Goal: Task Accomplishment & Management: Manage account settings

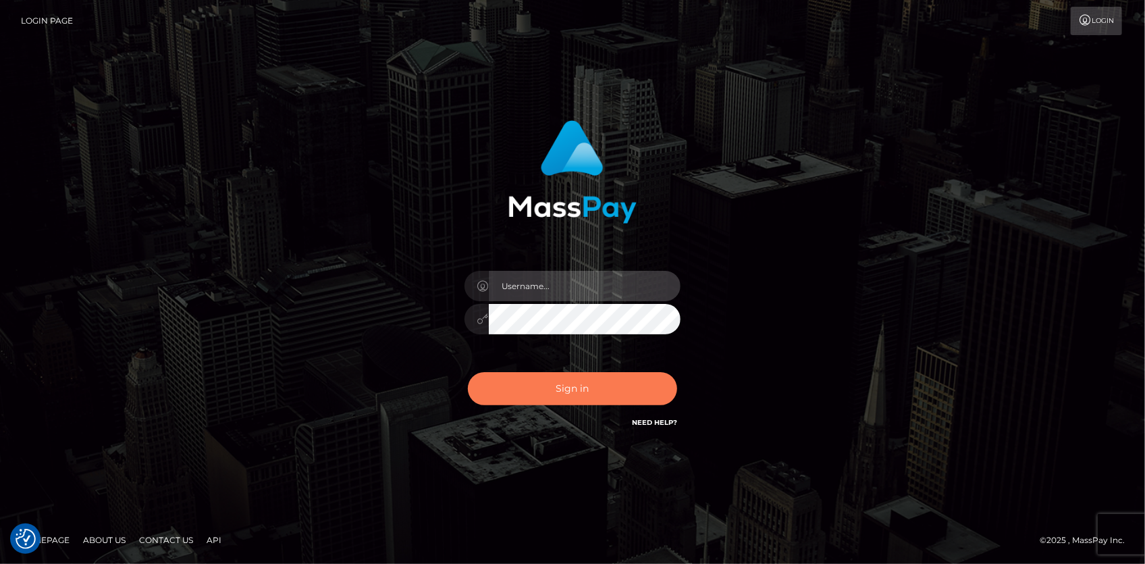
type input "Eduard Gavrilescu"
click at [535, 388] on button "Sign in" at bounding box center [572, 388] width 209 height 33
type input "Eduard Gavrilescu"
click at [535, 388] on button "Sign in" at bounding box center [572, 388] width 209 height 33
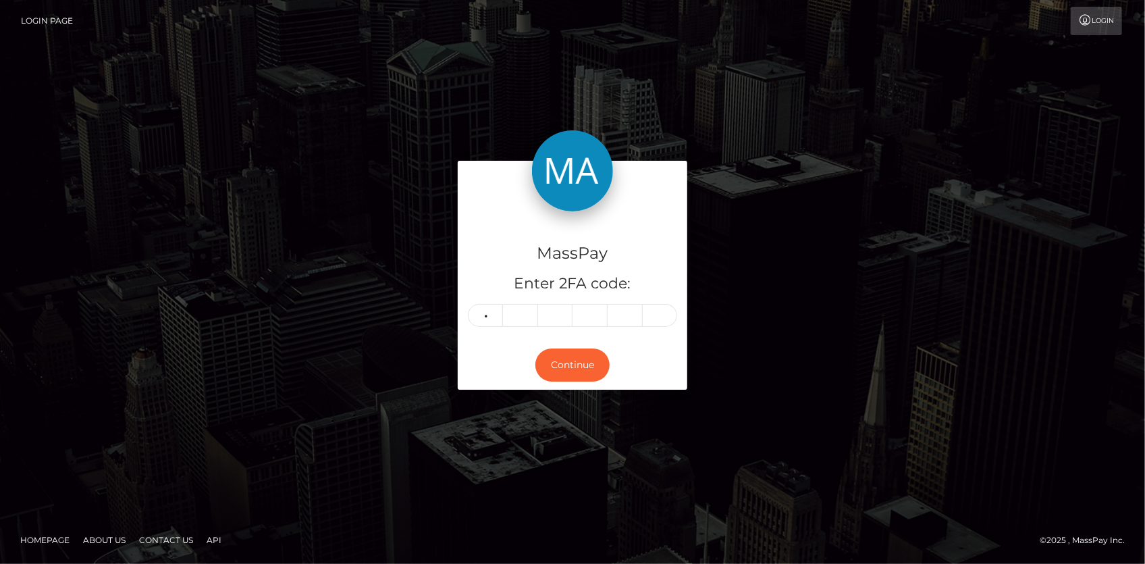
type input "4"
type input "5"
type input "1"
type input "5"
type input "6"
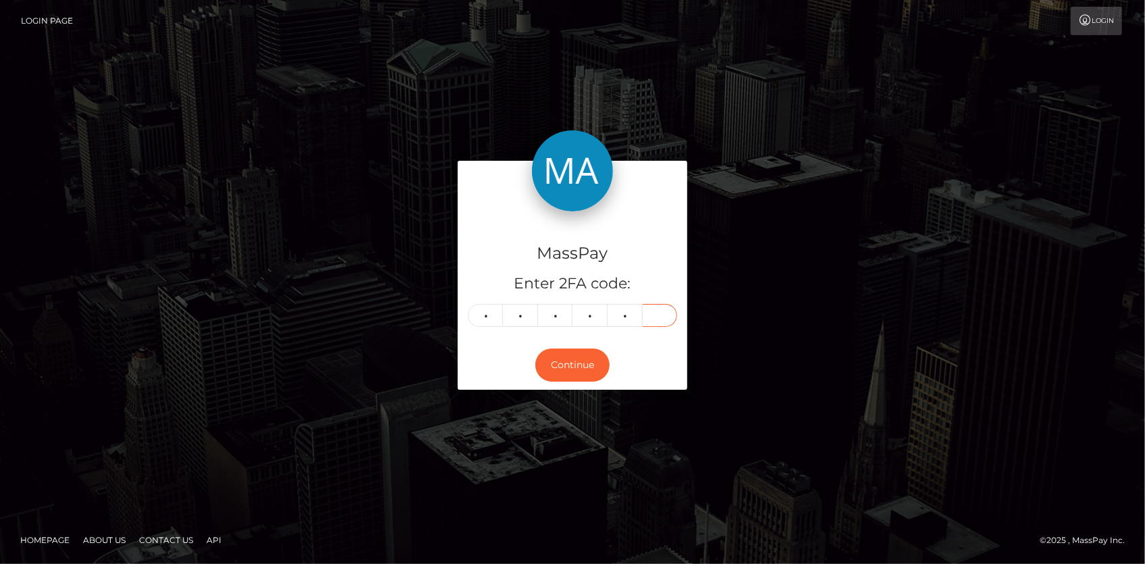
type input "1"
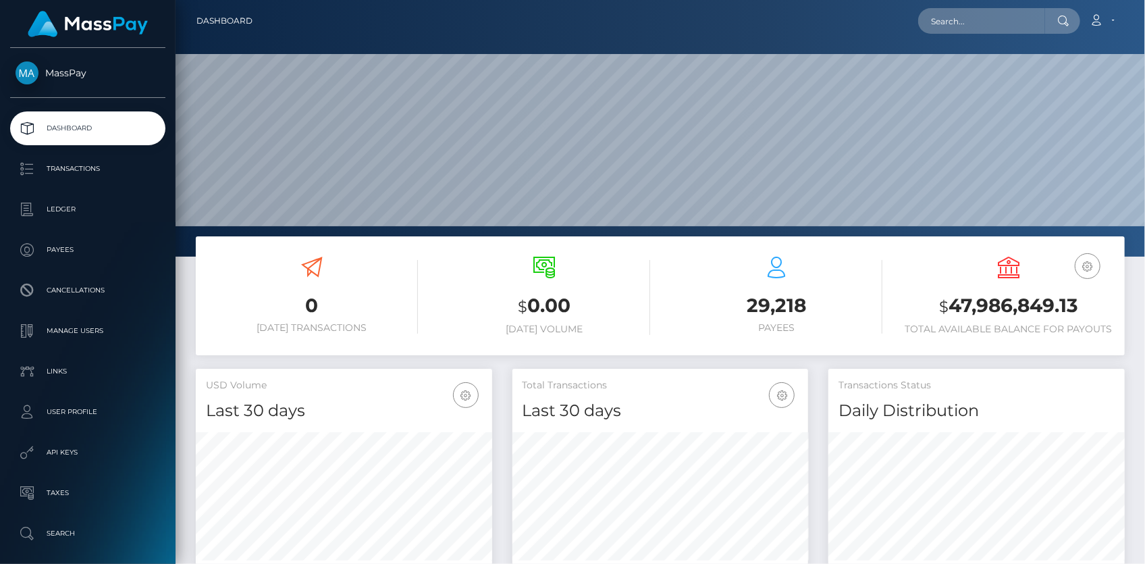
scroll to position [239, 296]
click at [992, 21] on input "text" at bounding box center [981, 21] width 127 height 26
paste input "78772c77-a9c0-11f0-bd75-060e06e9f077"
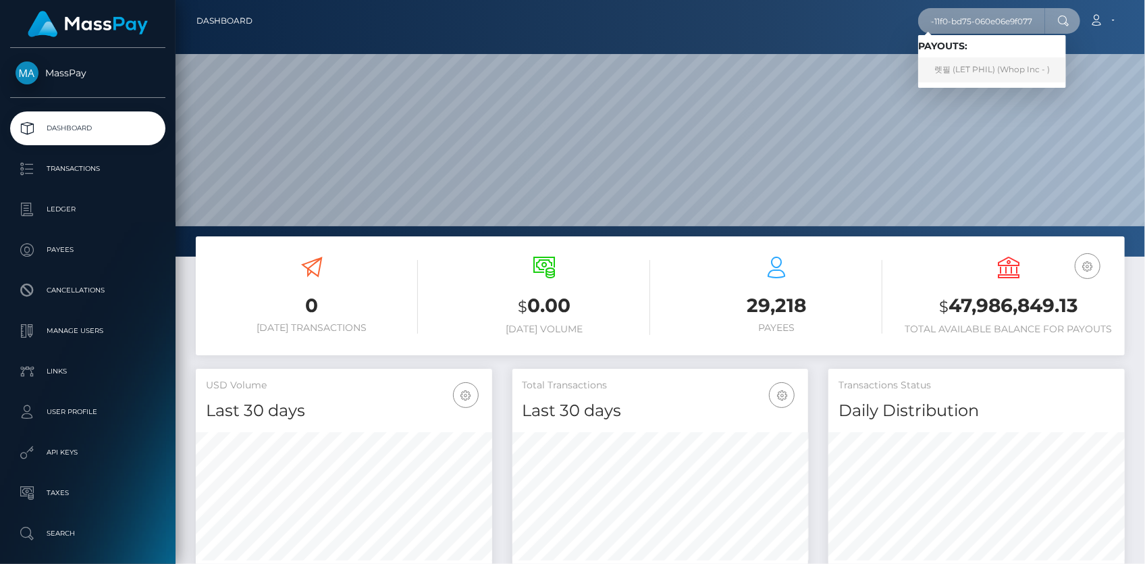
type input "78772c77-a9c0-11f0-bd75-060e06e9f077"
click at [1006, 67] on link "렛필 (LET PHIL) (Whop Inc - )" at bounding box center [992, 69] width 148 height 25
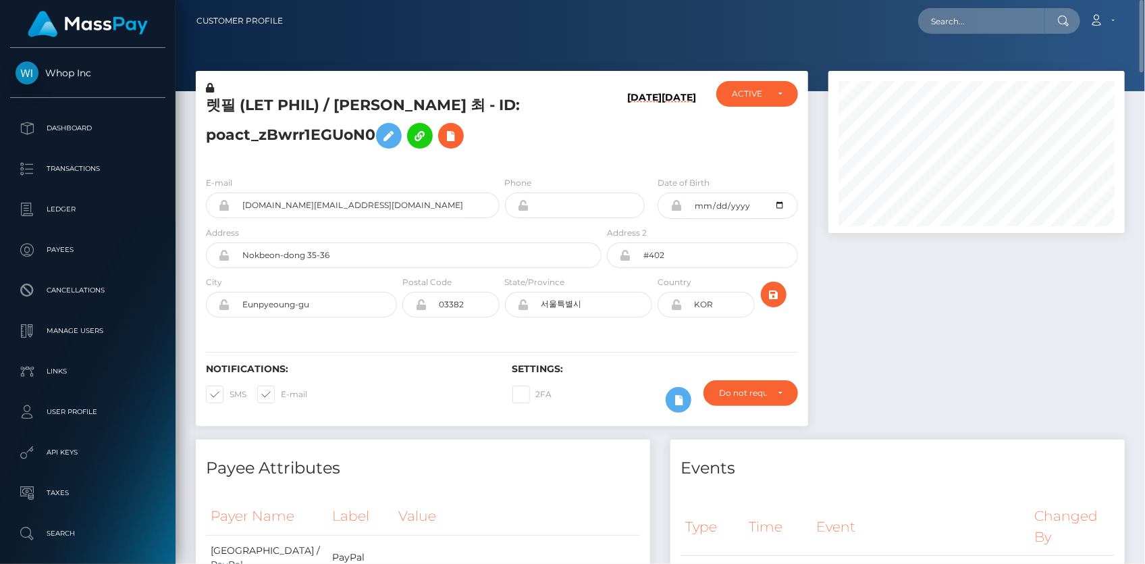
click at [329, 191] on div "E-mail letphil.contact+9bc577e162@gmail.com" at bounding box center [353, 197] width 294 height 43
click at [329, 192] on div "E-mail letphil.contact+9bc577e162@gmail.com" at bounding box center [353, 197] width 294 height 43
click at [320, 205] on input "letphil.contact+9bc577e162@gmail.com" at bounding box center [364, 205] width 269 height 26
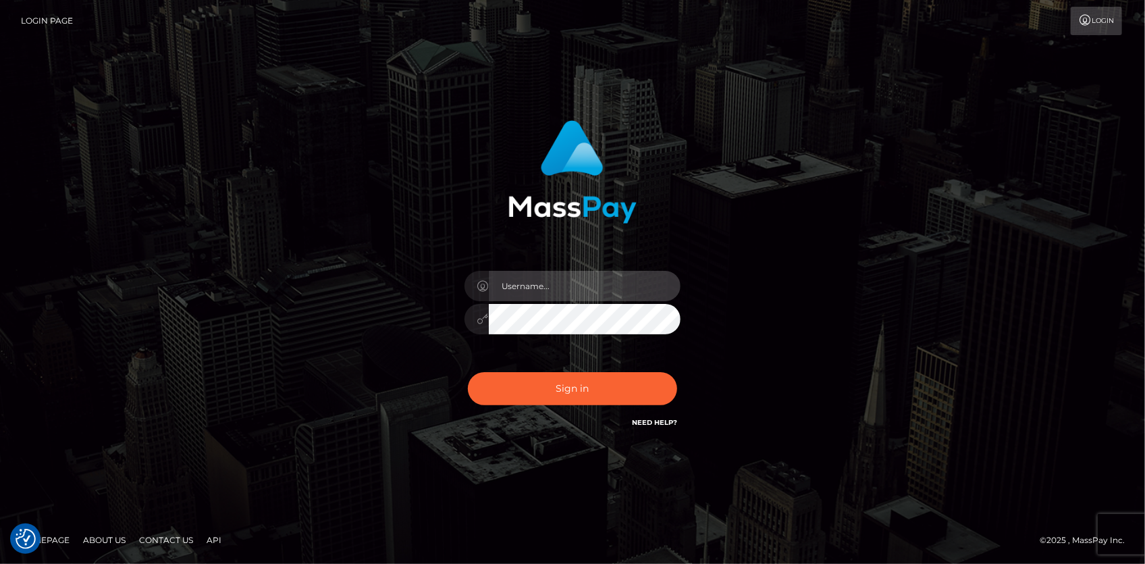
type input "[PERSON_NAME]"
click at [553, 367] on div "Sign in Need Help?" at bounding box center [572, 394] width 236 height 60
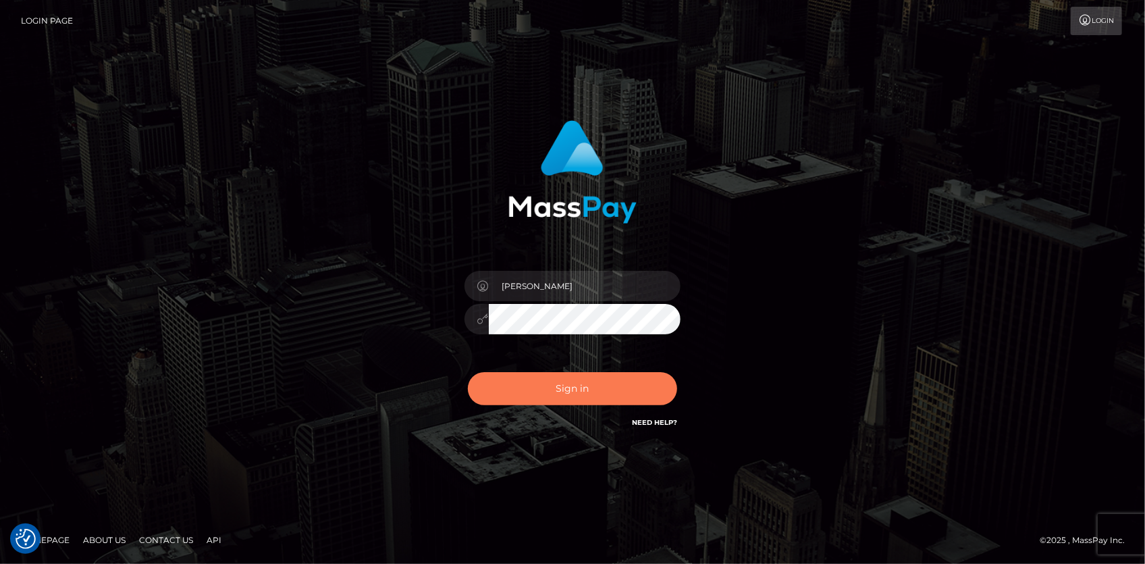
click at [553, 396] on button "Sign in" at bounding box center [572, 388] width 209 height 33
type input "[PERSON_NAME]"
click at [552, 396] on button "Sign in" at bounding box center [572, 388] width 209 height 33
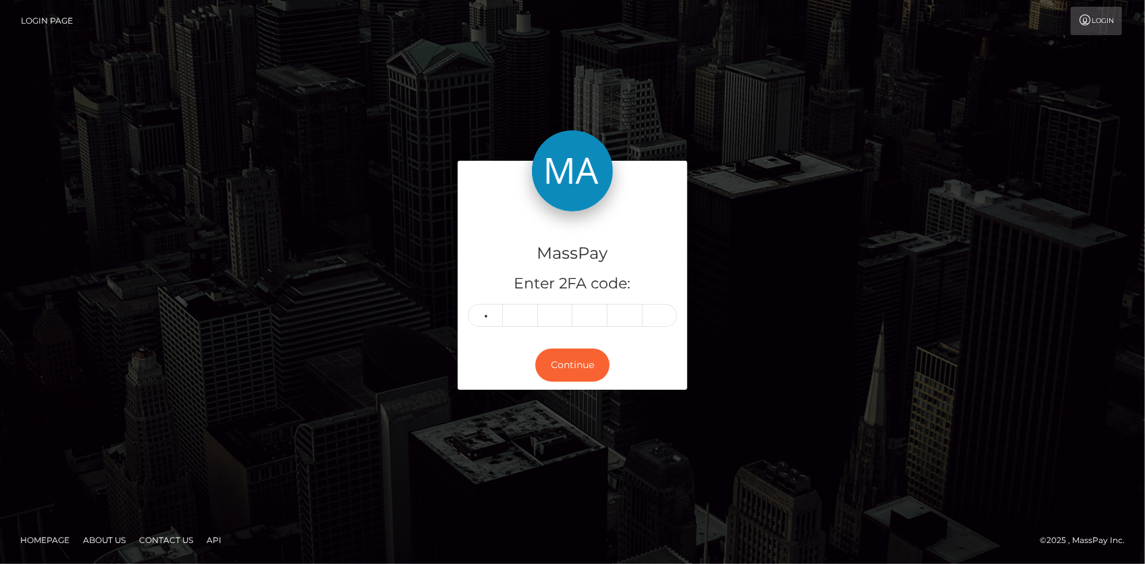
type input "5"
type input "9"
type input "4"
type input "2"
type input "7"
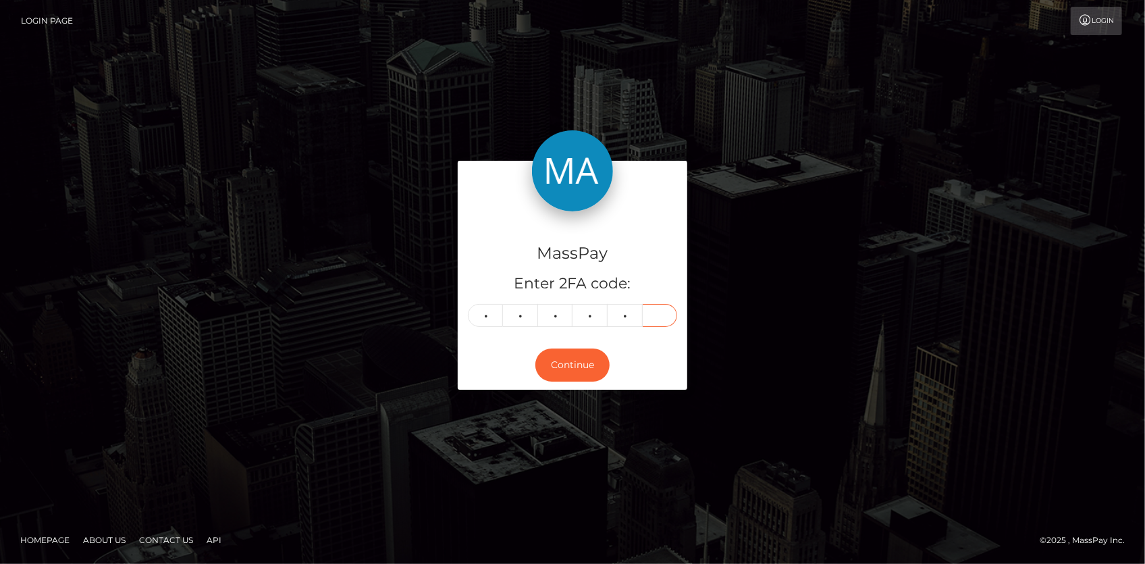
type input "9"
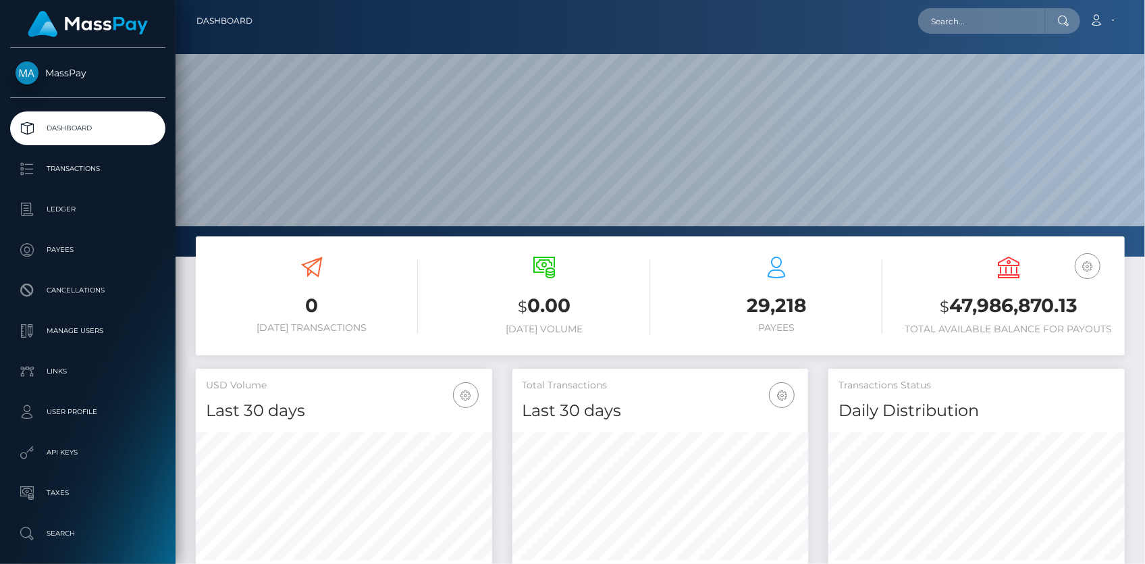
scroll to position [239, 296]
click at [986, 24] on input "text" at bounding box center [981, 21] width 127 height 26
paste input "1a2daebc a87c-11f0-bd75-060e06e9f077"
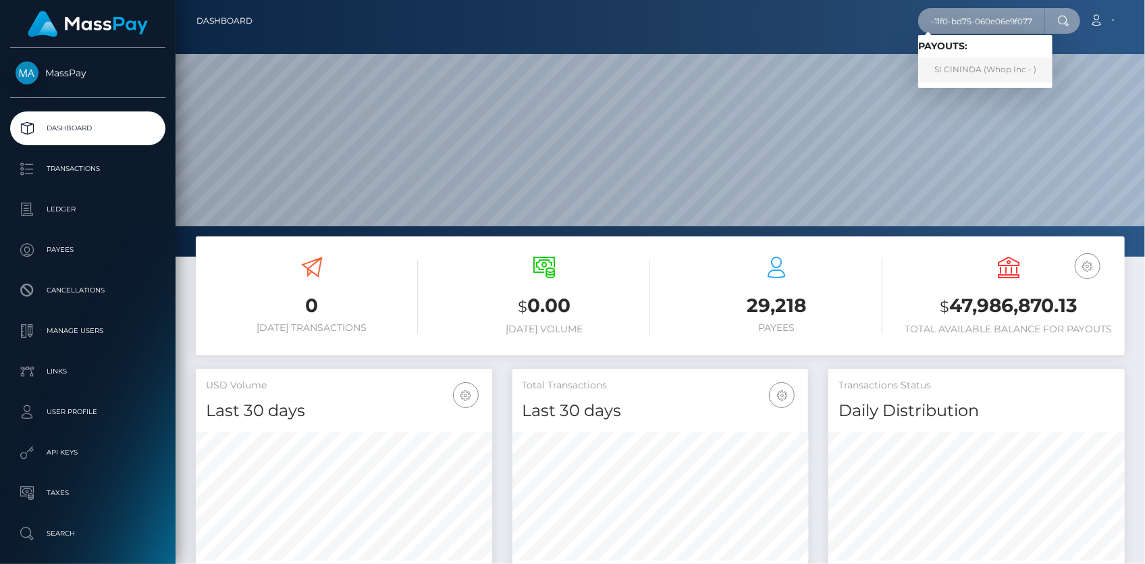
type input "1a2daebc a87c-11f0-bd75-060e06e9f077"
click at [954, 74] on link "SI CININDA (Whop Inc - )" at bounding box center [985, 69] width 134 height 25
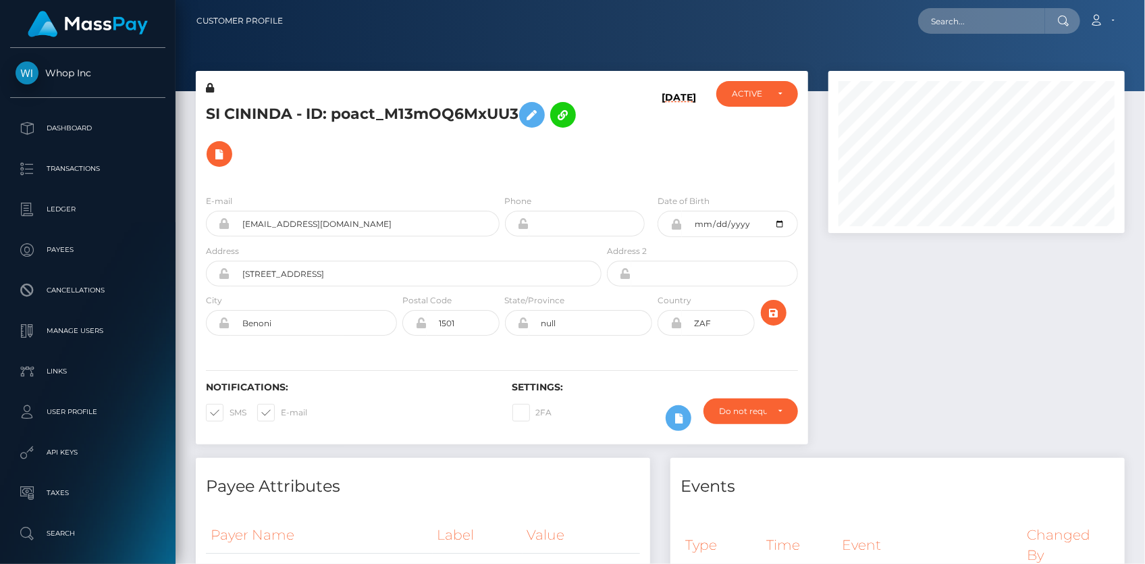
scroll to position [162, 296]
click at [284, 227] on input "ignatius.gininda@gmail.com" at bounding box center [364, 224] width 269 height 26
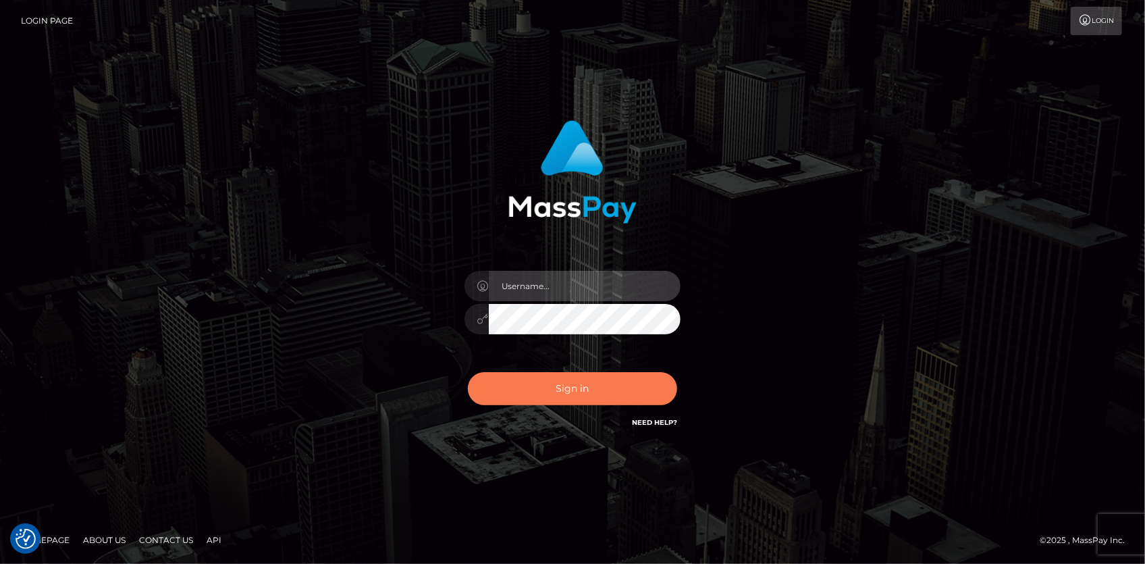
type input "[PERSON_NAME]"
click at [606, 381] on button "Sign in" at bounding box center [572, 388] width 209 height 33
type input "[PERSON_NAME]"
click at [606, 381] on button "Sign in" at bounding box center [572, 388] width 209 height 33
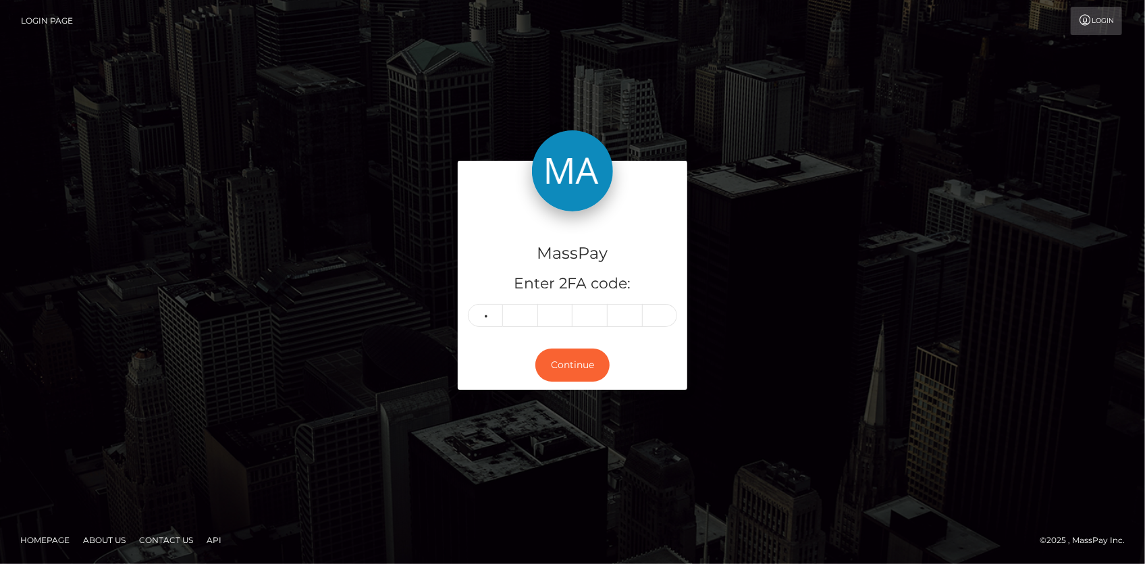
type input "4"
type input "5"
type input "1"
type input "6"
type input "5"
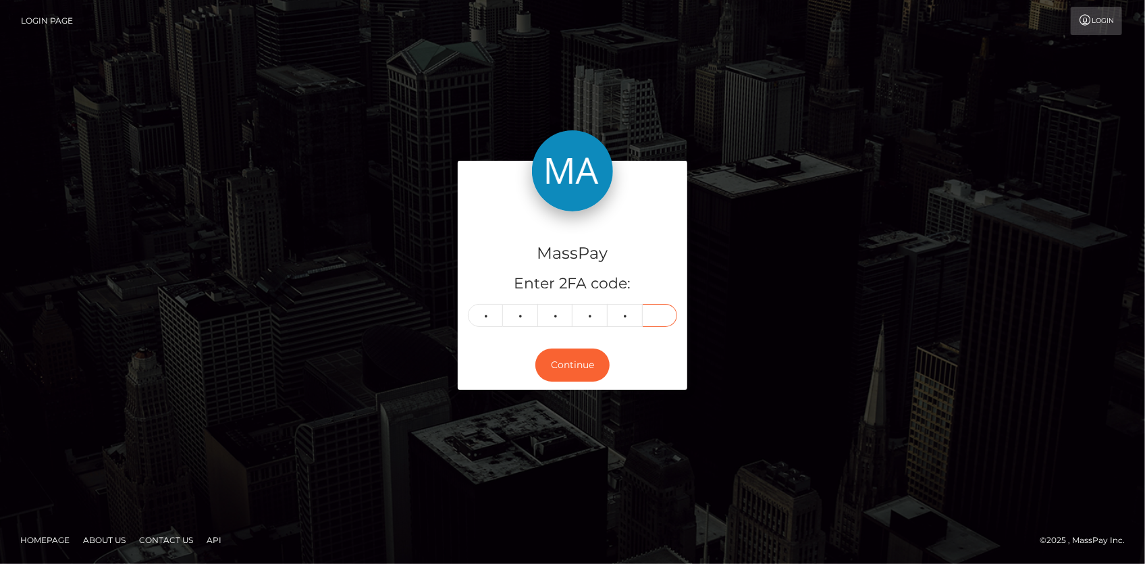
type input "9"
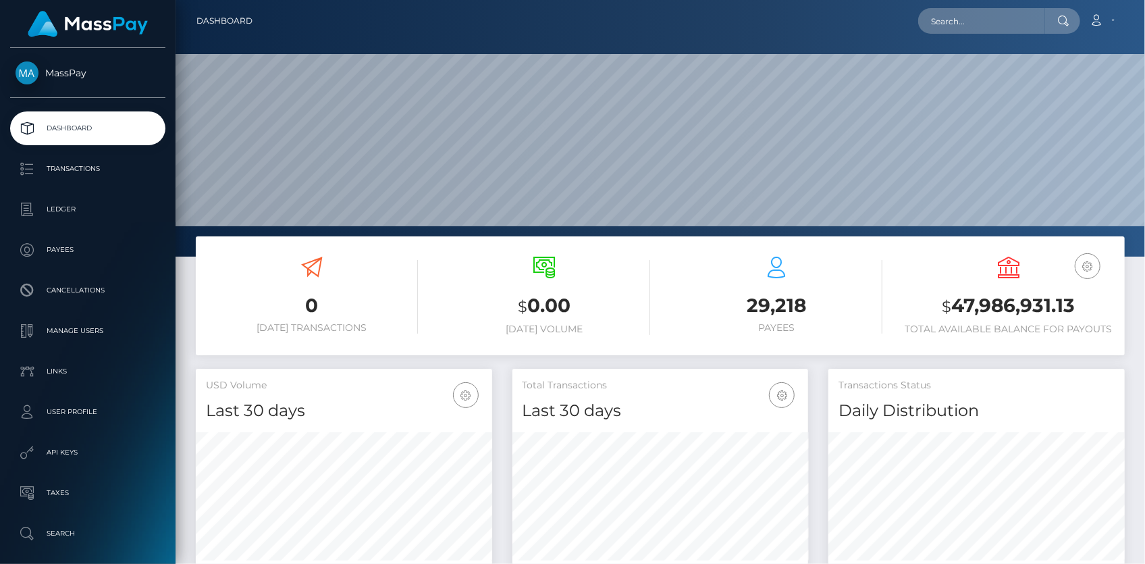
scroll to position [239, 296]
click at [959, 20] on input "text" at bounding box center [981, 21] width 127 height 26
paste input "MSP28d56df502b3372"
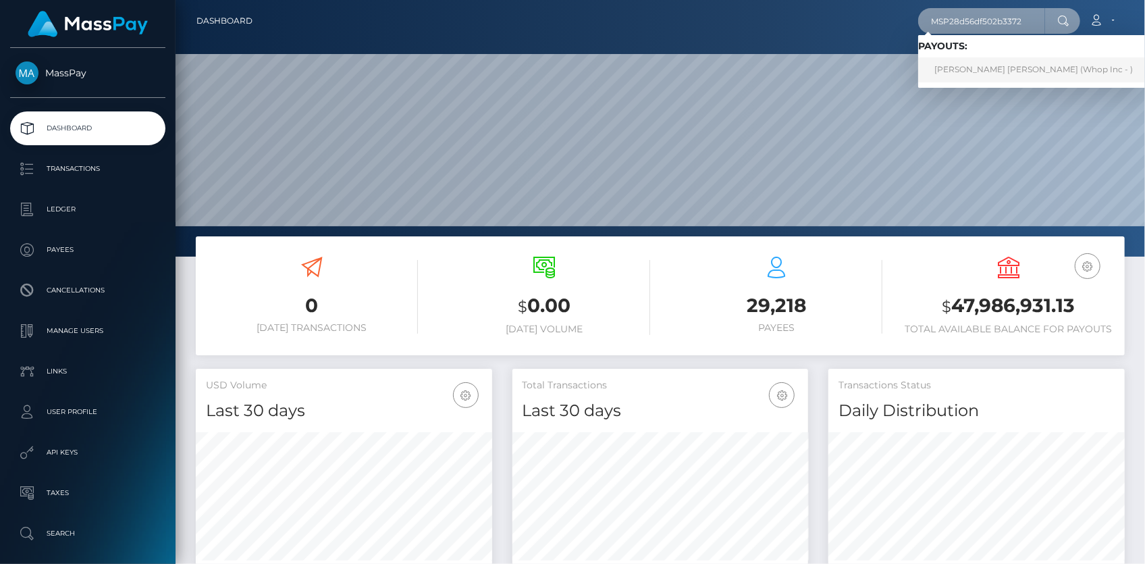
type input "MSP28d56df502b3372"
click at [967, 64] on link "SAMUEL NGUGI MBURU Mburu (Whop Inc - )" at bounding box center [1033, 69] width 231 height 25
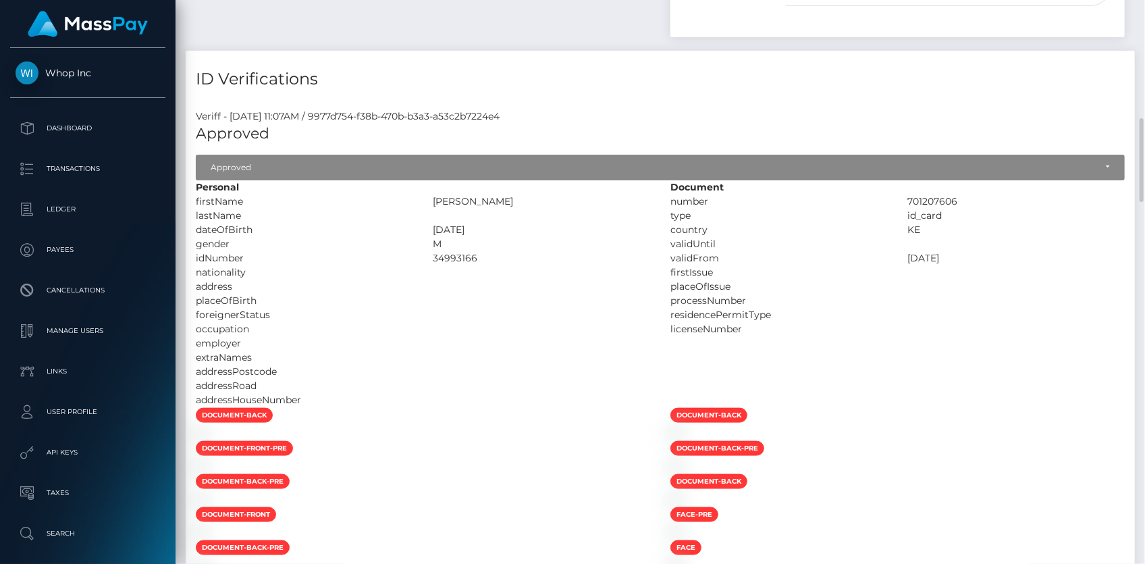
scroll to position [1166, 0]
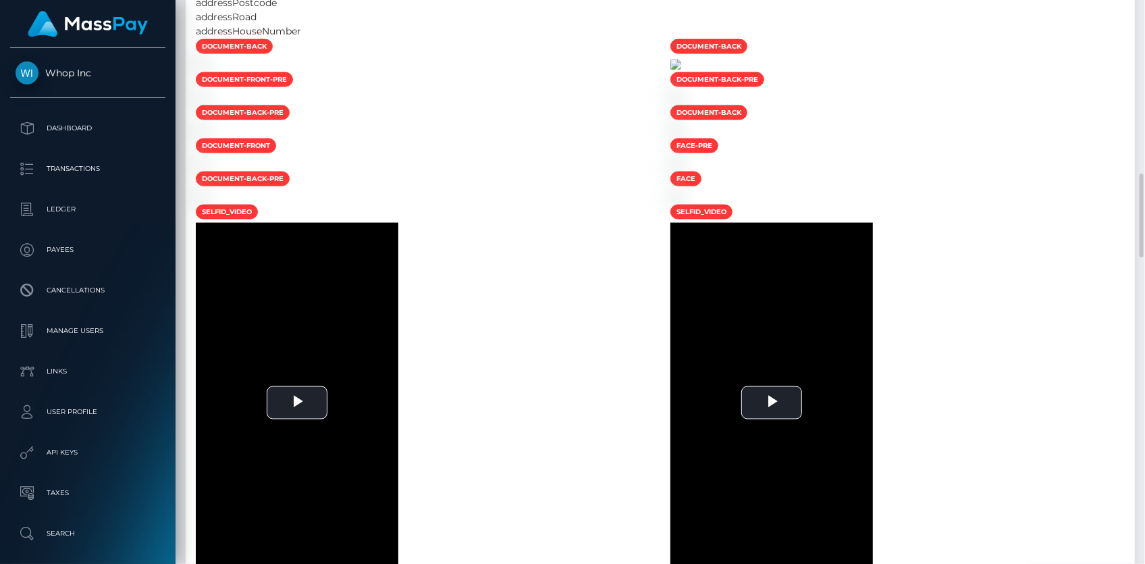
click at [681, 70] on img at bounding box center [675, 64] width 11 height 11
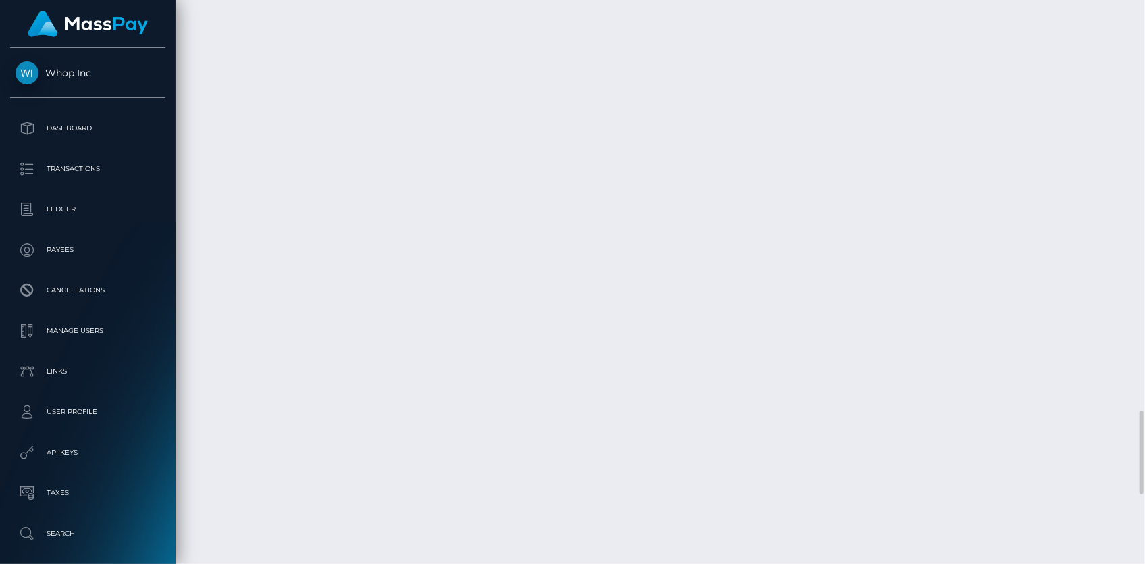
scroll to position [3229, 0]
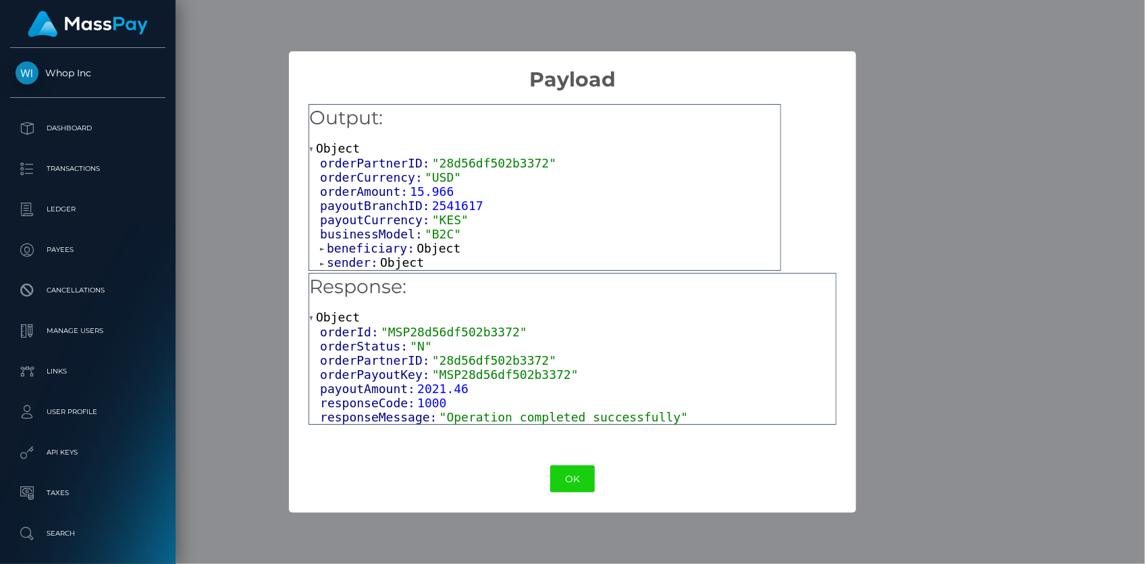
drag, startPoint x: 371, startPoint y: 250, endPoint x: 381, endPoint y: 242, distance: 12.4
click at [372, 250] on span "beneficiary:" at bounding box center [372, 248] width 90 height 14
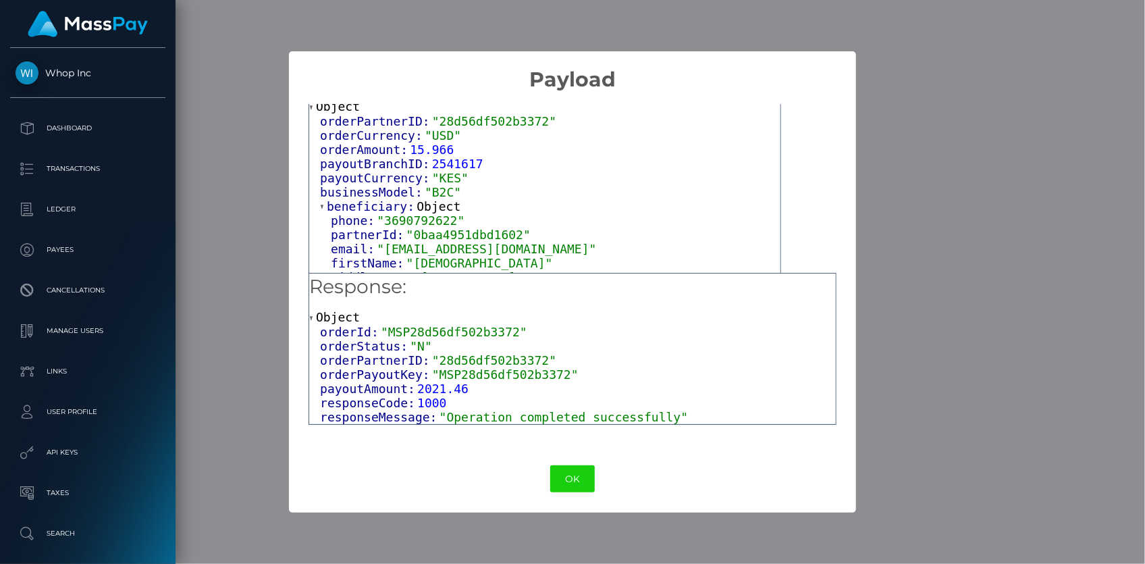
scroll to position [61, 0]
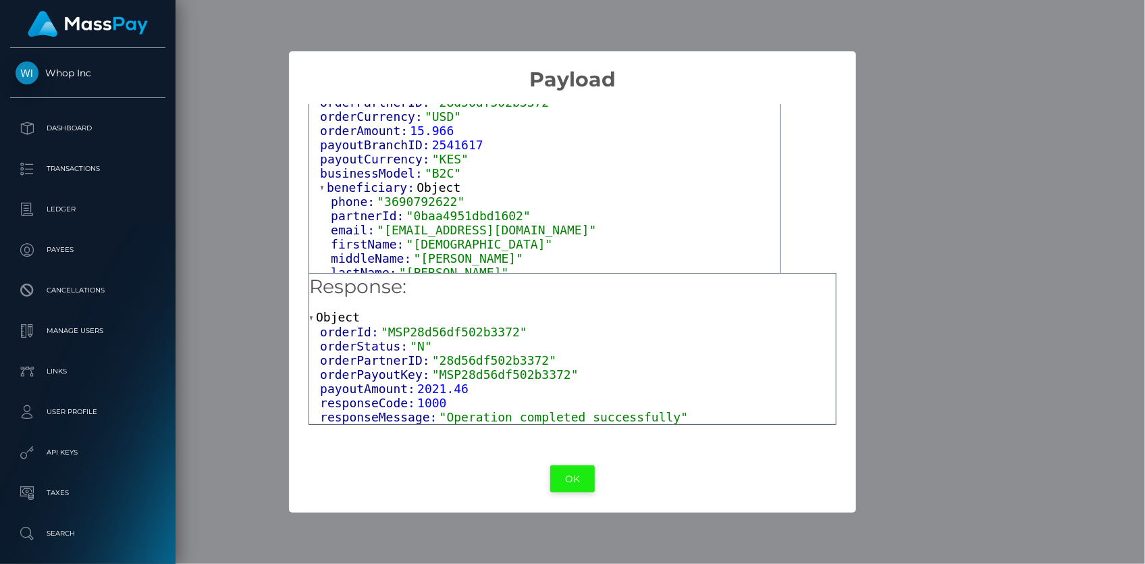
click at [559, 473] on button "OK" at bounding box center [572, 479] width 45 height 28
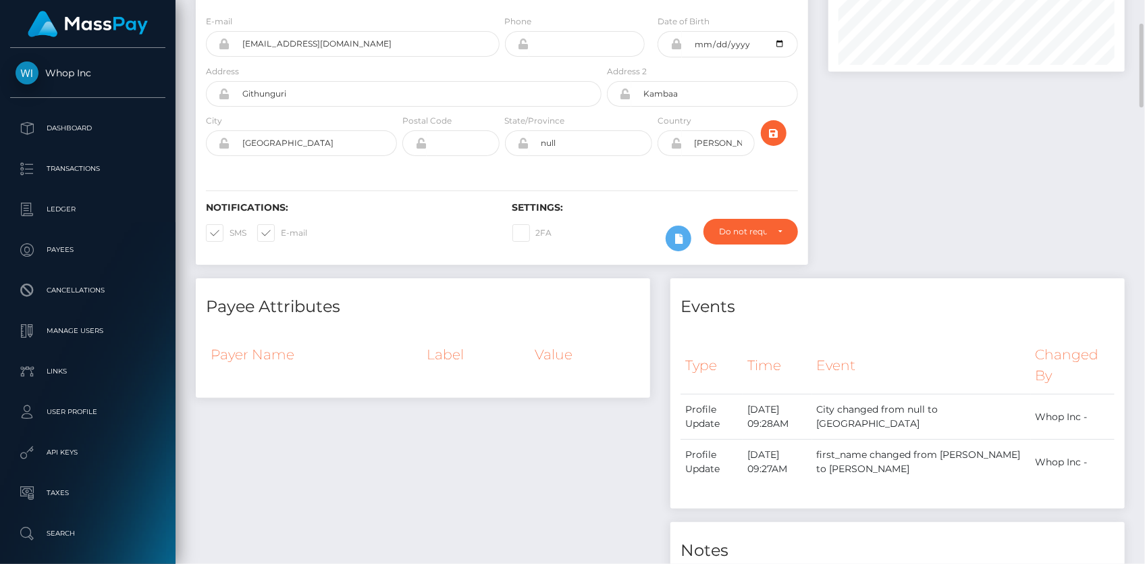
scroll to position [0, 0]
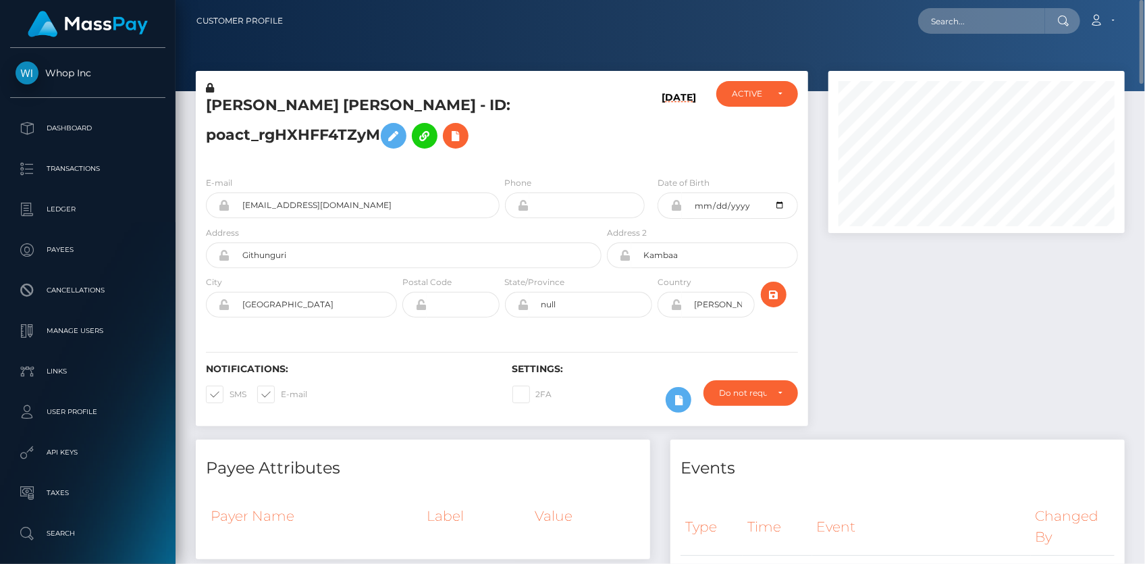
click at [321, 109] on h5 "SAMUEL NGUGI MBURU Mburu - ID: poact_rgHXHFF4TZyM" at bounding box center [400, 125] width 388 height 60
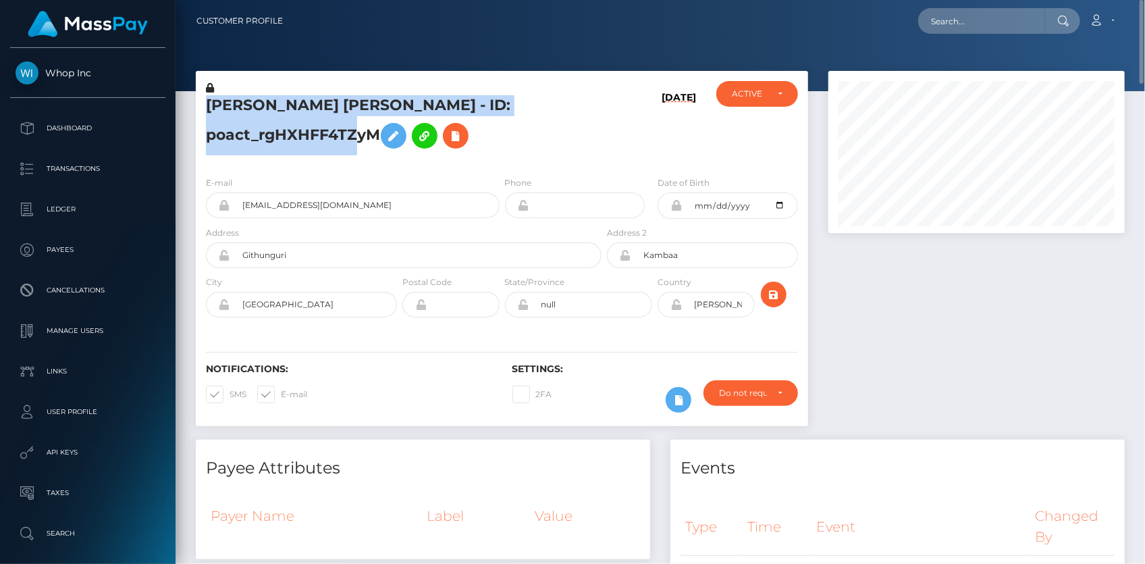
click at [321, 109] on h5 "SAMUEL NGUGI MBURU Mburu - ID: poact_rgHXHFF4TZyM" at bounding box center [400, 125] width 388 height 60
copy h5 "SAMUEL NGUGI MBURU Mburu - ID: poact_rgHXHFF4TZyM"
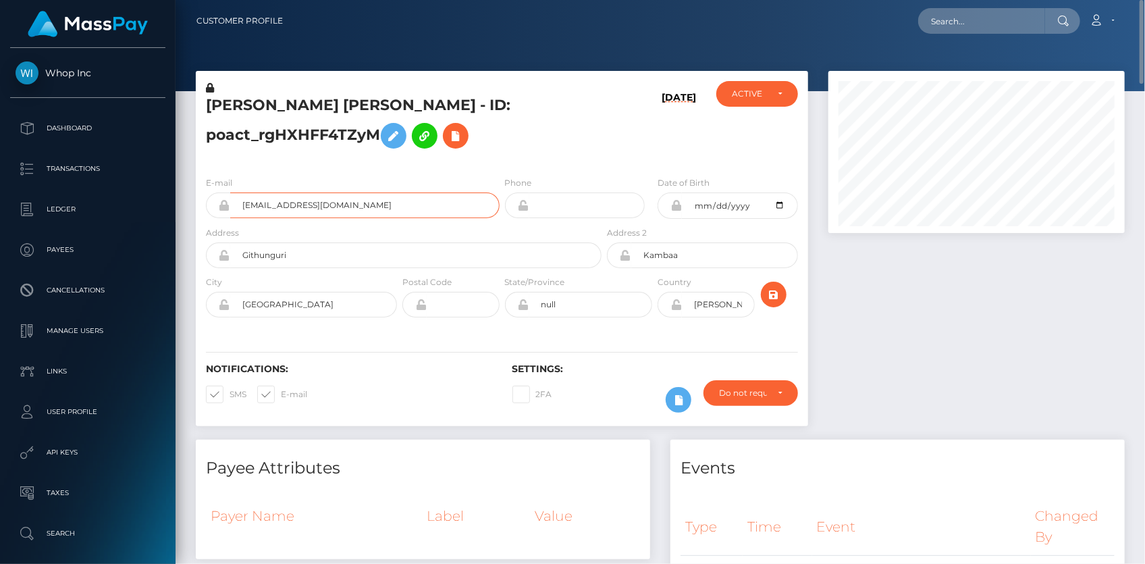
click at [354, 200] on input "samsantoz2+b45dffee06@gmail.com" at bounding box center [364, 205] width 269 height 26
click at [944, 26] on input "text" at bounding box center [981, 21] width 127 height 26
paste input "8e8967ae a871-11f0-bd75-060e06e9f077"
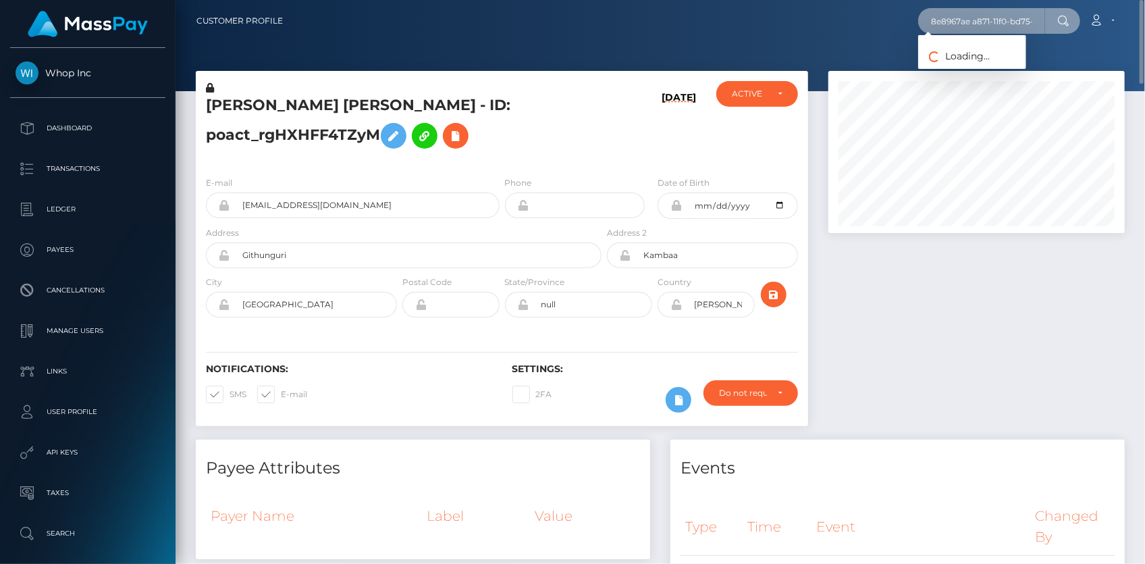
drag, startPoint x: 959, startPoint y: 18, endPoint x: 859, endPoint y: 22, distance: 100.0
click at [859, 22] on div "8e8967ae a871-11f0-bd75-060e06e9f077 Loading... Loading... Account" at bounding box center [709, 21] width 830 height 28
click at [954, 18] on input "8e8967ae a871-11f0-bd75-060e06e9f077" at bounding box center [981, 21] width 127 height 26
click at [996, 20] on input "8e8967ae a871-11f0-bd75-060e06e9f077" at bounding box center [981, 21] width 127 height 26
click at [977, 22] on input "8e8967ae a871-11f0-bd75-060e06e9f077" at bounding box center [981, 21] width 127 height 26
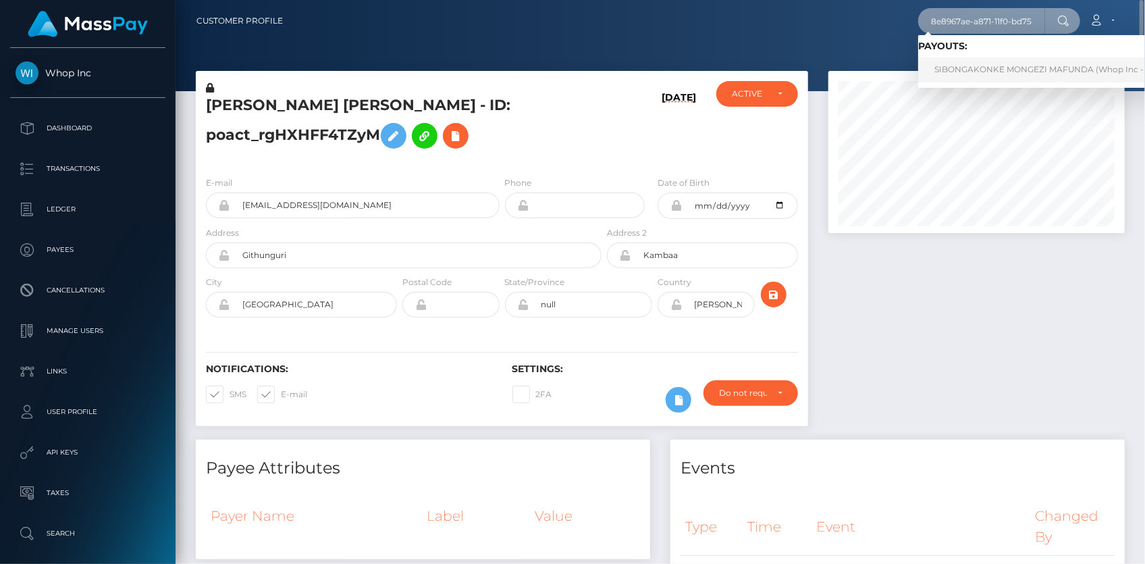
type input "8e8967ae-a871-11f0-bd75-060e06e9f077"
click at [979, 66] on link "SIBONGAKONKE MONGEZI MAFUNDA (Whop Inc - )" at bounding box center [1041, 69] width 246 height 25
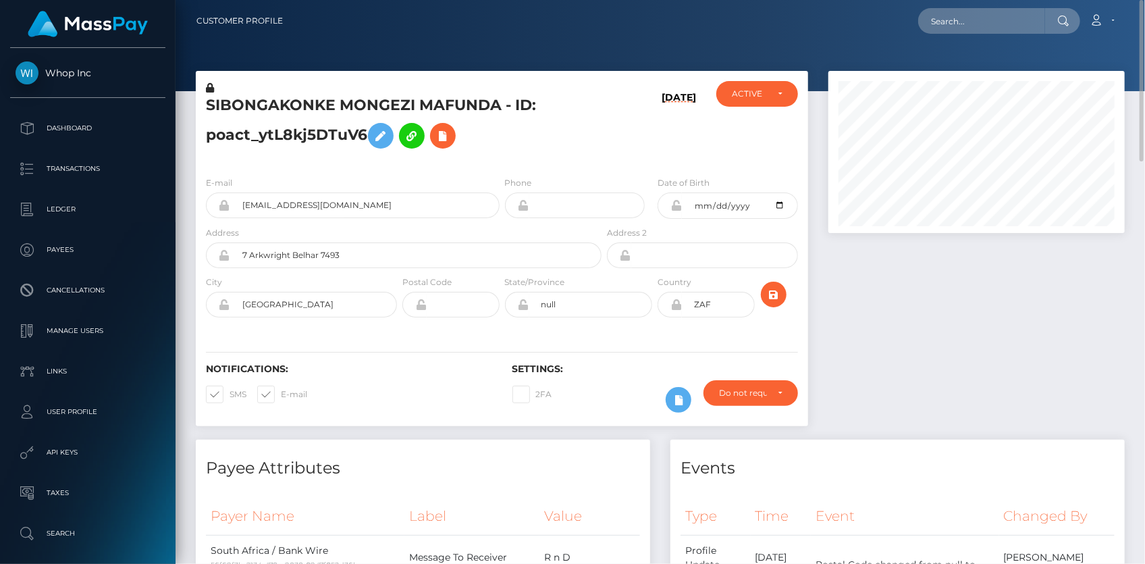
click at [270, 95] on h5 "SIBONGAKONKE MONGEZI MAFUNDA - ID: poact_ytL8kj5DTuV6" at bounding box center [400, 125] width 388 height 60
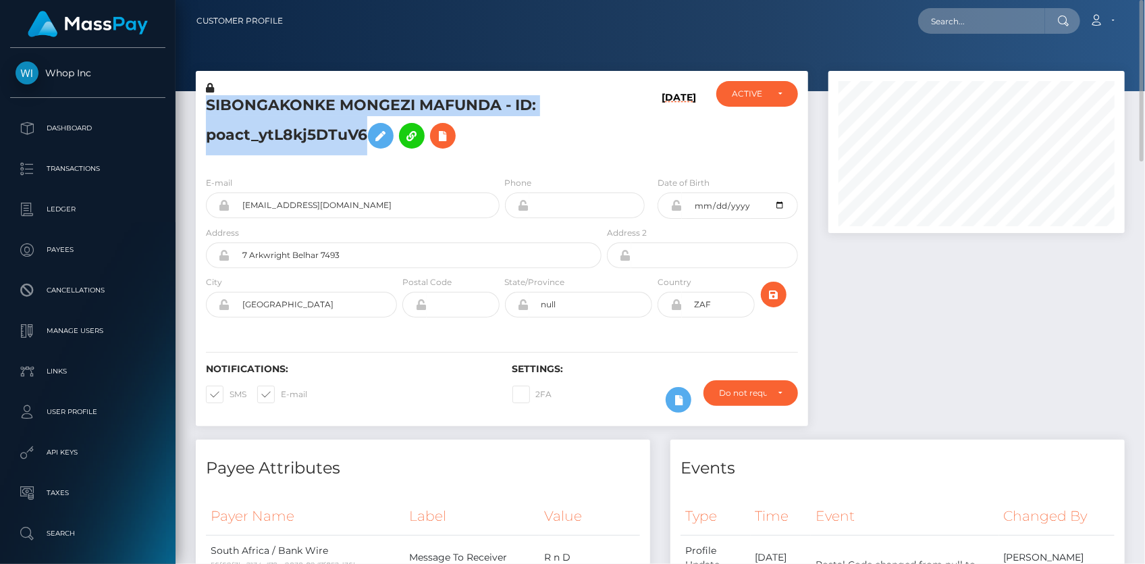
click at [270, 95] on h5 "SIBONGAKONKE MONGEZI MAFUNDA - ID: poact_ytL8kj5DTuV6" at bounding box center [400, 125] width 388 height 60
copy h5 "SIBONGAKONKE MONGEZI MAFUNDA - ID: poact_ytL8kj5DTuV6"
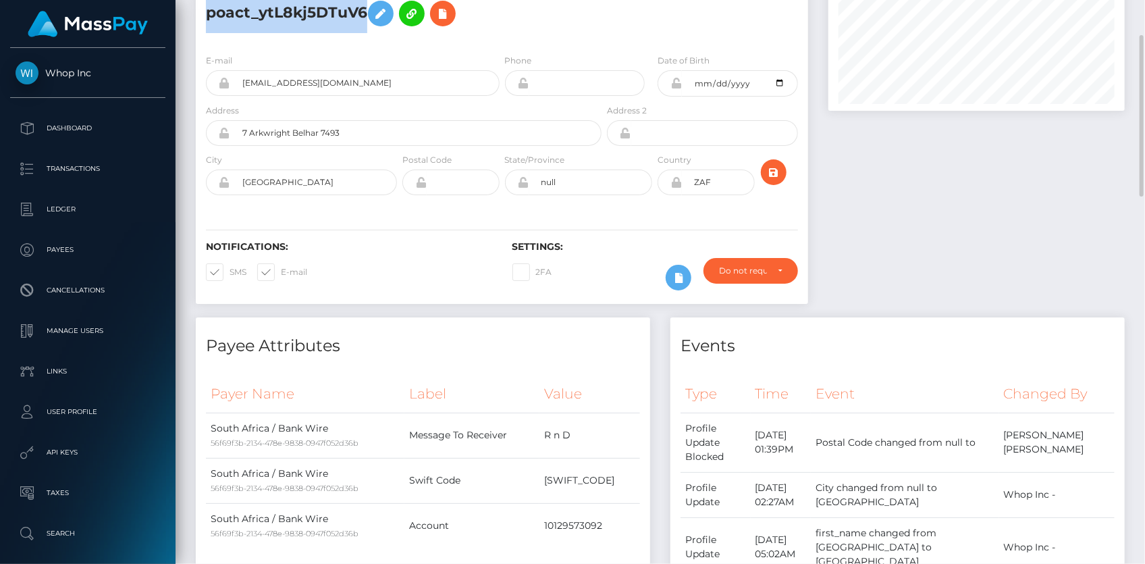
scroll to position [61, 0]
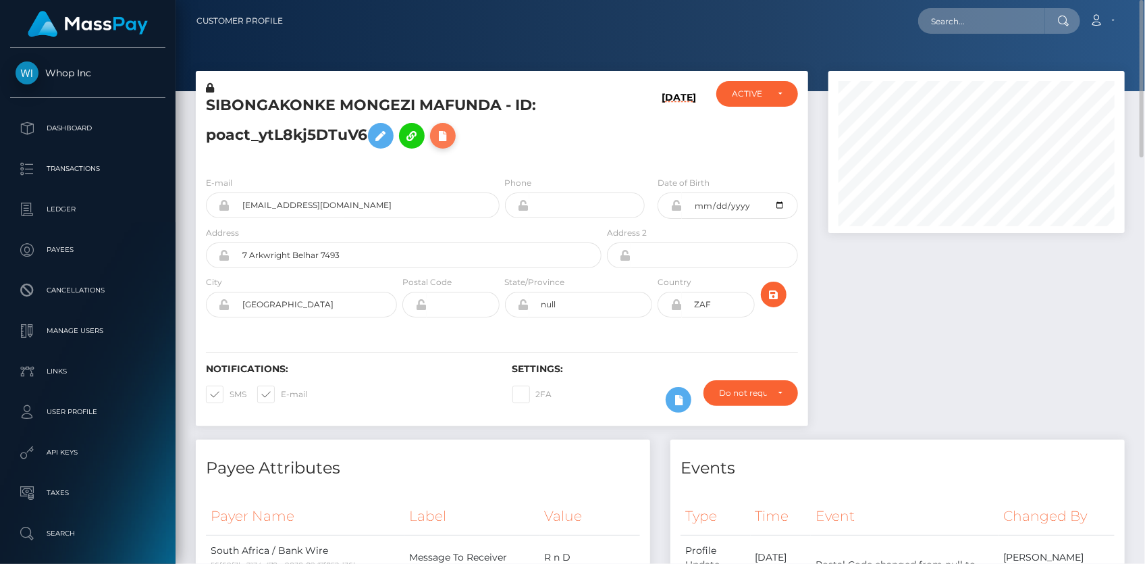
click at [439, 138] on icon at bounding box center [443, 136] width 16 height 17
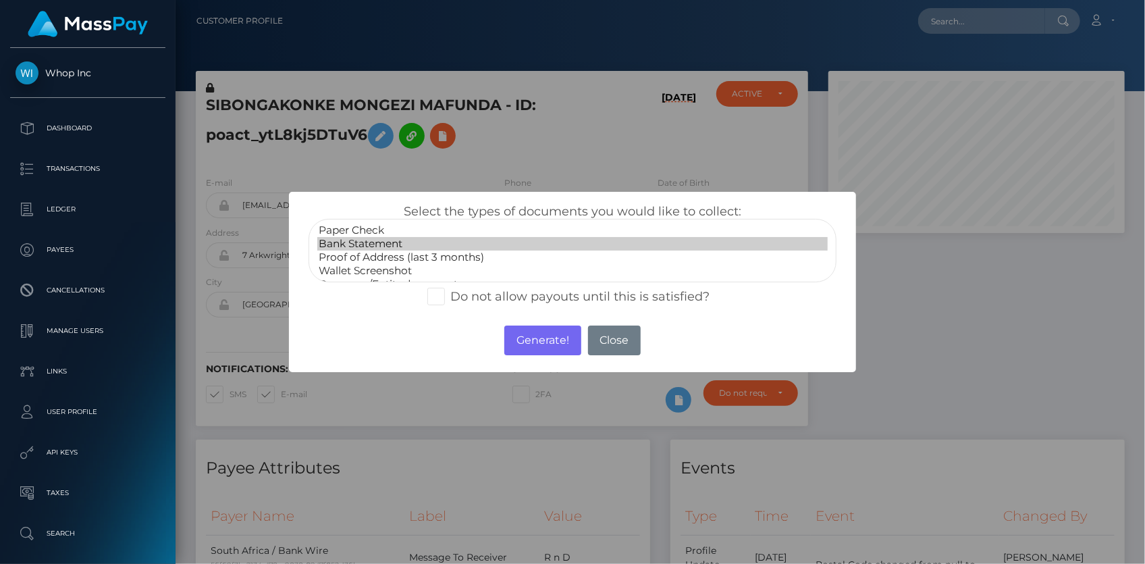
click at [408, 244] on option "Bank Statement" at bounding box center [572, 244] width 510 height 14
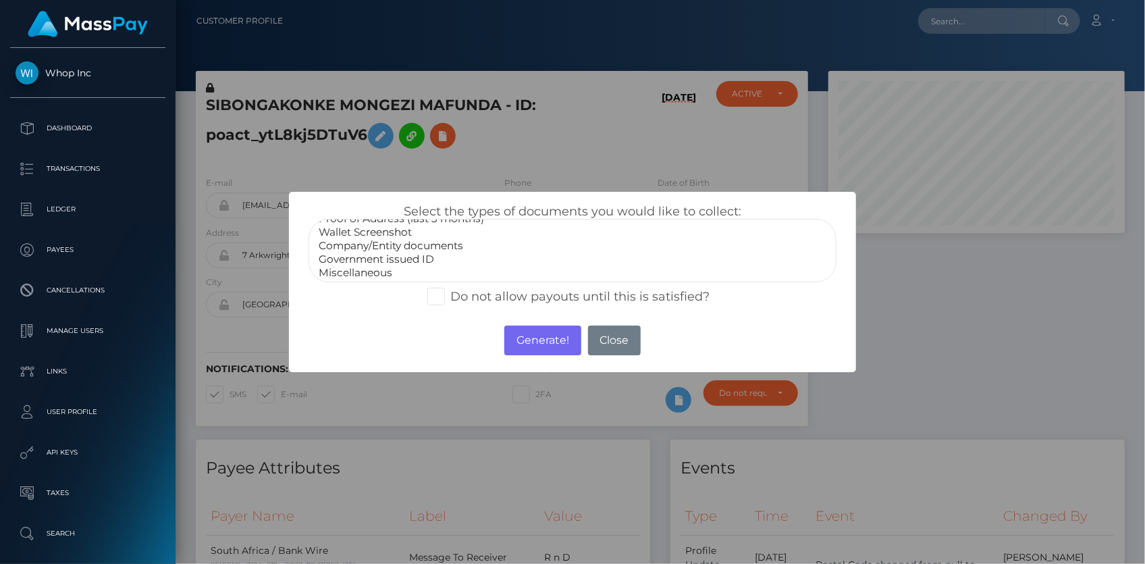
select select "Government issued ID"
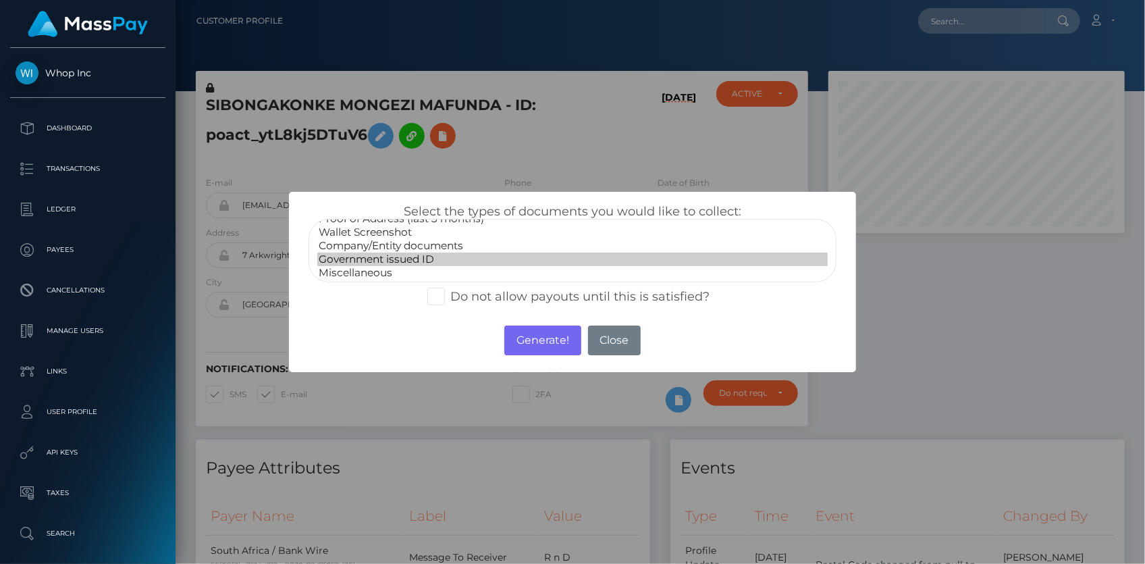
click at [396, 256] on option "Government issued ID" at bounding box center [572, 259] width 510 height 14
click at [535, 337] on button "Generate!" at bounding box center [542, 340] width 76 height 30
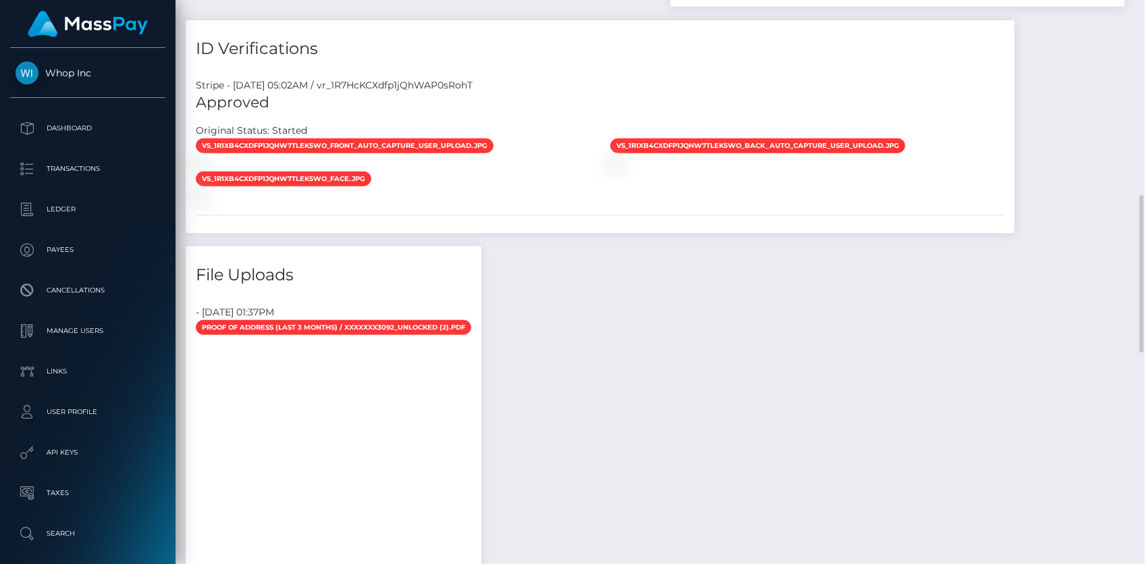
scroll to position [920, 0]
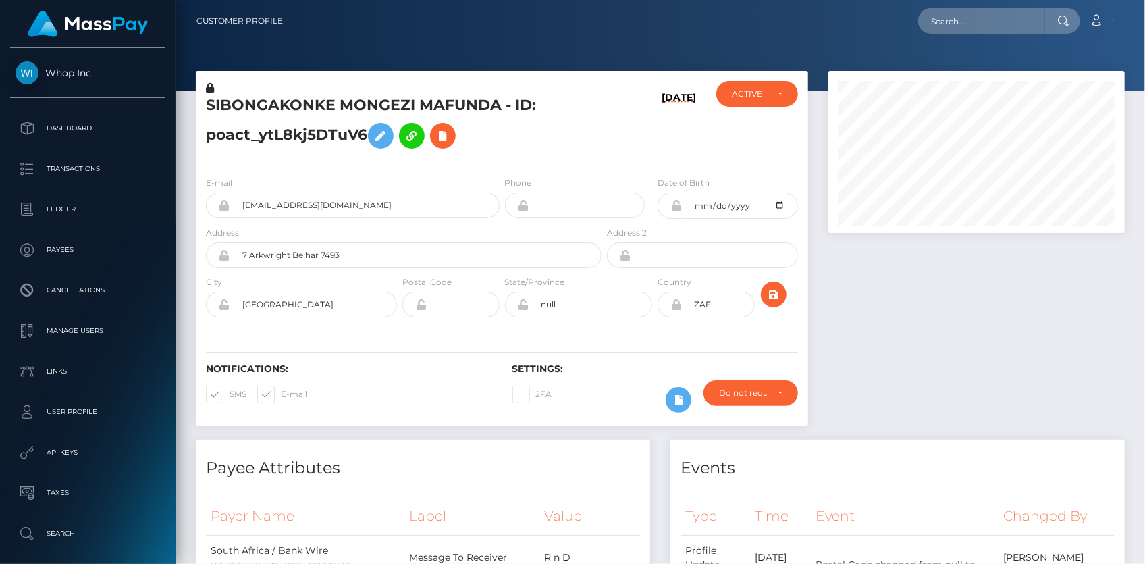
scroll to position [162, 296]
click at [986, 26] on input "text" at bounding box center [981, 21] width 127 height 26
paste input "[EMAIL_ADDRESS][DOMAIN_NAME]"
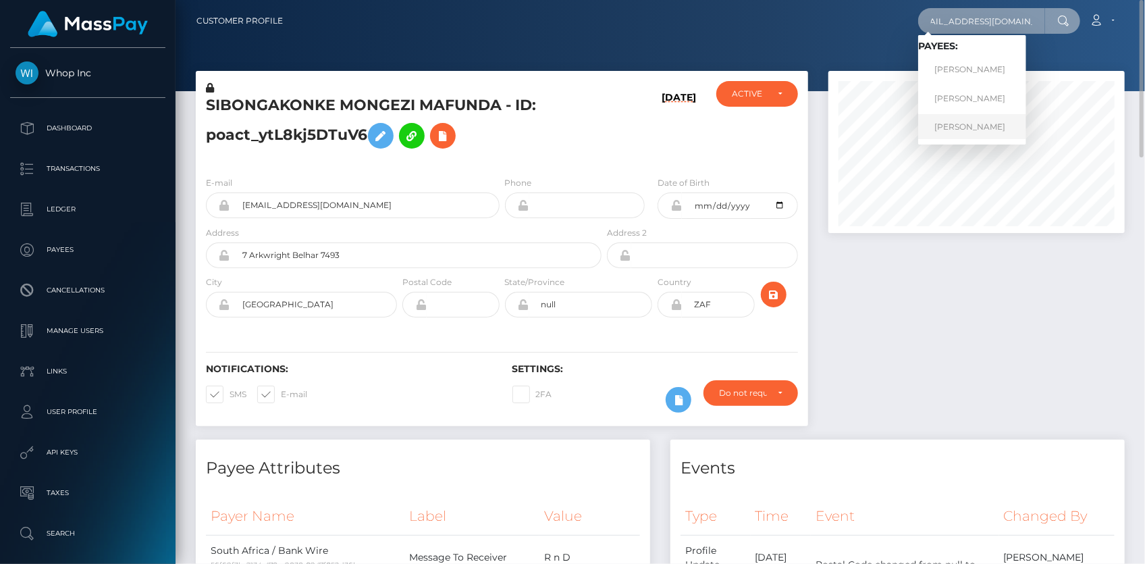
type input "[EMAIL_ADDRESS][DOMAIN_NAME]"
click at [971, 125] on link "[PERSON_NAME]" at bounding box center [972, 126] width 108 height 25
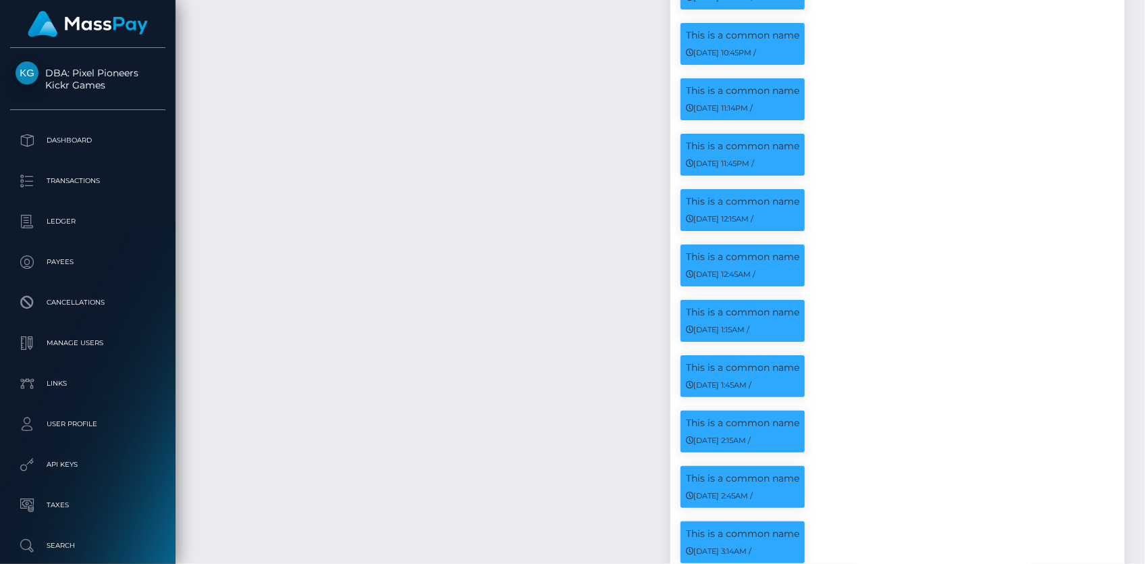
scroll to position [162, 296]
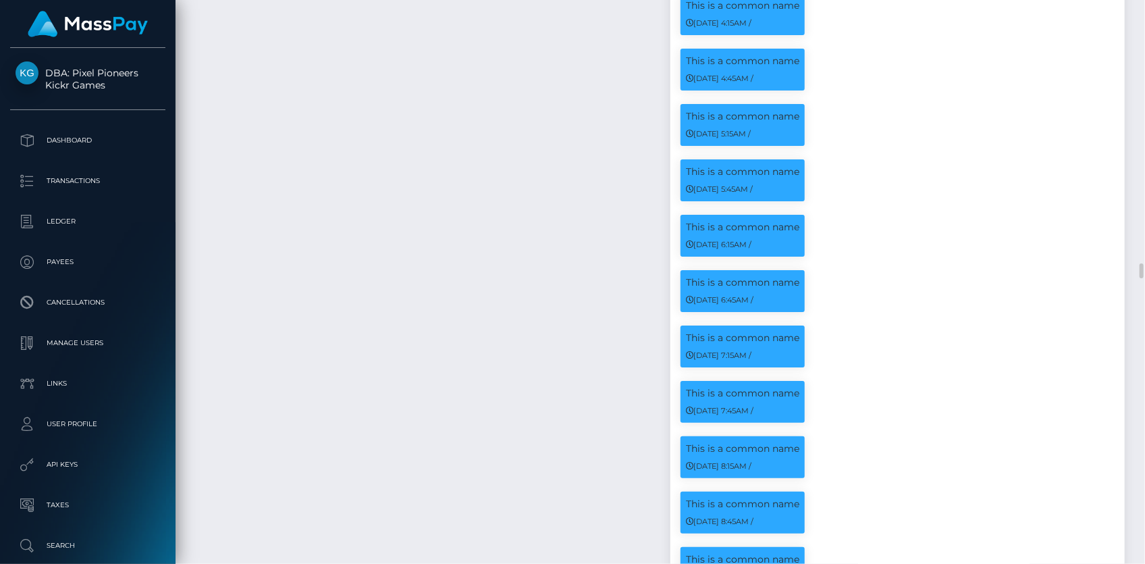
click at [389, 222] on div "Payee Attributes Payer Name Label Value [GEOGRAPHIC_DATA] / ACH Next day 7ae5d1…" at bounding box center [423, 536] width 475 height 19830
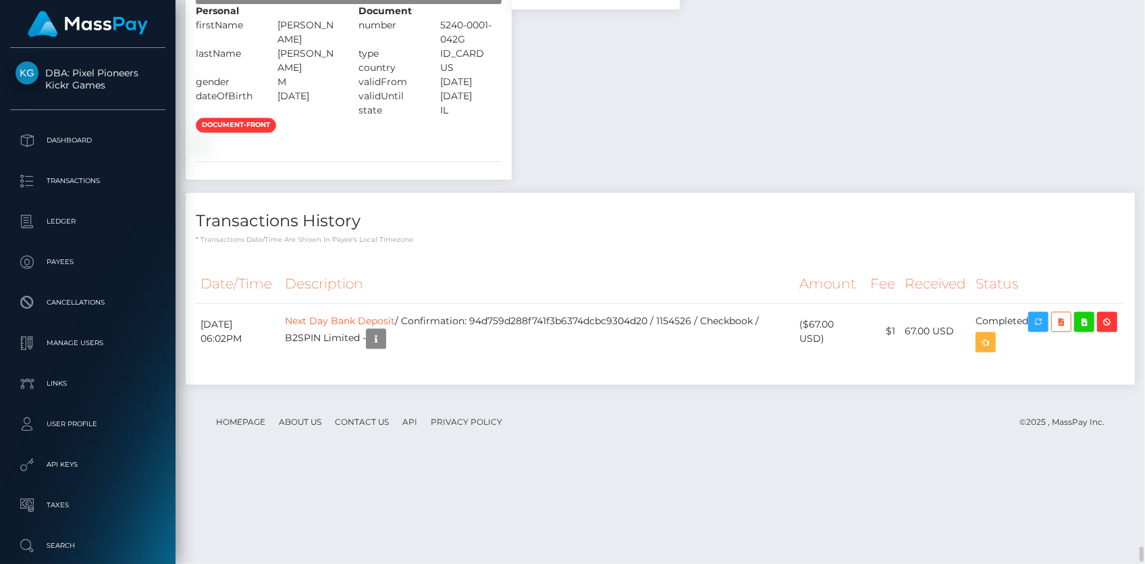
scroll to position [20210, 0]
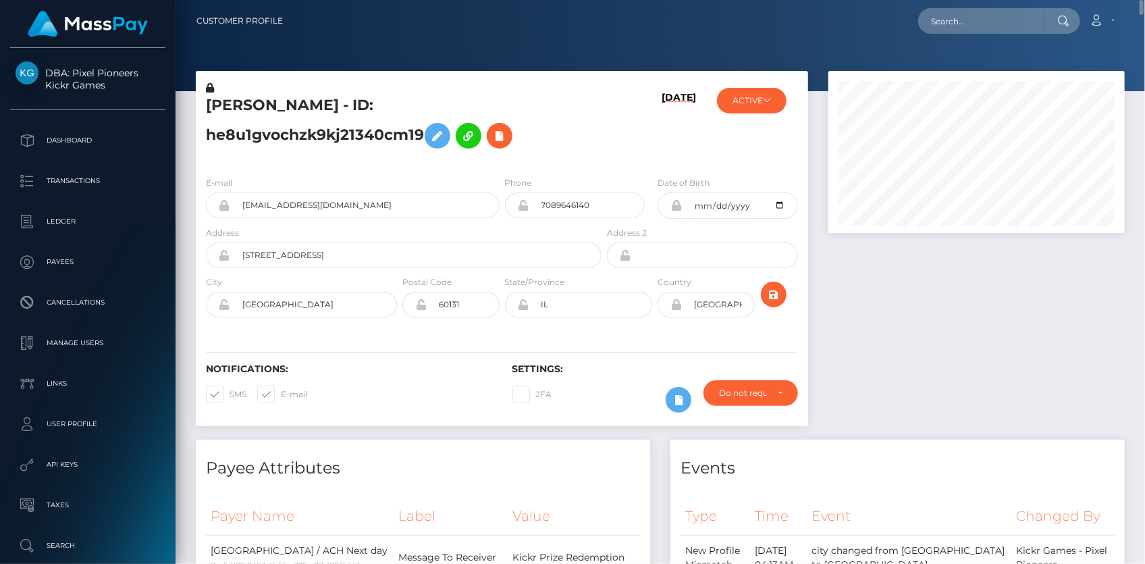
click at [274, 97] on h5 "ALEJANDRO GONZALEZ - ID: he8u1gvochzk9kj21340cm19" at bounding box center [400, 125] width 388 height 60
copy h5 "ALEJANDRO GONZALEZ - ID: he8u1gvochzk9kj21340cm19"
click at [503, 149] on h5 "ALEJANDRO GONZALEZ - ID: he8u1gvochzk9kj21340cm19" at bounding box center [400, 125] width 388 height 60
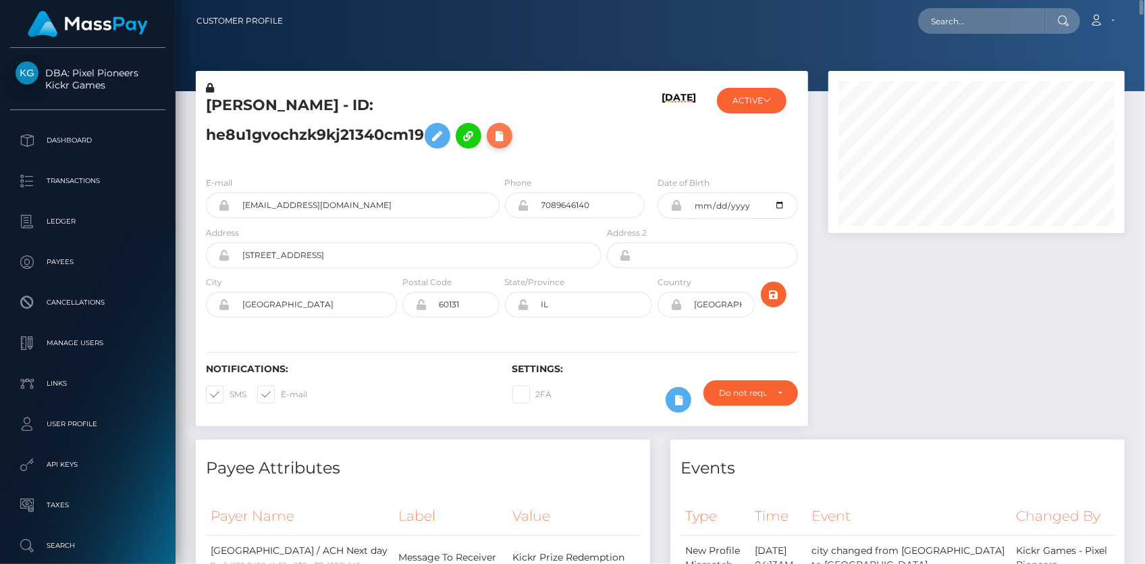
click at [502, 140] on icon at bounding box center [499, 136] width 16 height 17
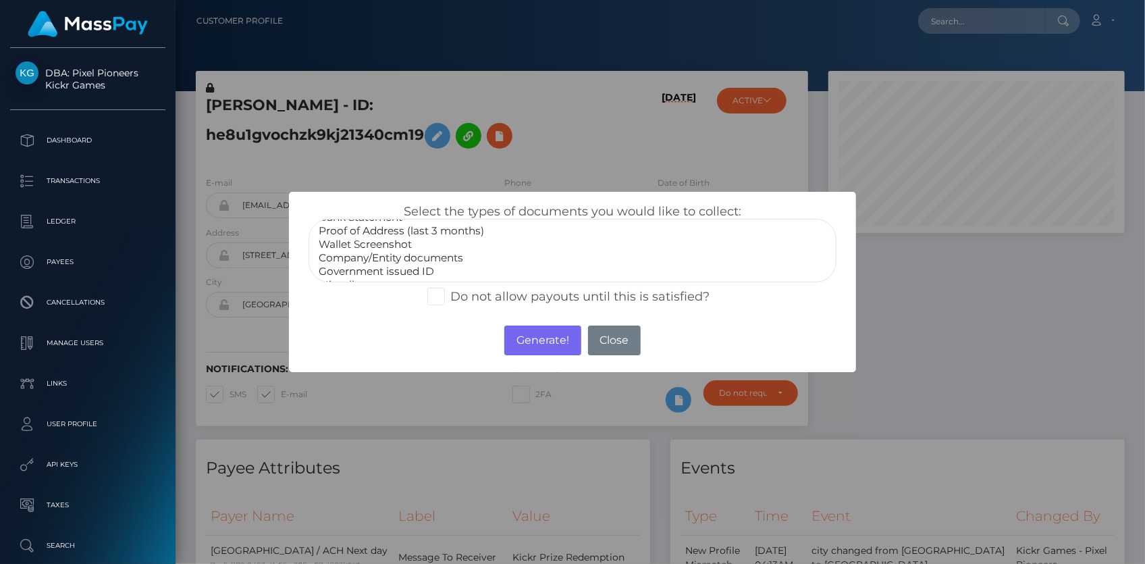
scroll to position [38, 0]
select select "Government issued ID"
click at [402, 252] on option "Government issued ID" at bounding box center [572, 259] width 510 height 14
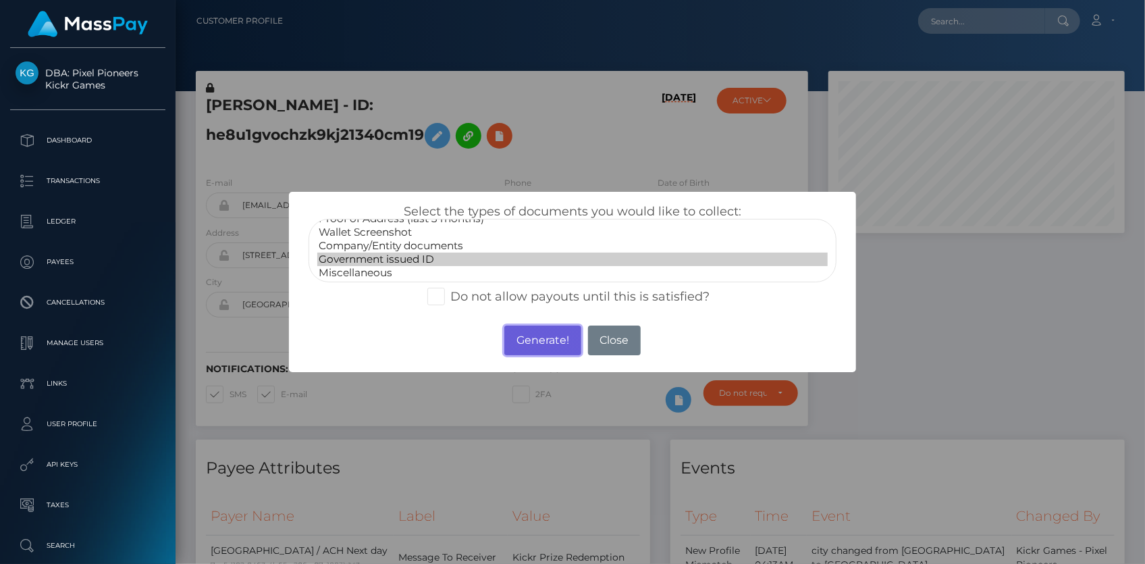
click at [522, 336] on button "Generate!" at bounding box center [542, 340] width 76 height 30
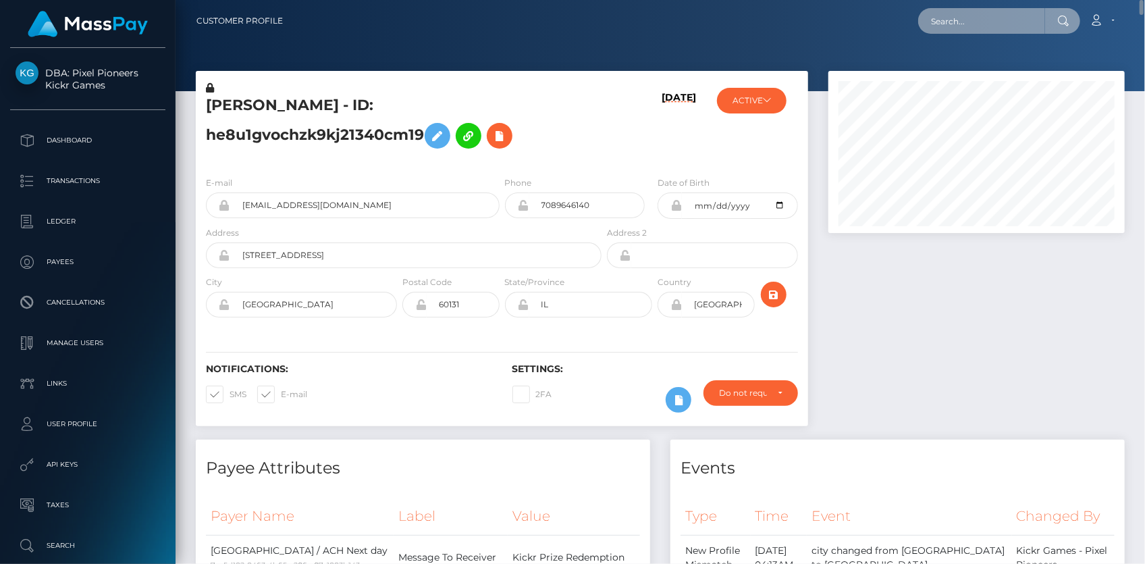
click at [948, 25] on input "text" at bounding box center [981, 21] width 127 height 26
paste input "poact_SVyScWDvakko"
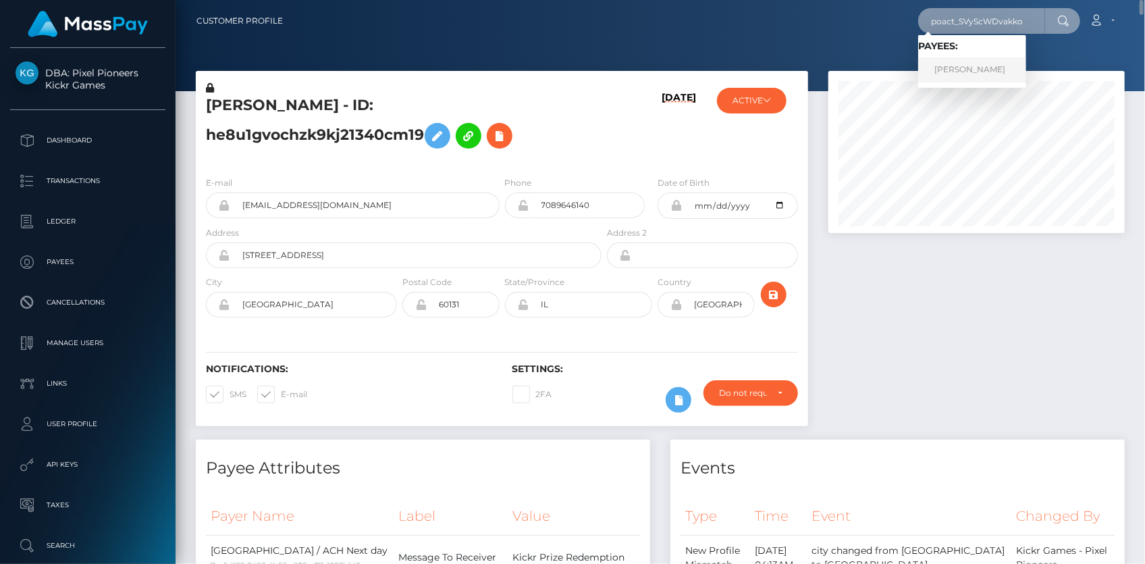
type input "poact_SVyScWDvakko"
click at [960, 61] on link "ياسين عمرو" at bounding box center [972, 69] width 108 height 25
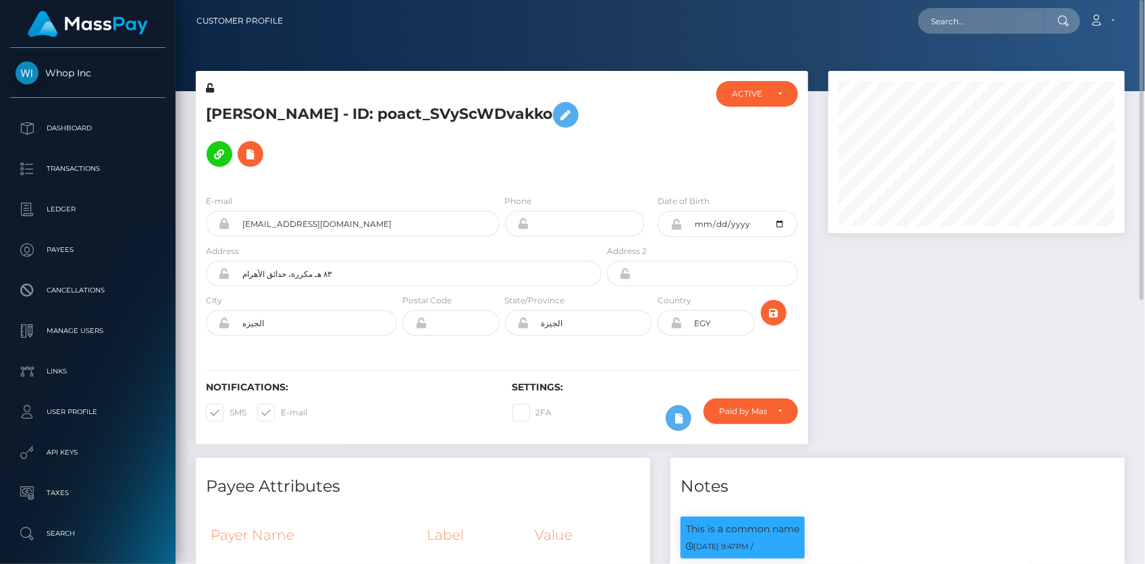
click at [574, 116] on h5 "[PERSON_NAME] - ID: poact_SVyScWDvakko" at bounding box center [400, 134] width 388 height 78
click at [263, 141] on button at bounding box center [251, 154] width 26 height 26
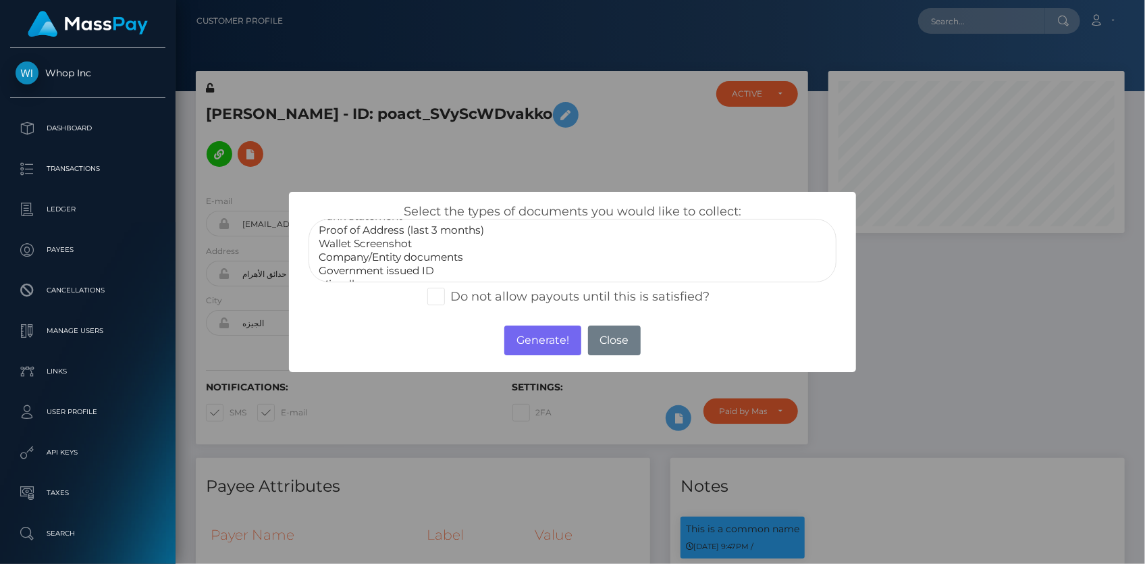
scroll to position [38, 0]
select select "Government issued ID"
click at [378, 256] on option "Government issued ID" at bounding box center [572, 259] width 510 height 14
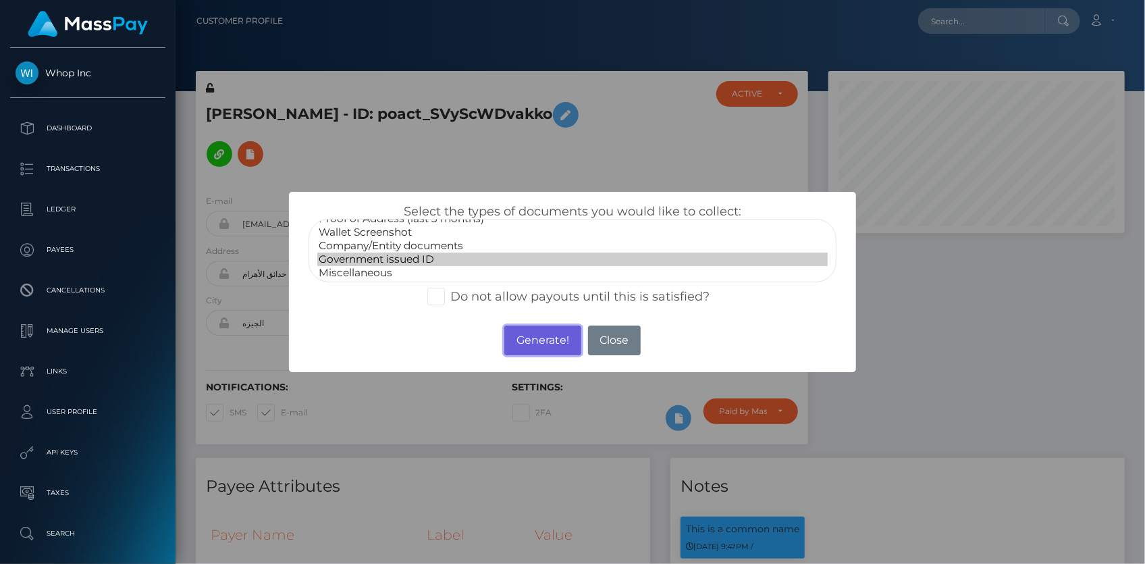
click at [530, 336] on button "Generate!" at bounding box center [542, 340] width 76 height 30
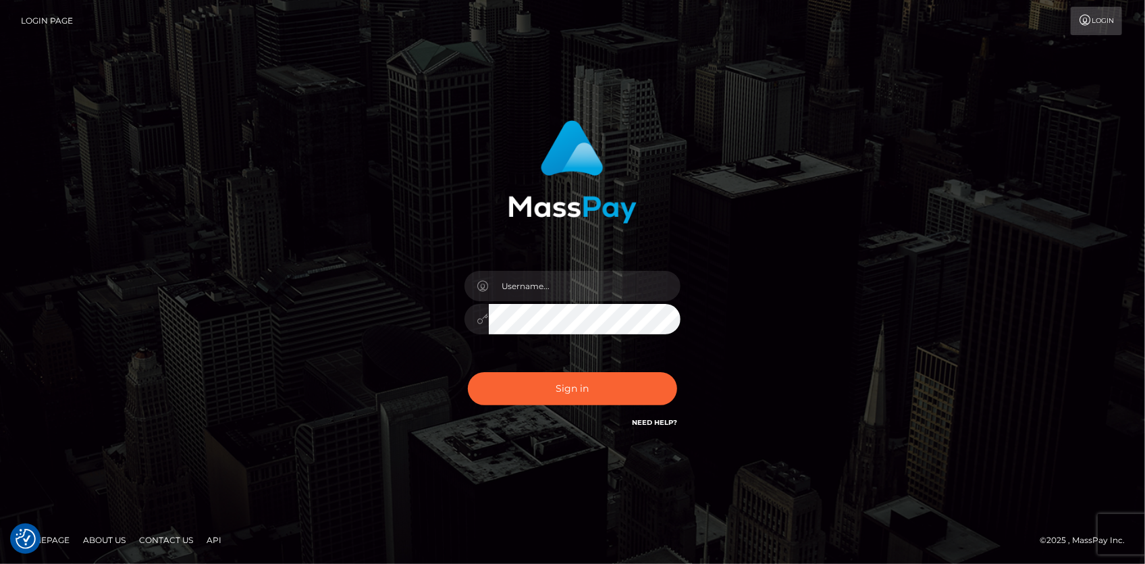
checkbox input "true"
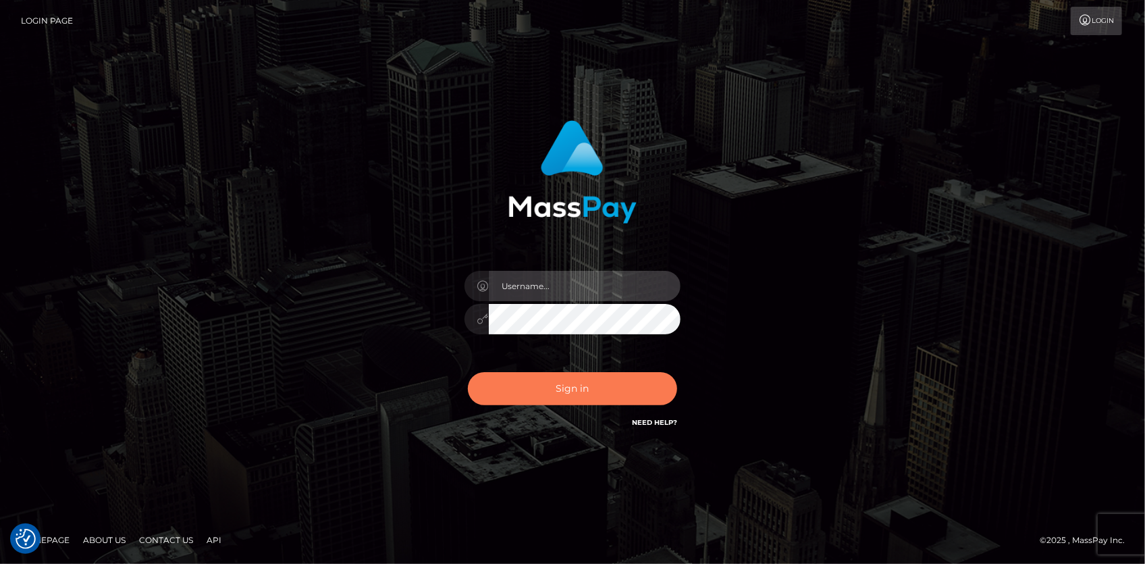
type input "Eduard Gavrilescu"
click at [560, 385] on button "Sign in" at bounding box center [572, 388] width 209 height 33
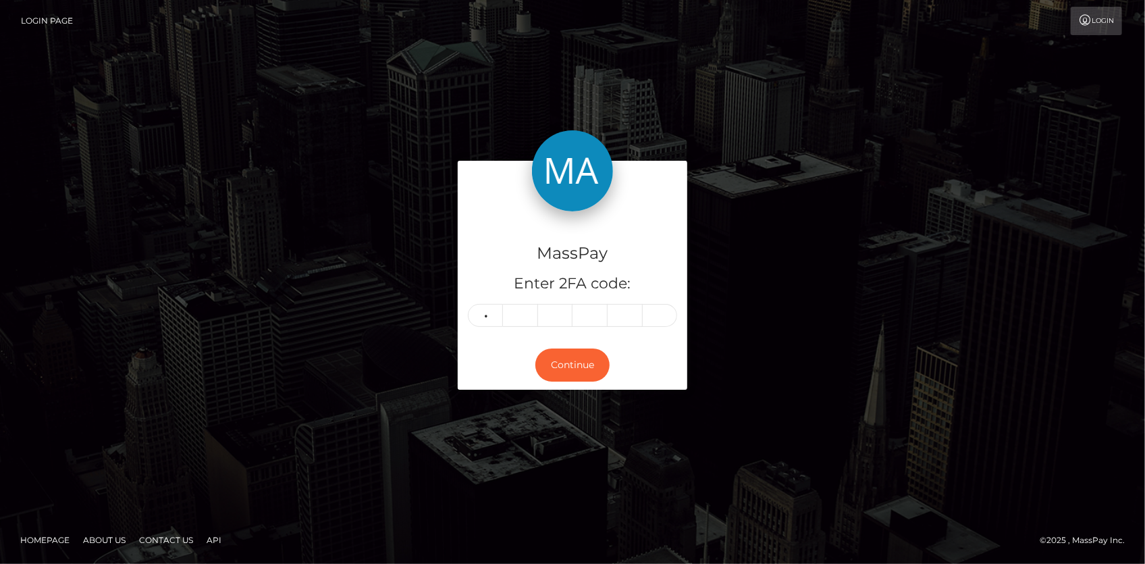
type input "6"
type input "4"
type input "2"
type input "1"
type input "9"
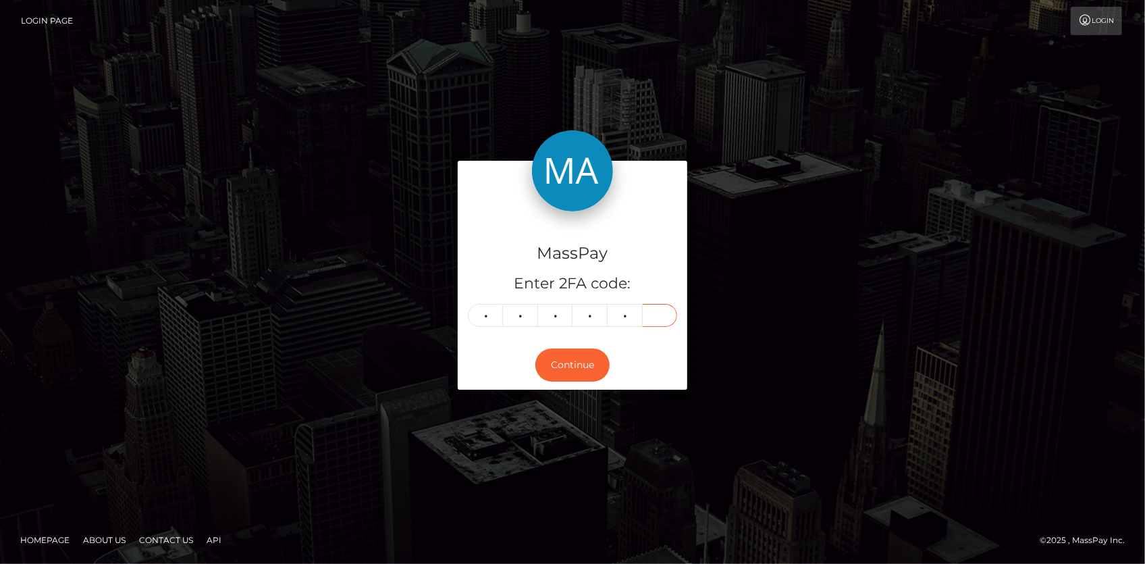
type input "1"
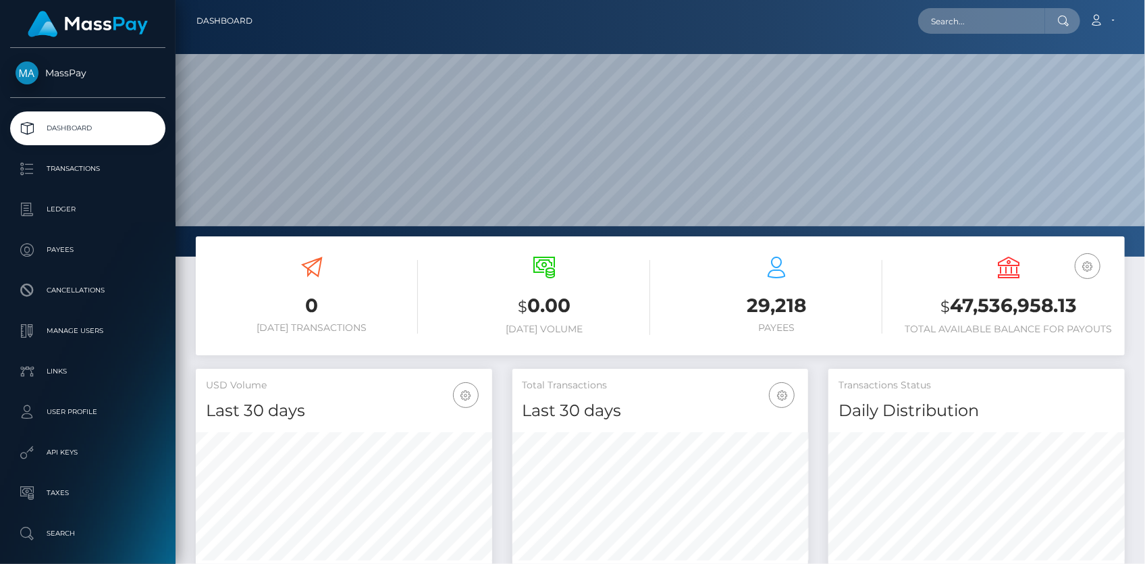
scroll to position [239, 296]
click at [959, 40] on nav "Dashboard Loading... Loading... Account Edit Profile" at bounding box center [660, 21] width 969 height 42
click at [958, 32] on input "text" at bounding box center [981, 21] width 127 height 26
paste input "1366050516"
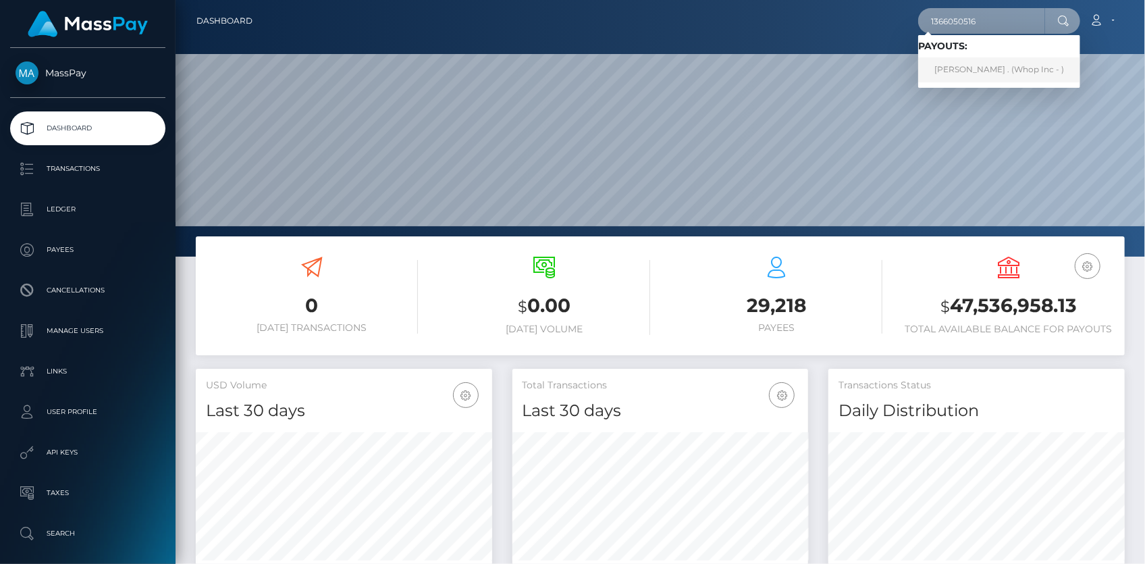
type input "1366050516"
click at [959, 66] on link "PARVEEN . (Whop Inc - )" at bounding box center [999, 69] width 162 height 25
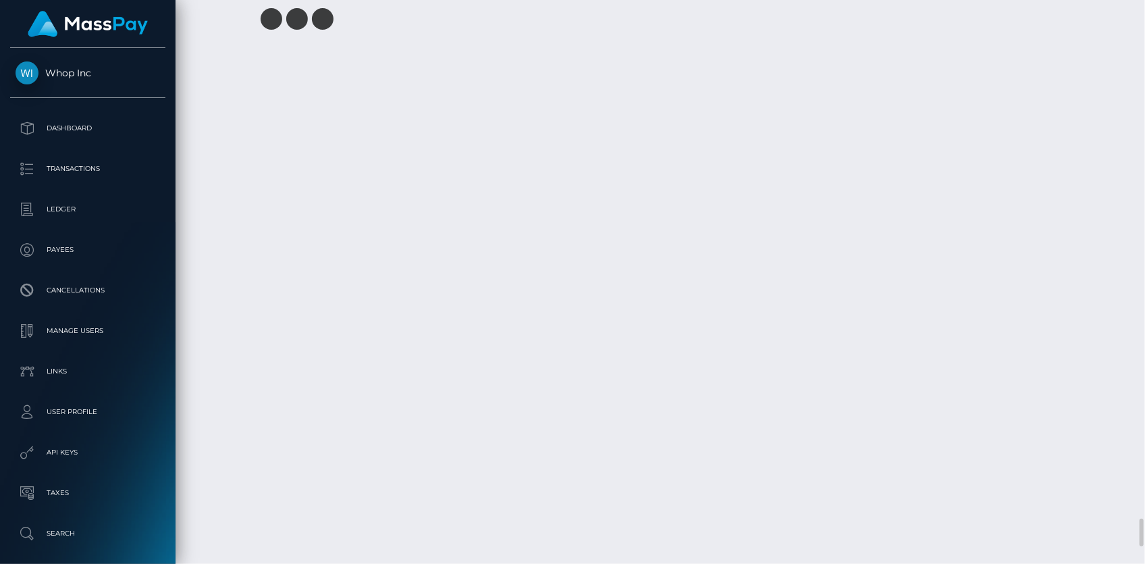
scroll to position [10793, 0]
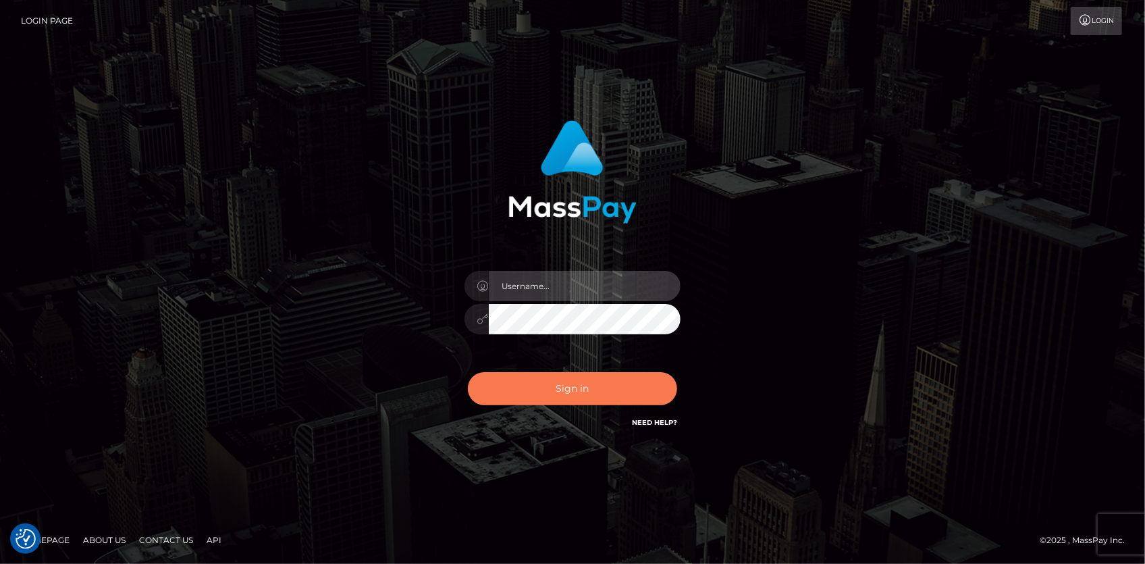
type input "Eduard Gavrilescu"
click at [554, 381] on button "Sign in" at bounding box center [572, 388] width 209 height 33
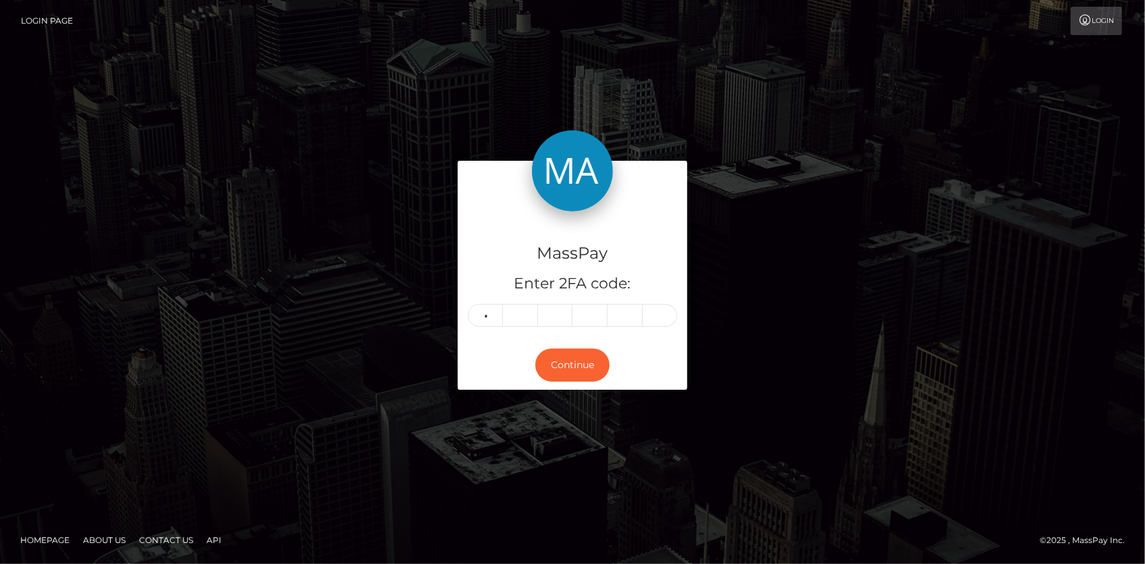
type input "8"
type input "1"
type input "2"
type input "1"
type input "9"
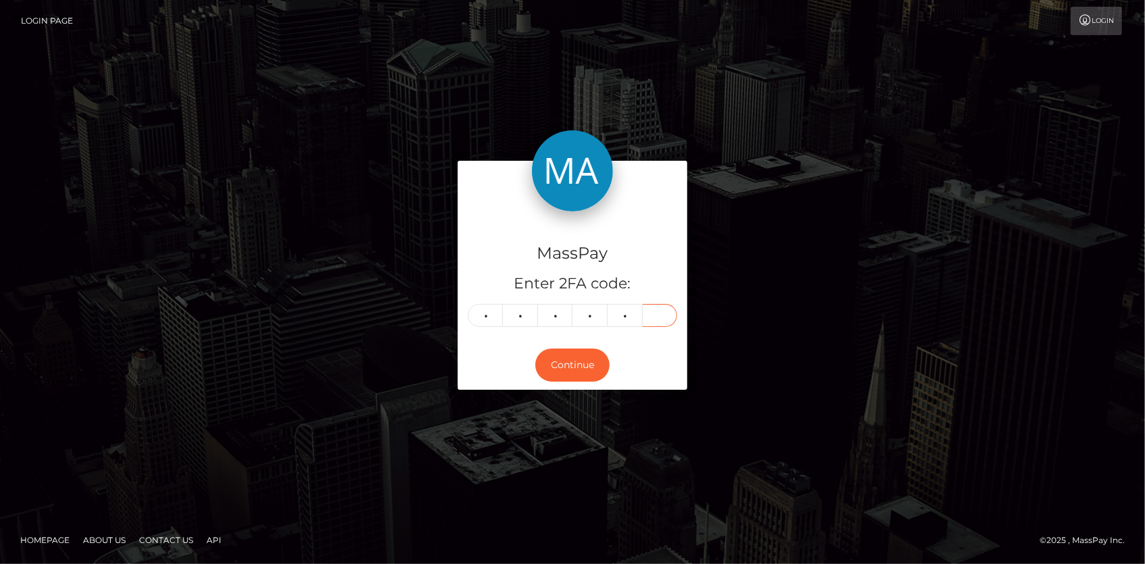
type input "0"
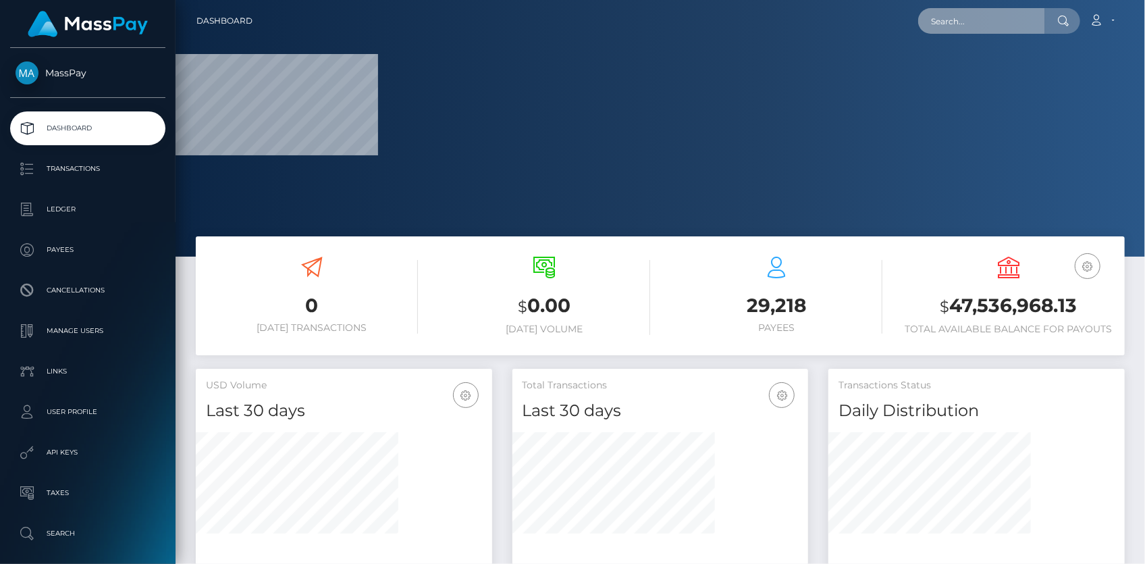
click at [960, 26] on input "text" at bounding box center [981, 21] width 127 height 26
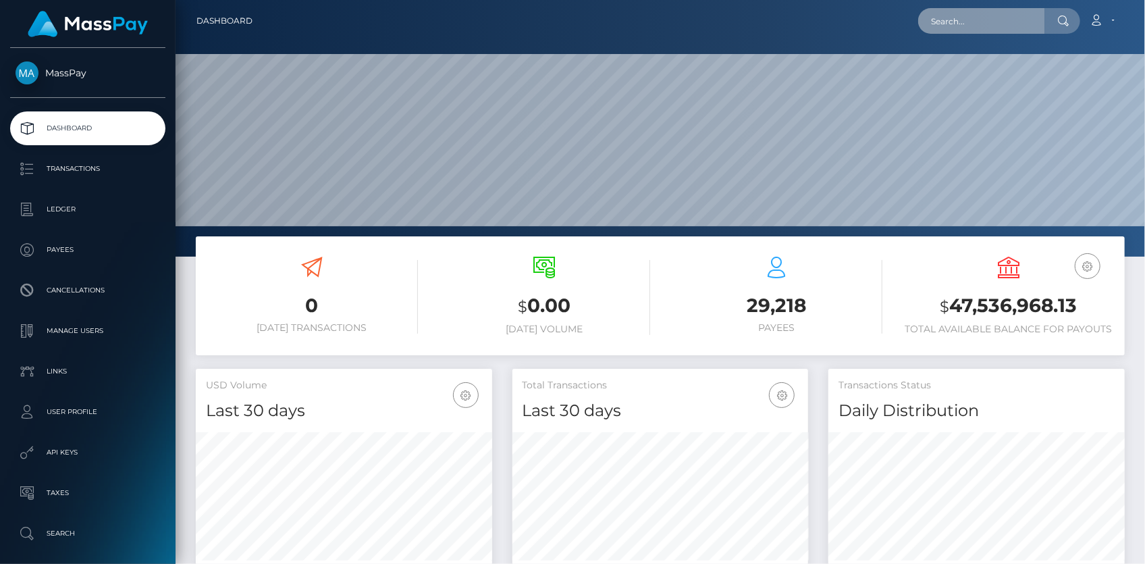
scroll to position [239, 296]
paste input "poact_59t3g4lGkGB0"
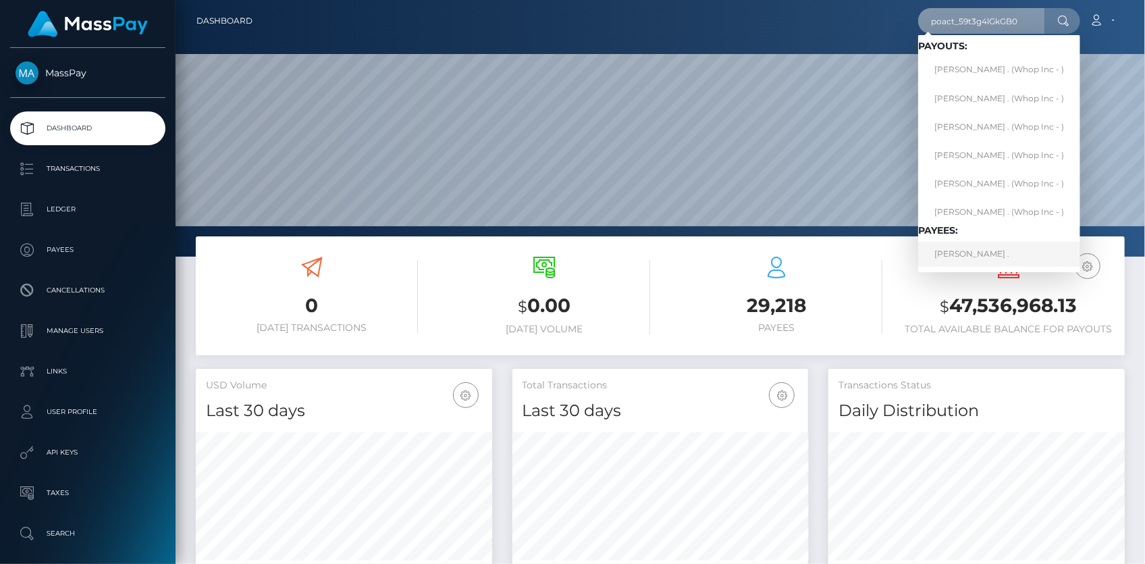
type input "poact_59t3g4lGkGB0"
click at [959, 255] on link "PARVEEN ." at bounding box center [999, 254] width 162 height 25
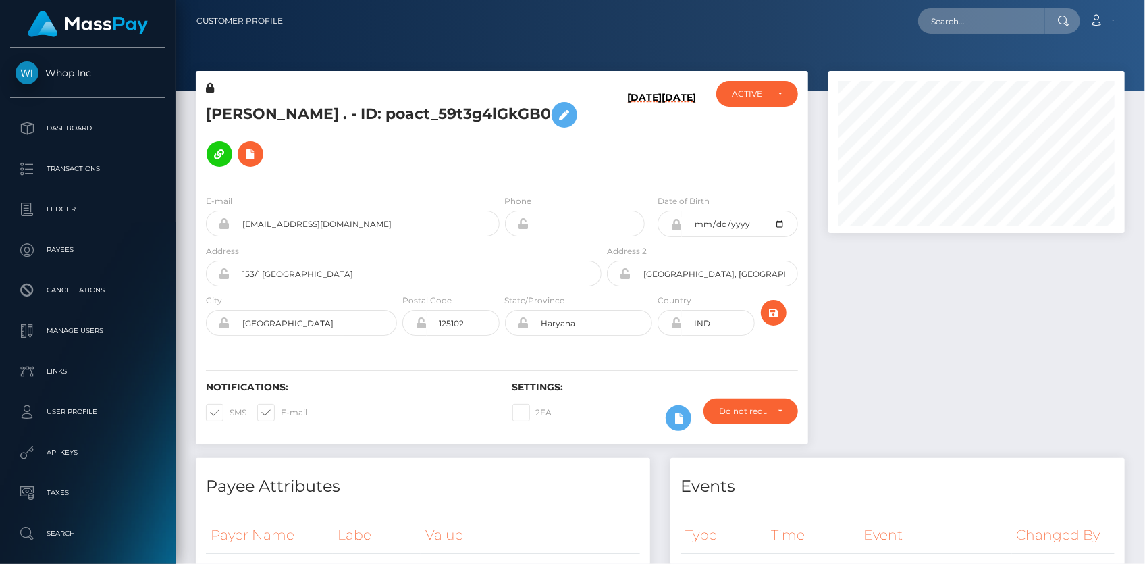
scroll to position [162, 296]
click at [345, 111] on h5 "PARVEEN . - ID: poact_59t3g4lGkGB0" at bounding box center [400, 134] width 388 height 78
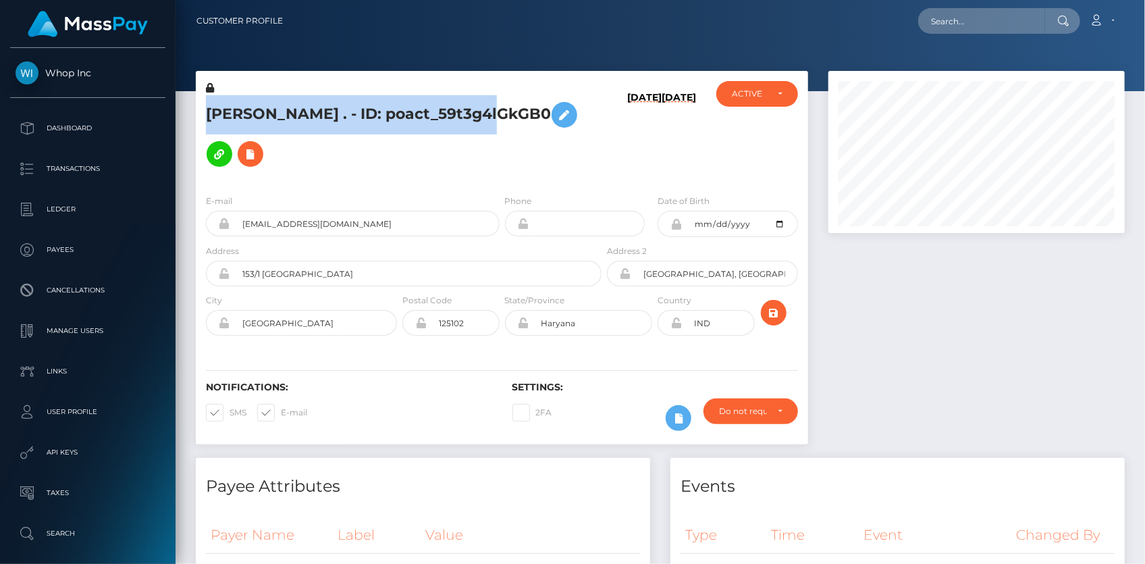
click at [345, 111] on h5 "PARVEEN . - ID: poact_59t3g4lGkGB0" at bounding box center [400, 134] width 388 height 78
copy h5 "PARVEEN . - ID: poact_59t3g4lGkGB0"
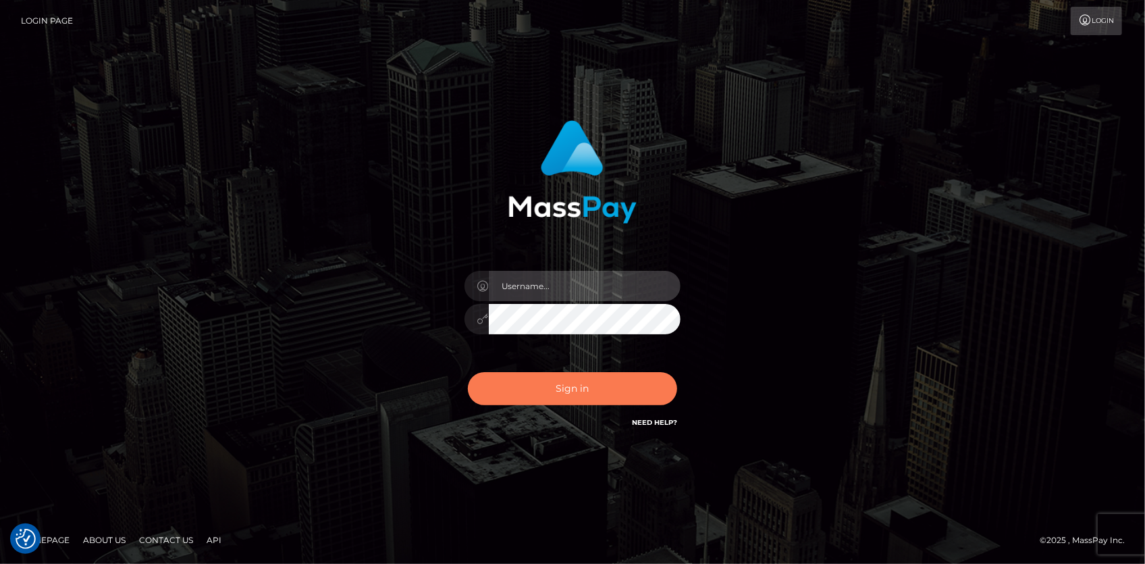
type input "[PERSON_NAME]"
click at [560, 380] on button "Sign in" at bounding box center [572, 388] width 209 height 33
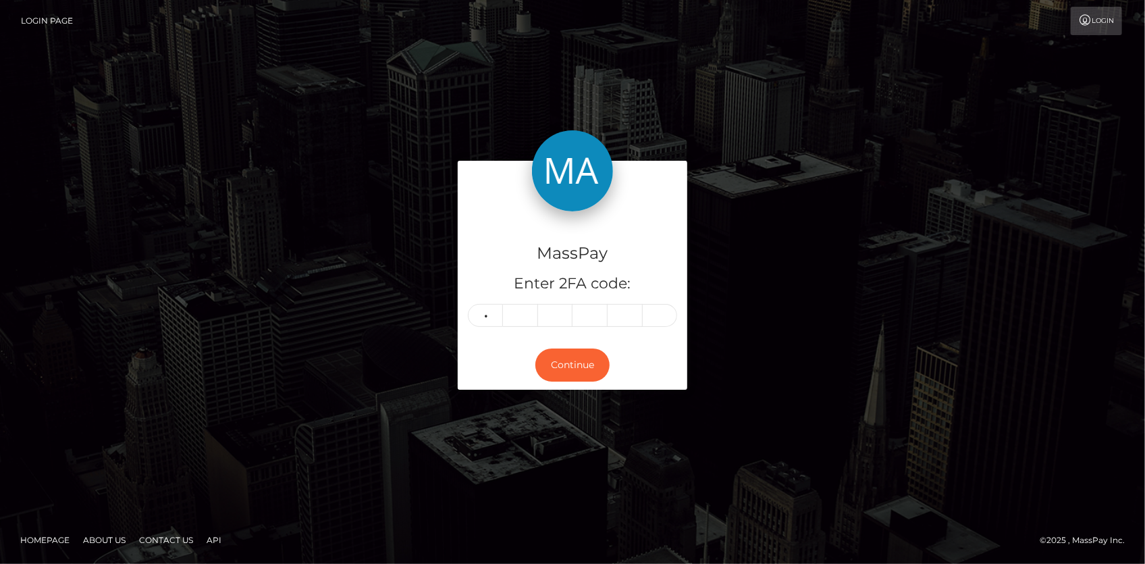
type input "0"
type input "5"
type input "2"
type input "7"
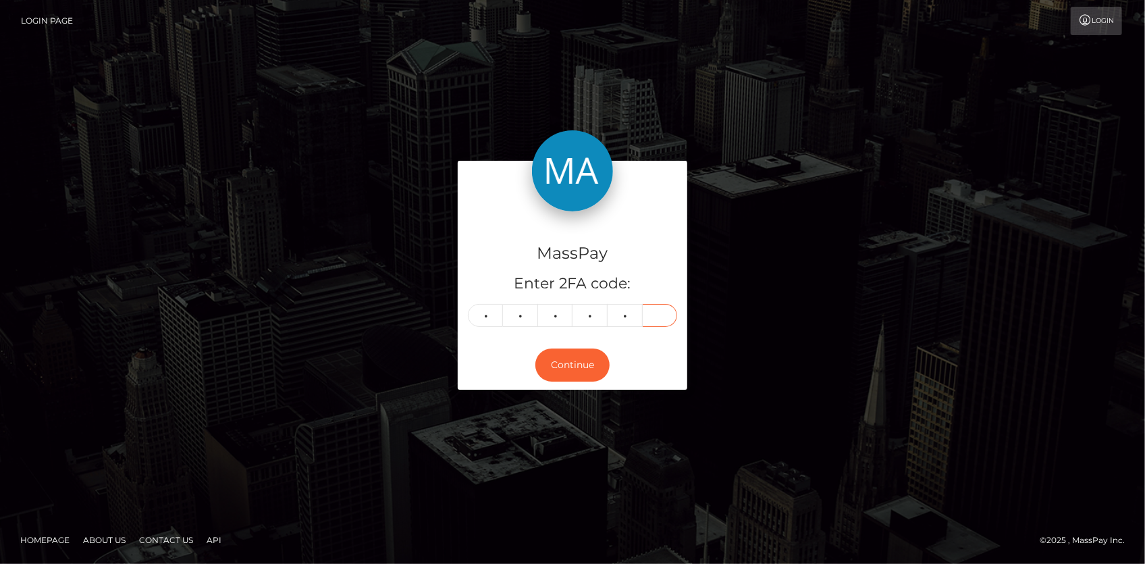
type input "4"
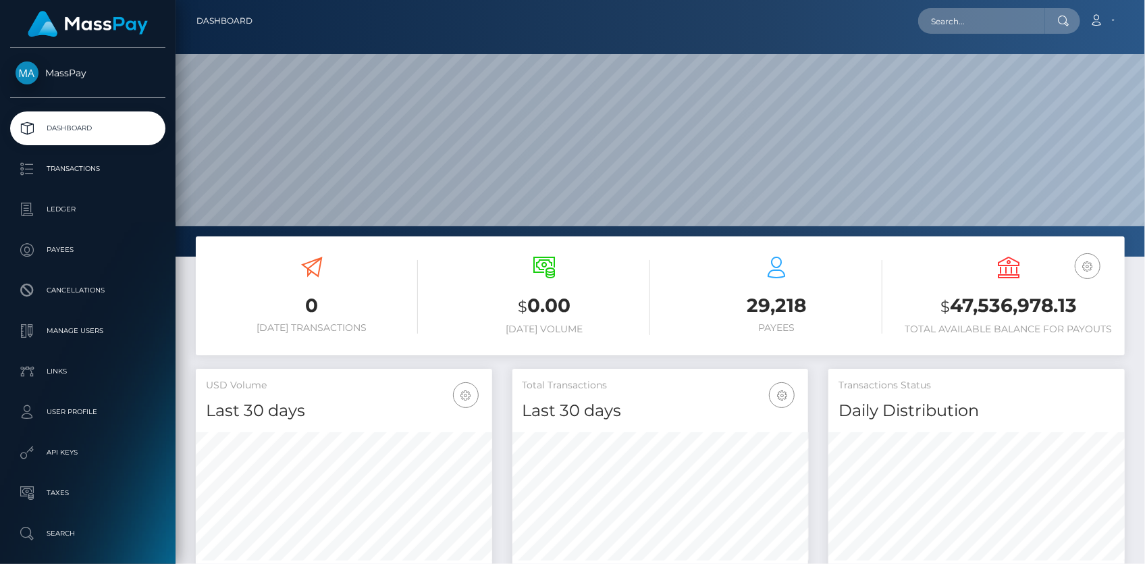
scroll to position [239, 296]
drag, startPoint x: 0, startPoint y: 0, endPoint x: 988, endPoint y: 20, distance: 987.8
click at [988, 20] on input "text" at bounding box center [981, 21] width 127 height 26
paste input "467473e537347b2b2cc19542bcca318"
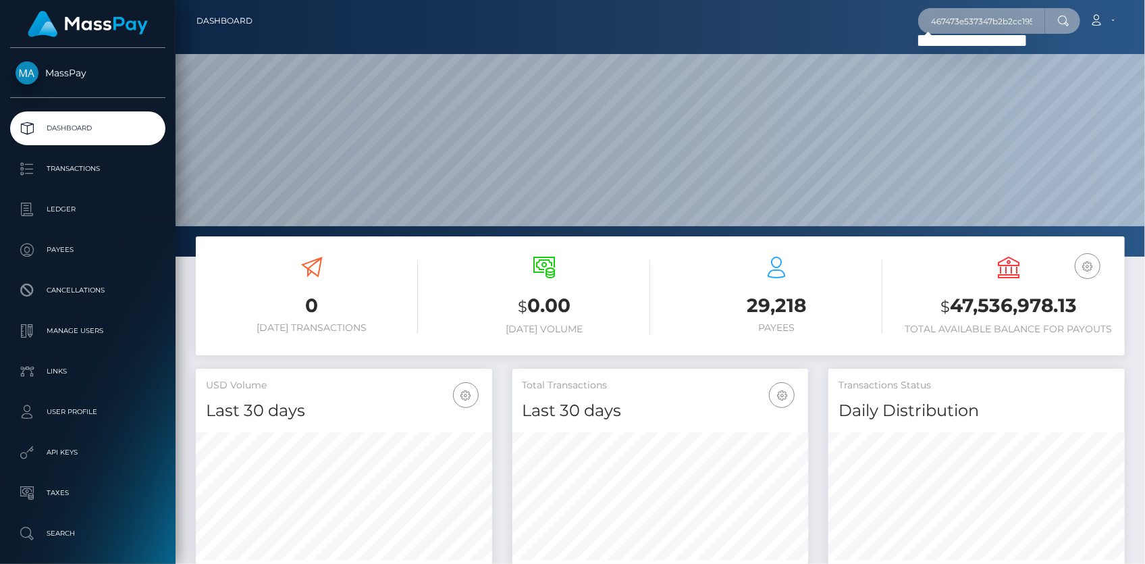
paste input "scratchful-1579400290"
type input "scratchful-1579400290"
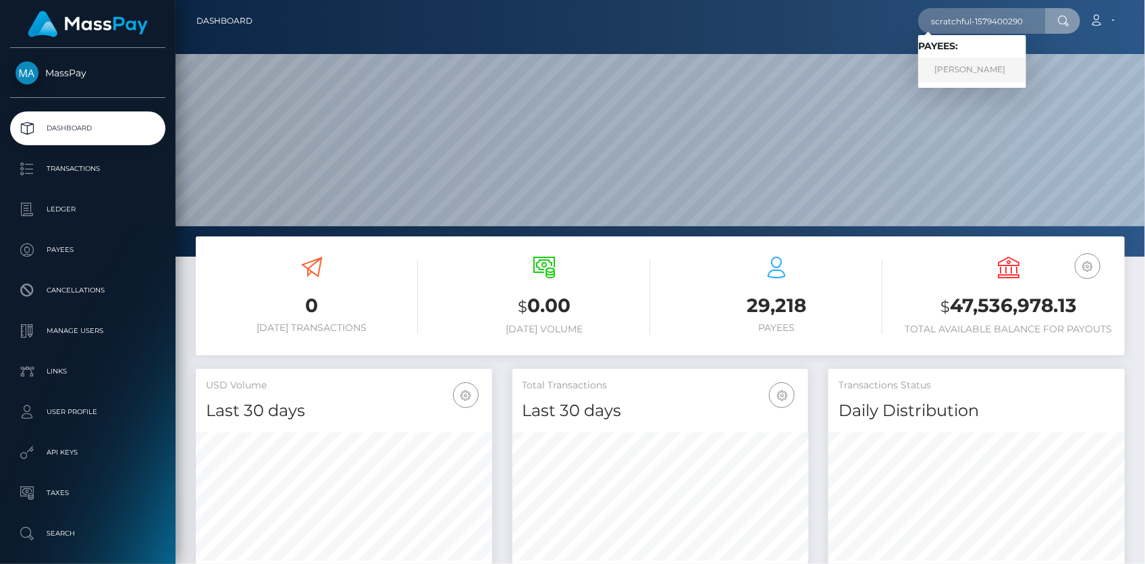
click at [995, 63] on link "SEAN KIRSTIN KUHL" at bounding box center [972, 69] width 108 height 25
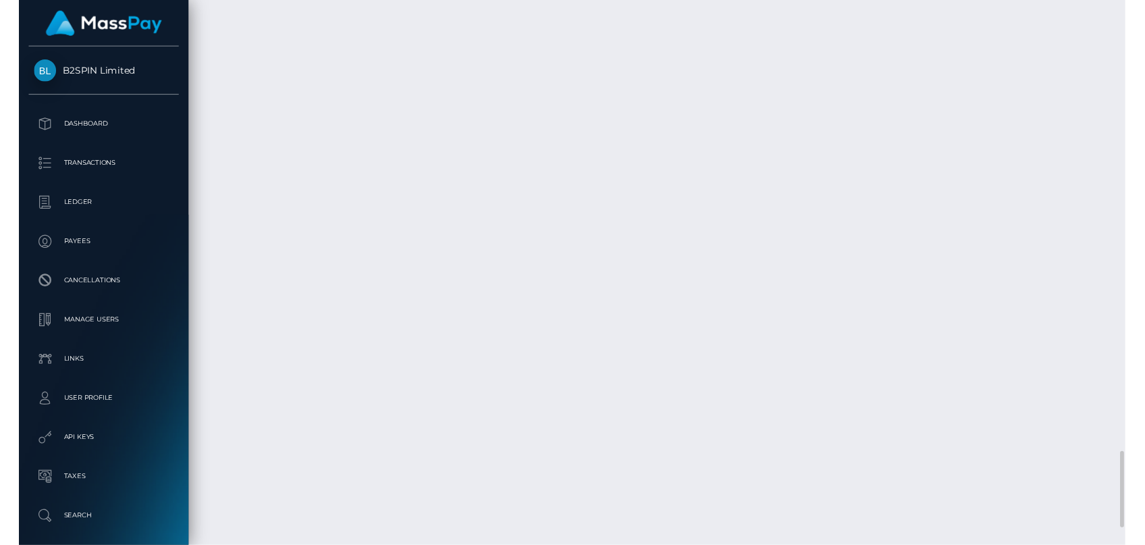
scroll to position [162, 296]
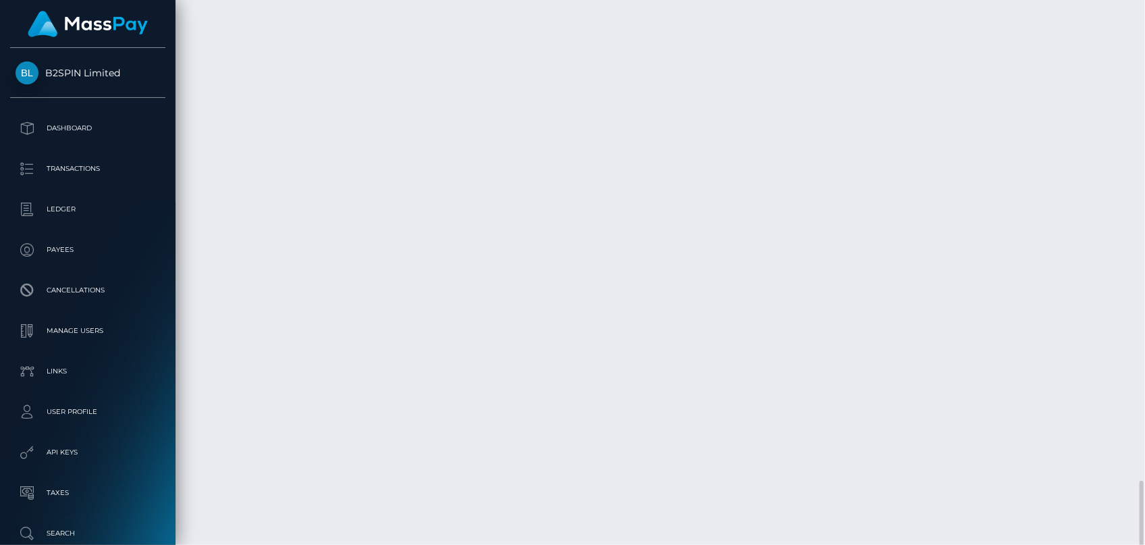
drag, startPoint x: 452, startPoint y: 218, endPoint x: 625, endPoint y: 225, distance: 173.6
copy td "2467473e537347b2b2cc19542bcca318"
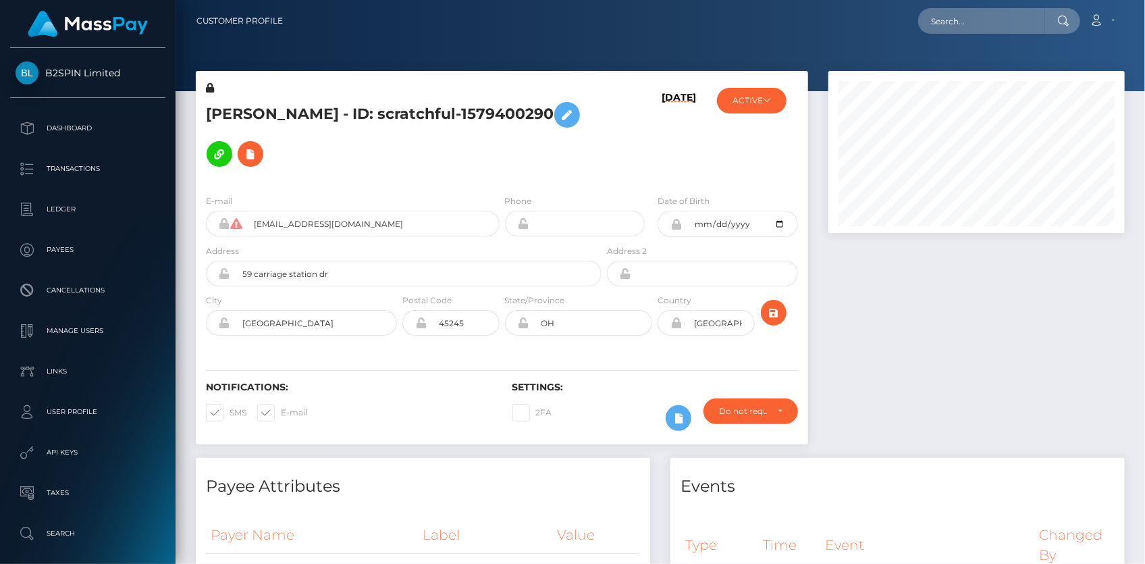
scroll to position [162, 296]
click at [940, 30] on input "text" at bounding box center [981, 21] width 127 height 26
paste input "pout_pXhICsa7xd0t7"
click at [950, 68] on div at bounding box center [660, 45] width 969 height 91
click at [958, 14] on input "pout_pXhICsa7xd0t7" at bounding box center [981, 21] width 127 height 26
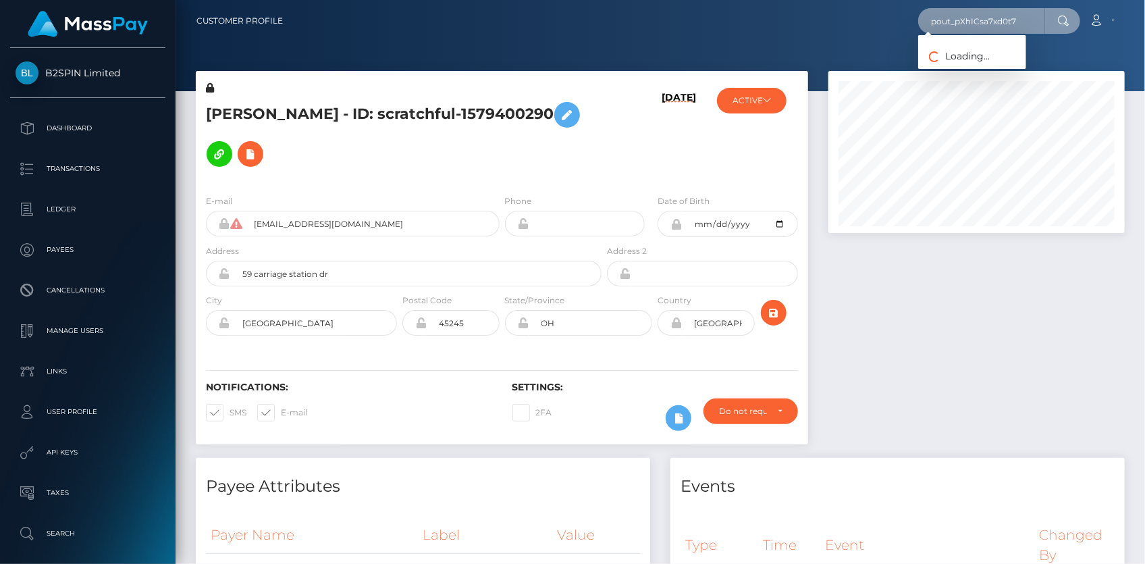
paste input "MSP04d60605bb96d39"
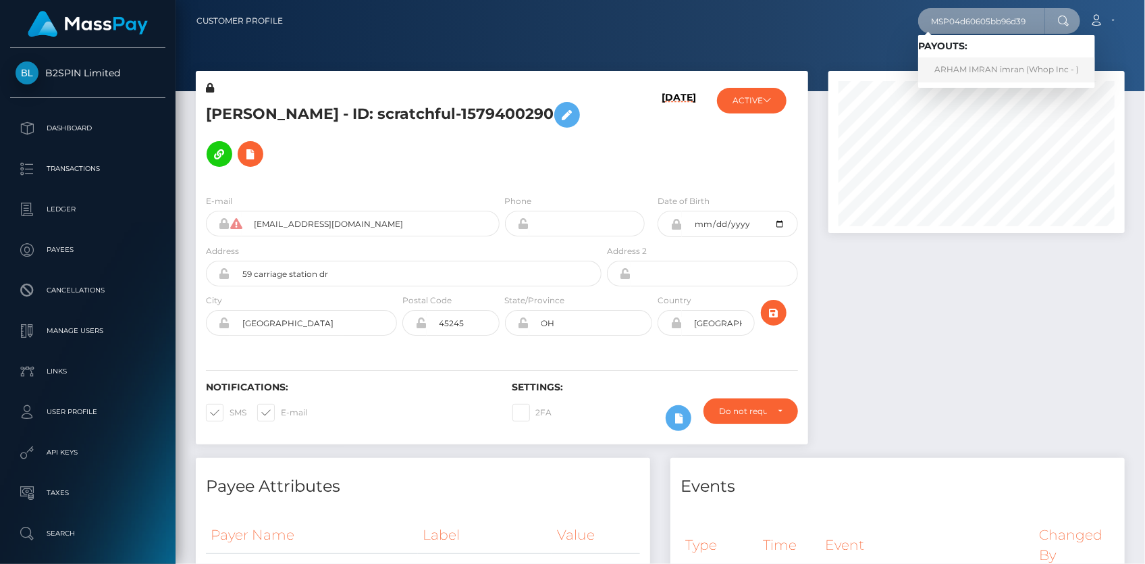
type input "MSP04d60605bb96d39"
click at [1000, 67] on link "ARHAM IMRAN imran (Whop Inc - )" at bounding box center [1006, 69] width 177 height 25
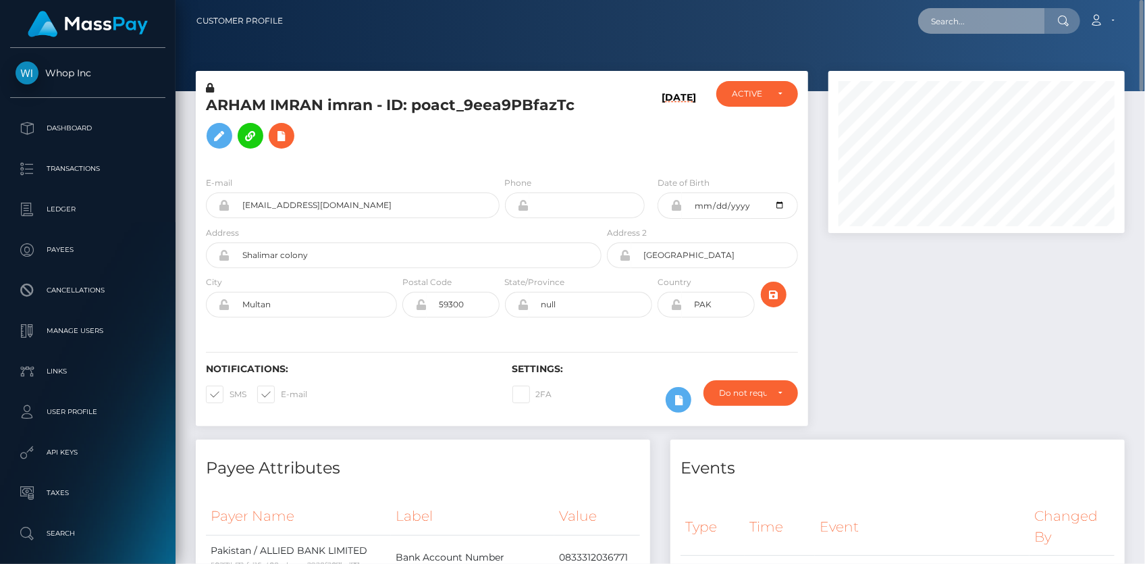
click at [936, 24] on input "text" at bounding box center [981, 21] width 127 height 26
paste input "MSP49cb0574293d52a"
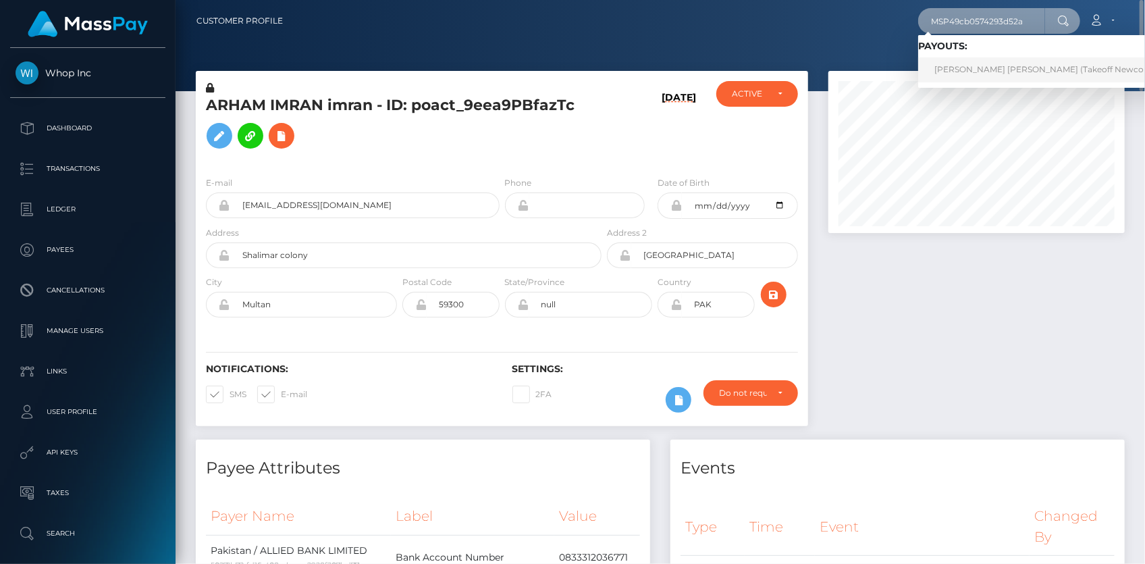
type input "MSP49cb0574293d52a"
click at [955, 63] on link "RICHARD DELA CRUZ PASCUAL (Takeoff Newco Inc - Club Fans)" at bounding box center [1071, 69] width 307 height 25
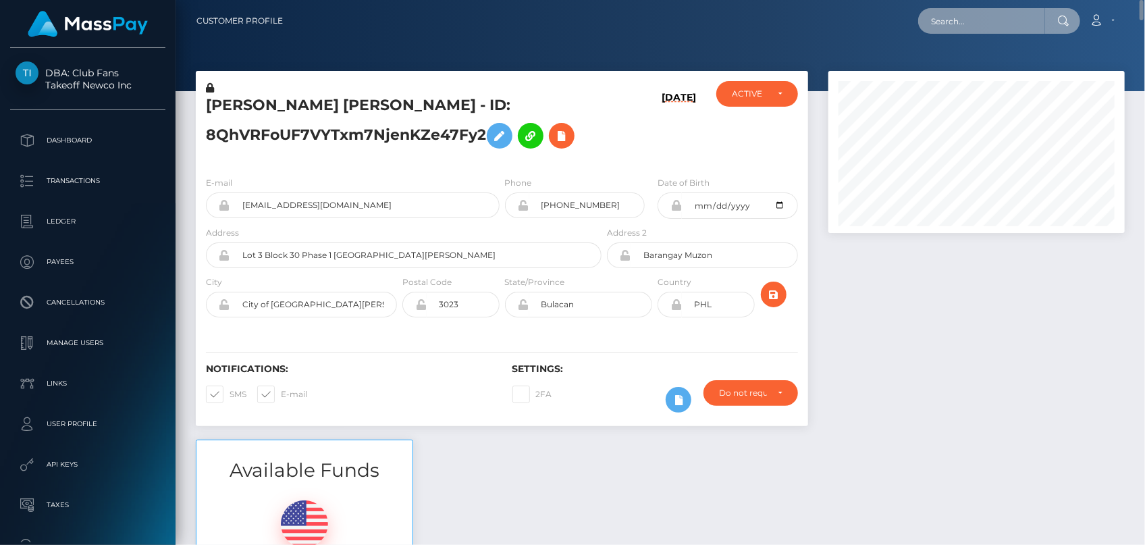
click at [942, 32] on input "text" at bounding box center [981, 21] width 127 height 26
paste input "MSPb0e6b15d0a33df7"
paste input "acc96671563d43f"
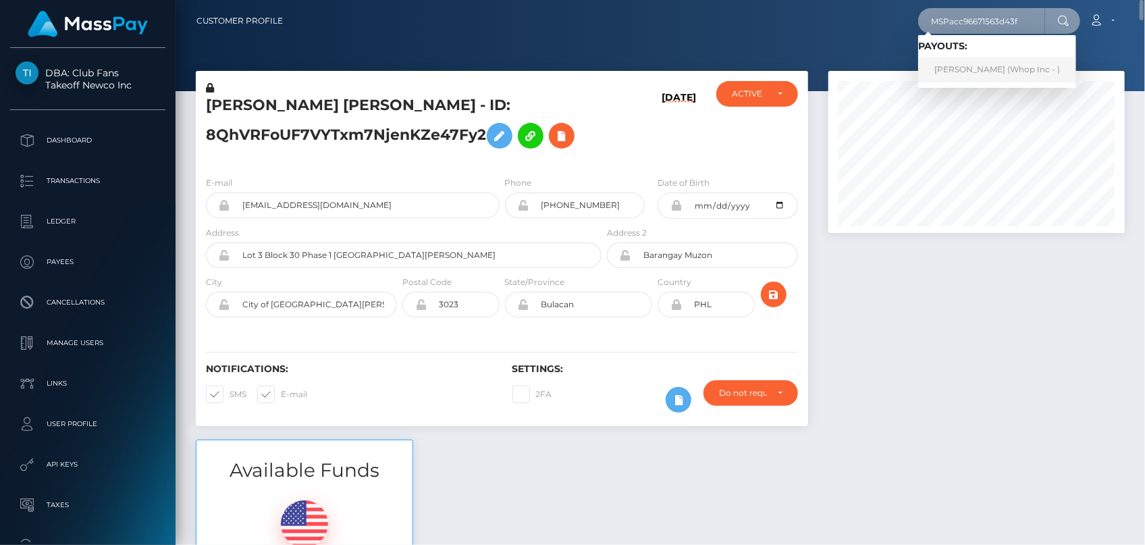
type input "MSPacc96671563d43f"
click at [960, 63] on link "MUHAMMAD UMER FAROOQ (Whop Inc - )" at bounding box center [997, 69] width 158 height 25
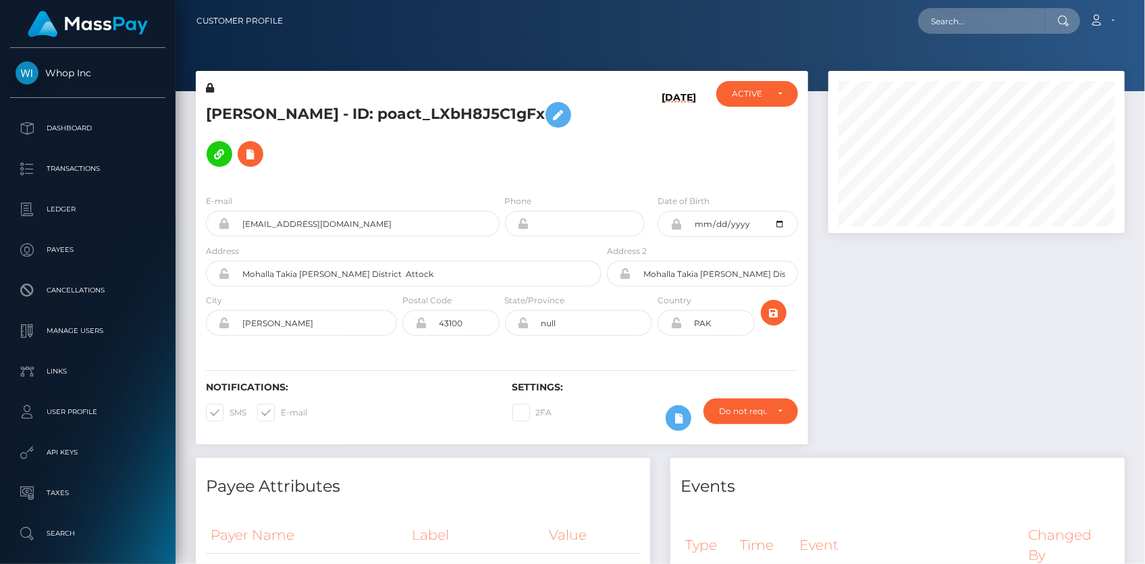
scroll to position [162, 296]
click at [297, 211] on input "umer1535farooq+177b03b2fb@gmail.com" at bounding box center [364, 224] width 269 height 26
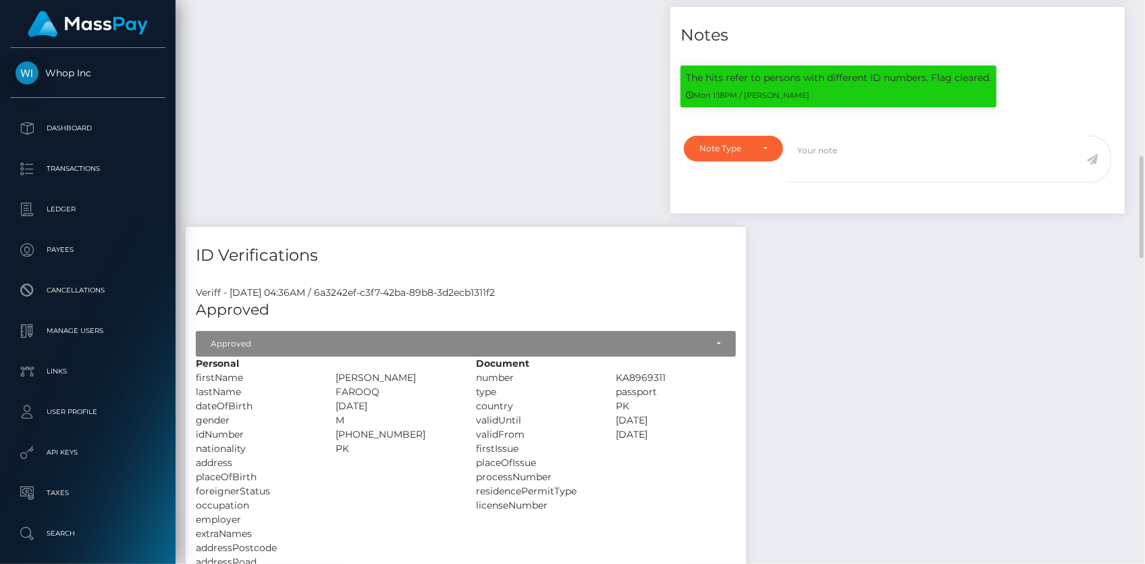
scroll to position [1227, 0]
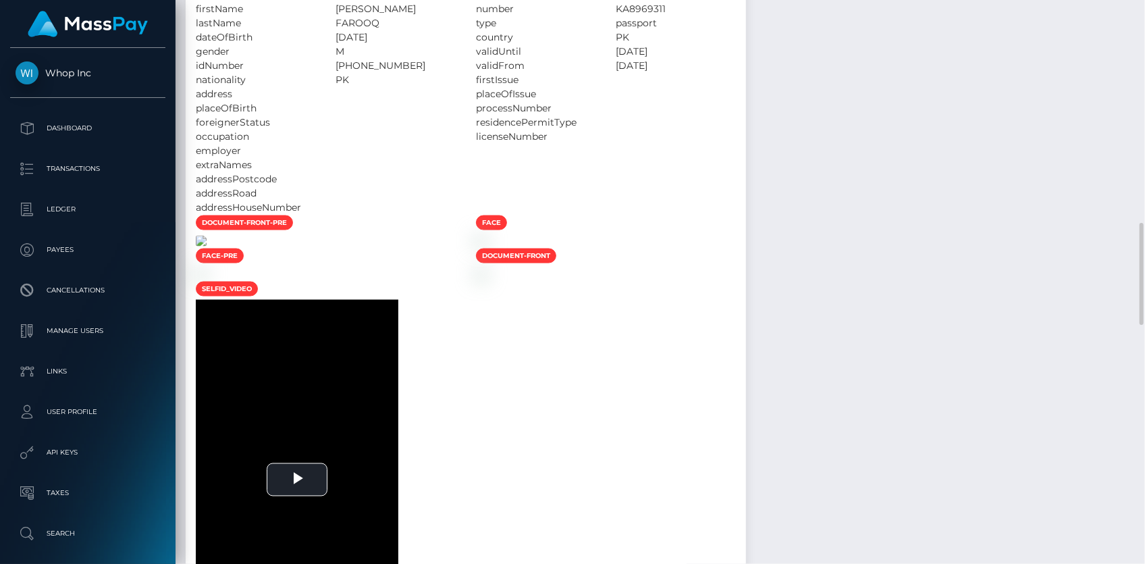
click at [207, 246] on img at bounding box center [201, 241] width 11 height 11
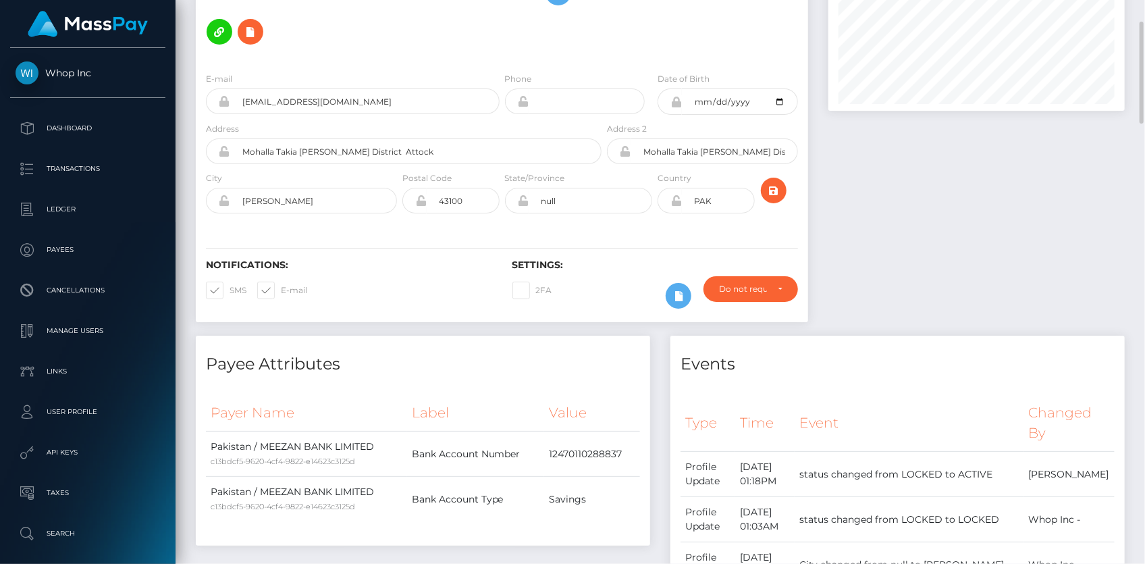
scroll to position [0, 0]
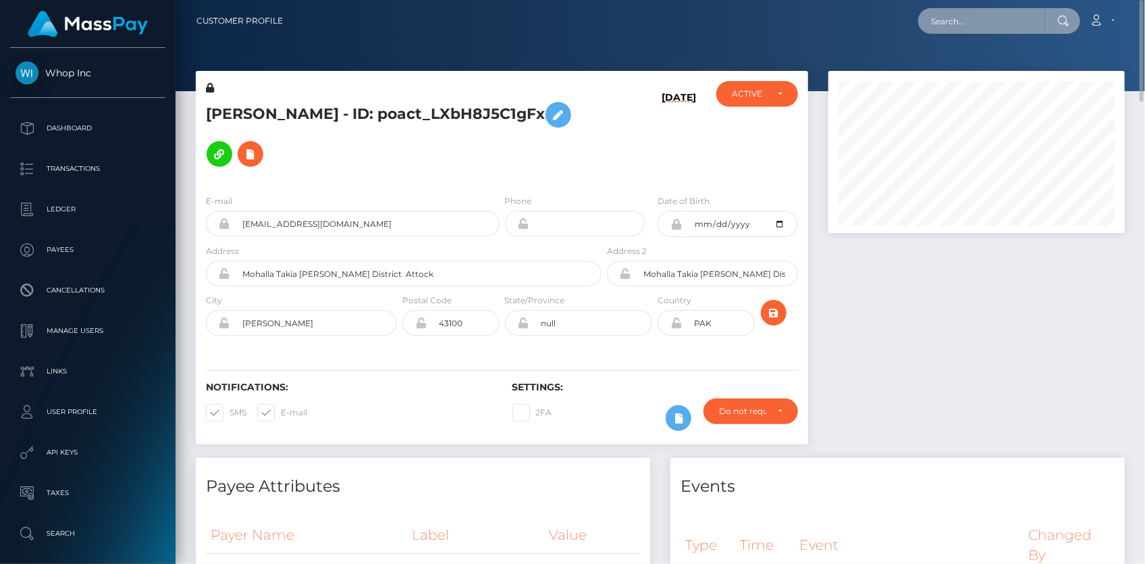
click at [947, 28] on input "text" at bounding box center [981, 21] width 127 height 26
paste input "MSPaae97aa509e28ce"
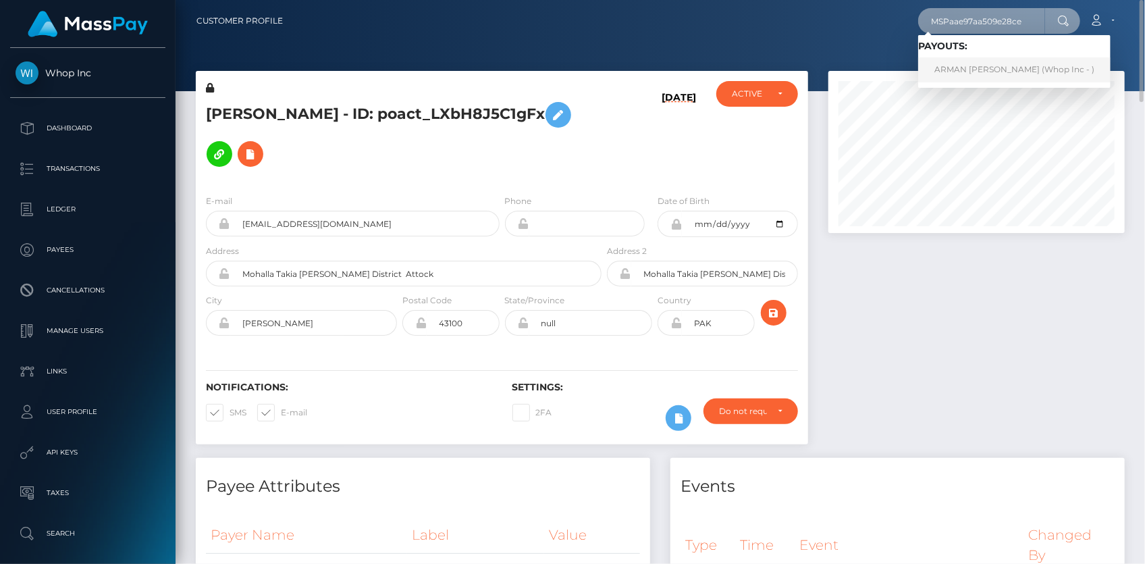
type input "MSPaae97aa509e28ce"
click at [959, 69] on link "ARMAN GHAYAS Ghayas (Whop Inc - )" at bounding box center [1014, 69] width 192 height 25
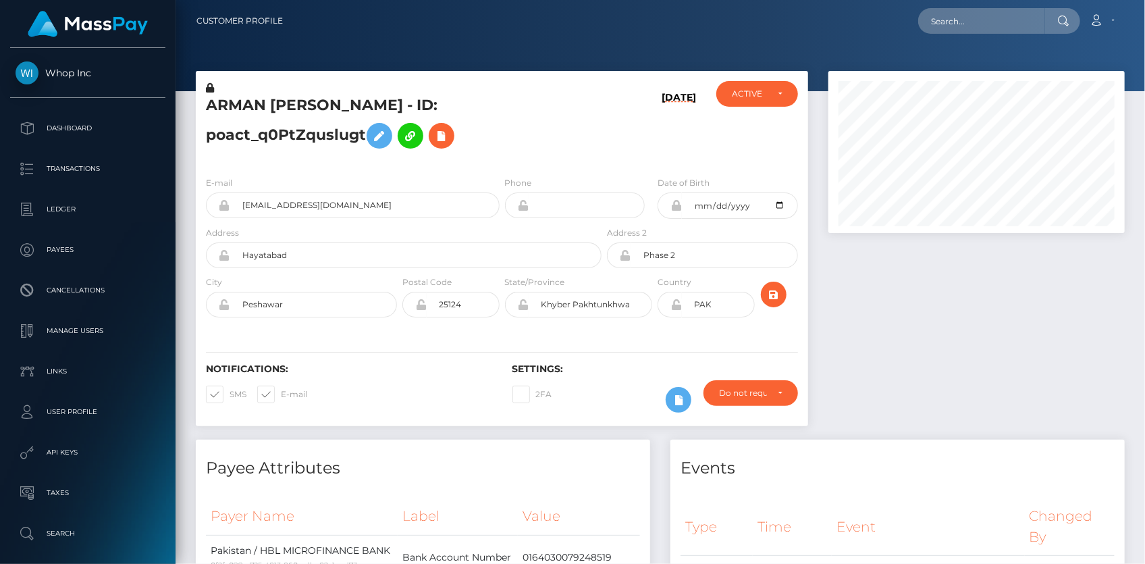
scroll to position [162, 296]
click at [320, 176] on div "E-mail [EMAIL_ADDRESS][DOMAIN_NAME]" at bounding box center [353, 197] width 294 height 43
click at [312, 200] on input "armanghayas33@gmail.com" at bounding box center [364, 205] width 269 height 26
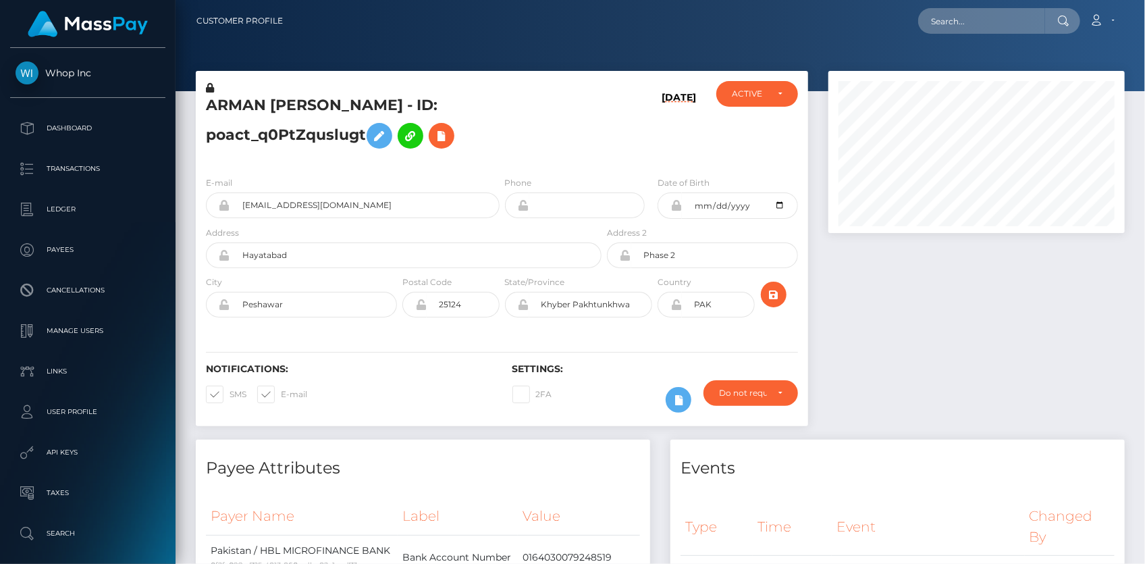
drag, startPoint x: 997, startPoint y: 61, endPoint x: 990, endPoint y: 44, distance: 18.4
click at [997, 60] on div at bounding box center [660, 45] width 969 height 91
click at [972, 21] on input "text" at bounding box center [981, 21] width 127 height 26
paste input "MSPcab7809c97cf0e1"
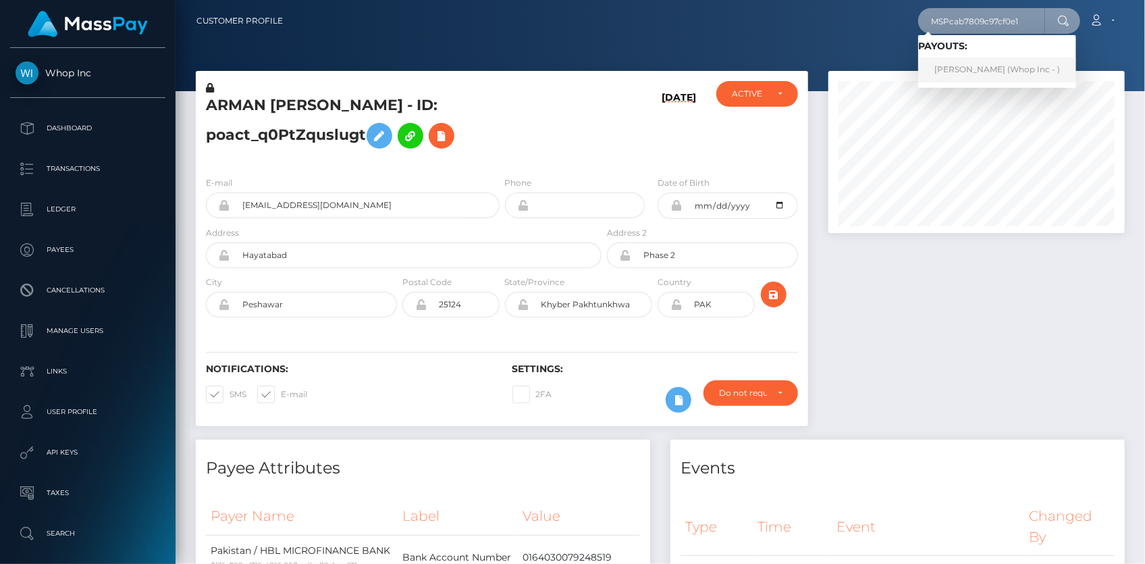
type input "MSPcab7809c97cf0e1"
click at [983, 74] on link "FARAH KHALID Khalid (Whop Inc - )" at bounding box center [997, 69] width 158 height 25
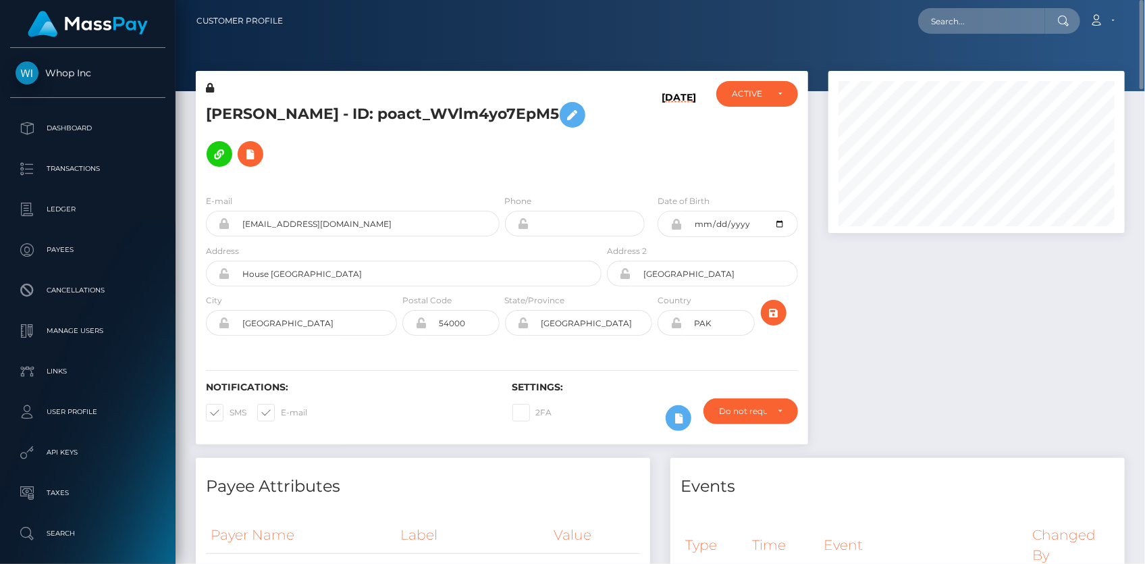
scroll to position [162, 296]
click at [325, 104] on h5 "[PERSON_NAME] - ID: poact_WVlm4yo7EpM5" at bounding box center [400, 134] width 388 height 78
click at [325, 103] on h5 "[PERSON_NAME] - ID: poact_WVlm4yo7EpM5" at bounding box center [400, 134] width 388 height 78
copy h5 "[PERSON_NAME] - ID: poact_WVlm4yo7EpM5"
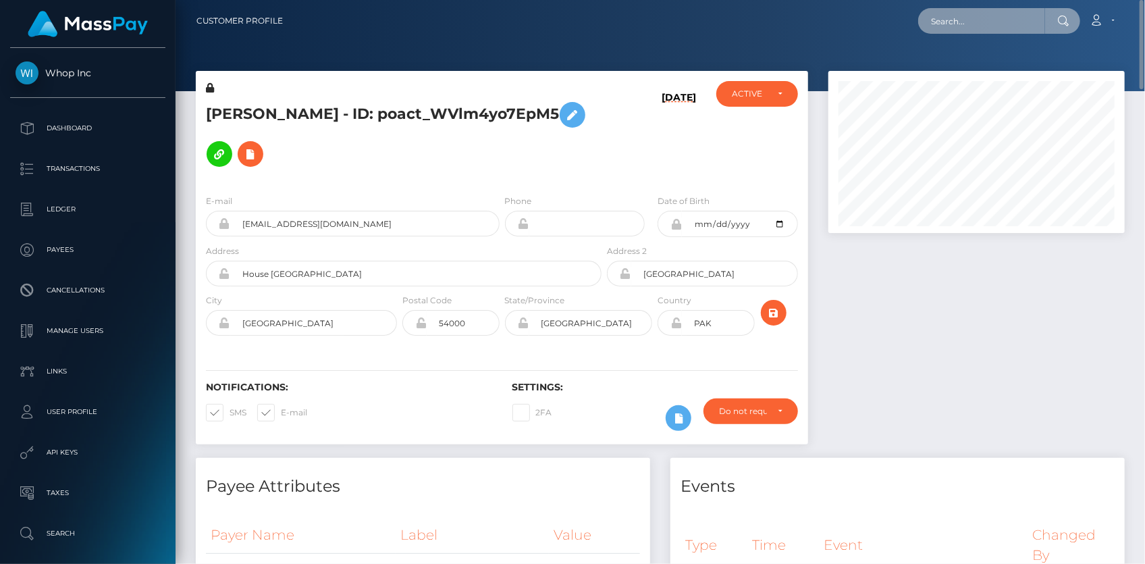
click at [948, 8] on input "text" at bounding box center [981, 21] width 127 height 26
paste input "MSP00f395508df8054"
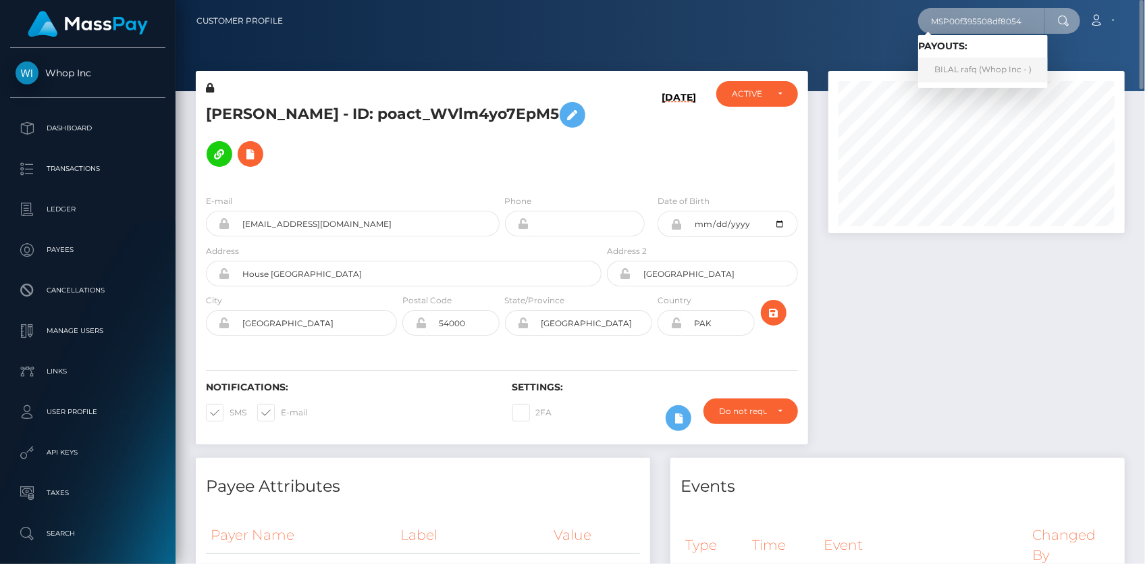
type input "MSP00f395508df8054"
click at [962, 66] on link "BILAL rafq (Whop Inc - )" at bounding box center [983, 69] width 130 height 25
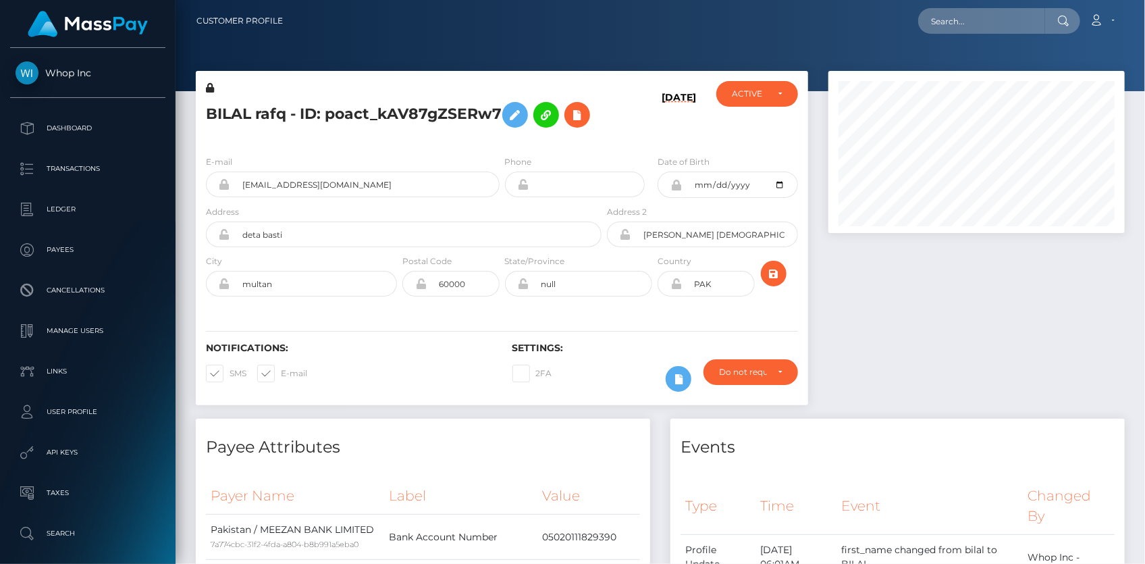
scroll to position [162, 296]
click at [273, 197] on div "E-mail henoxx420@gmail.com" at bounding box center [353, 176] width 294 height 43
click at [272, 197] on input "henoxx420@gmail.com" at bounding box center [364, 184] width 269 height 26
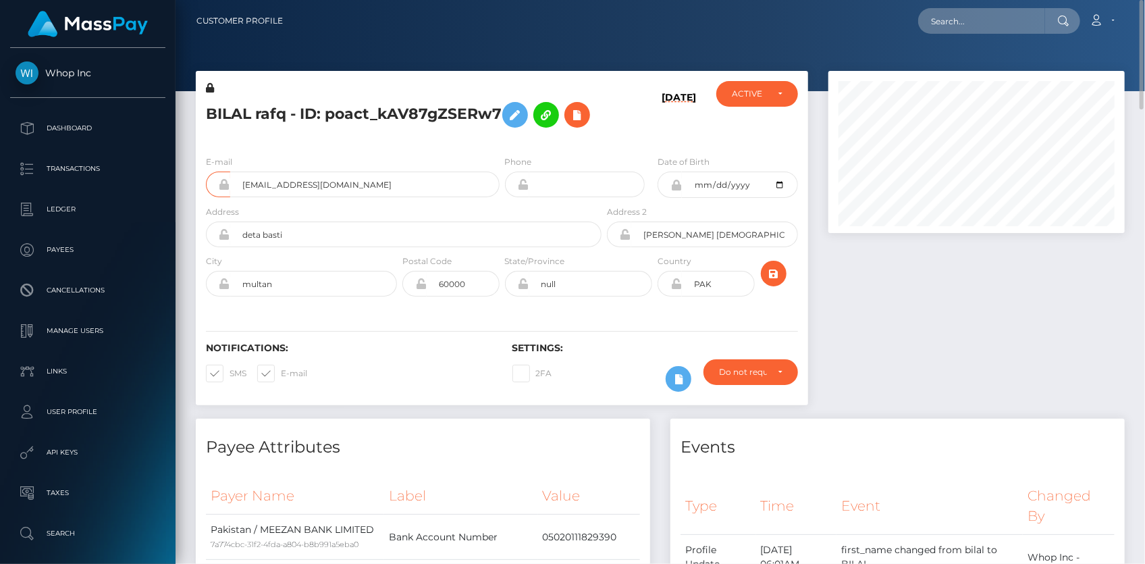
click at [926, 26] on div "Loading... Loading..." at bounding box center [999, 21] width 162 height 26
click at [952, 22] on input "text" at bounding box center [981, 21] width 127 height 26
paste input "pout_mC6WZw9WqDqaK"
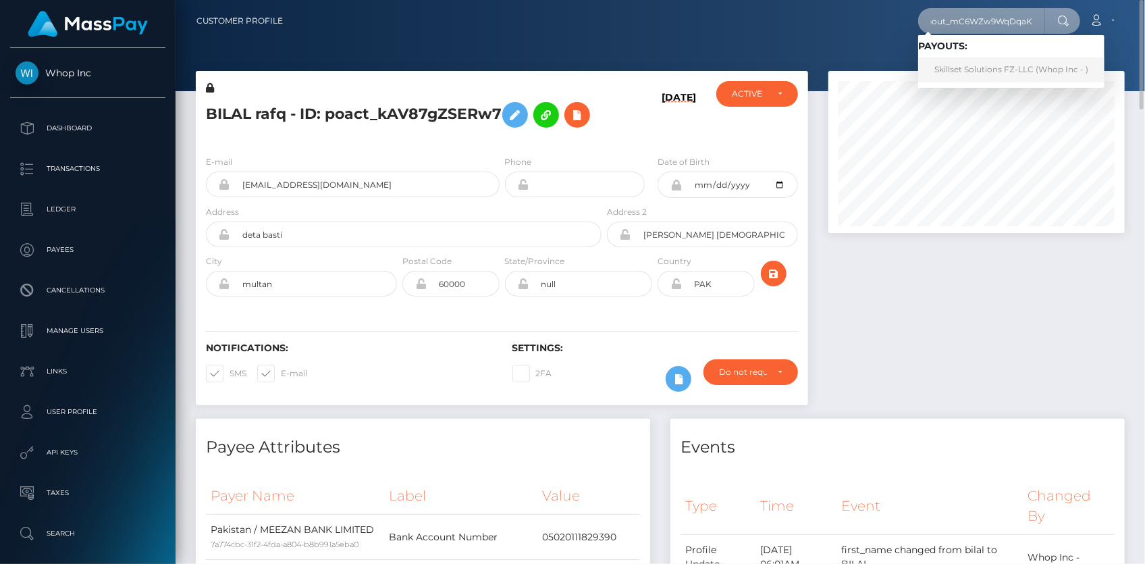
type input "pout_mC6WZw9WqDqaK"
click at [970, 76] on link "Skillset Solutions FZ-LLC (Whop Inc - )" at bounding box center [1011, 69] width 186 height 25
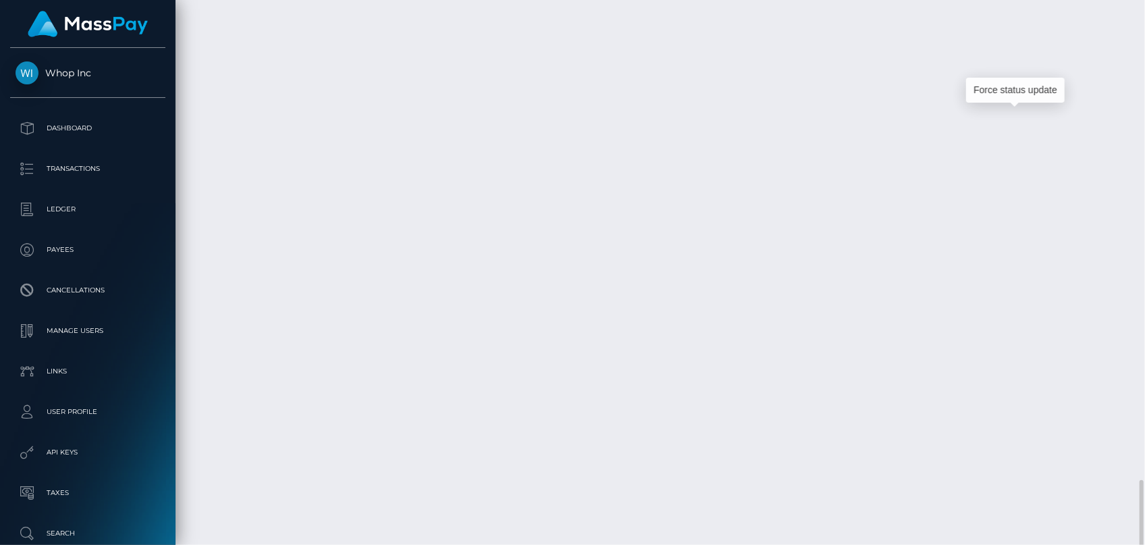
scroll to position [162, 296]
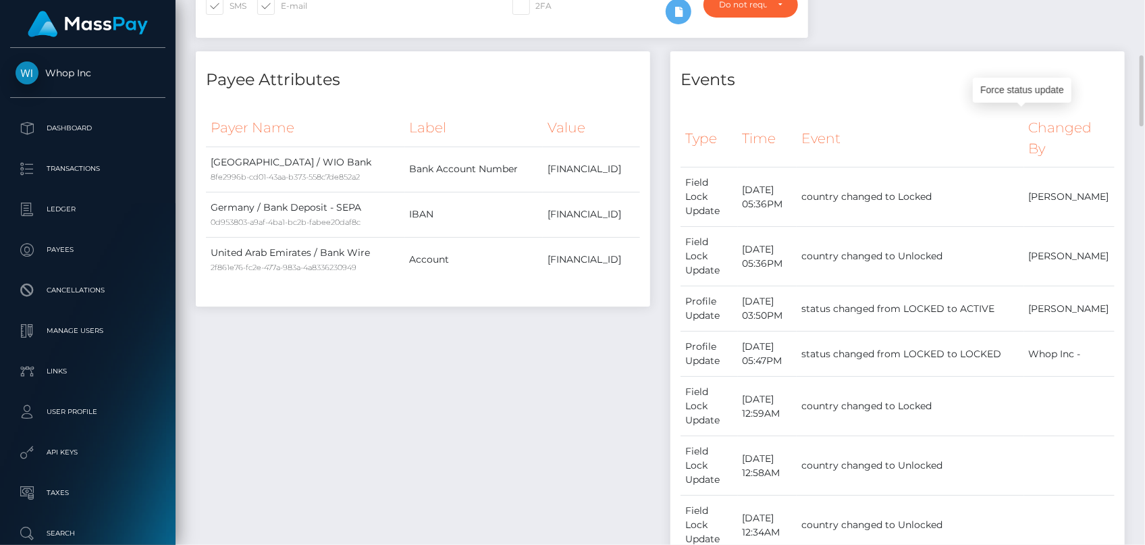
scroll to position [0, 0]
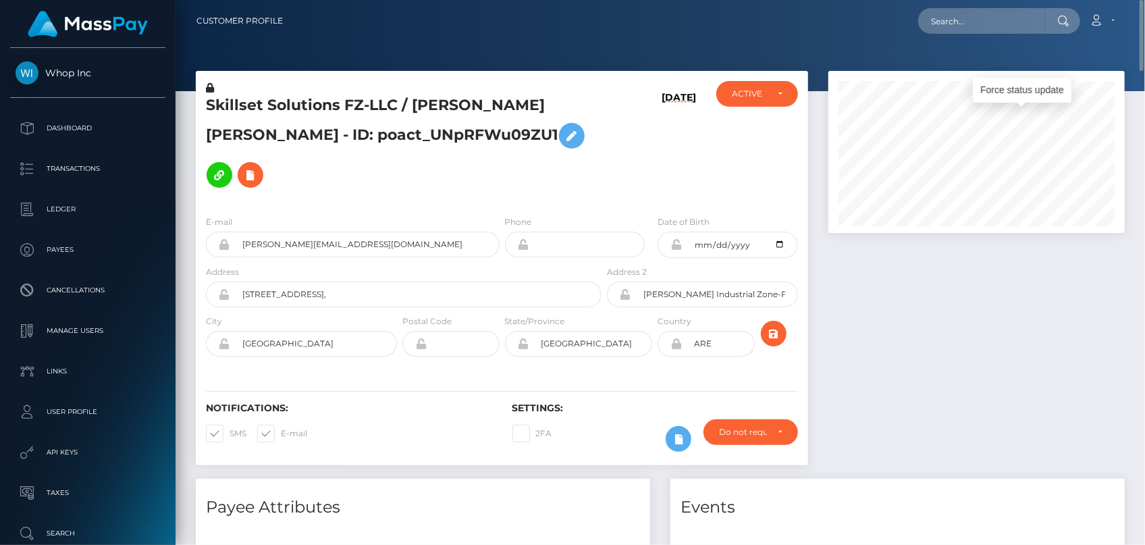
click at [946, 4] on nav "Customer Profile Loading... Loading... Account" at bounding box center [660, 21] width 969 height 42
click at [950, 24] on input "text" at bounding box center [981, 21] width 127 height 26
paste input "MSP22e51c91704152f"
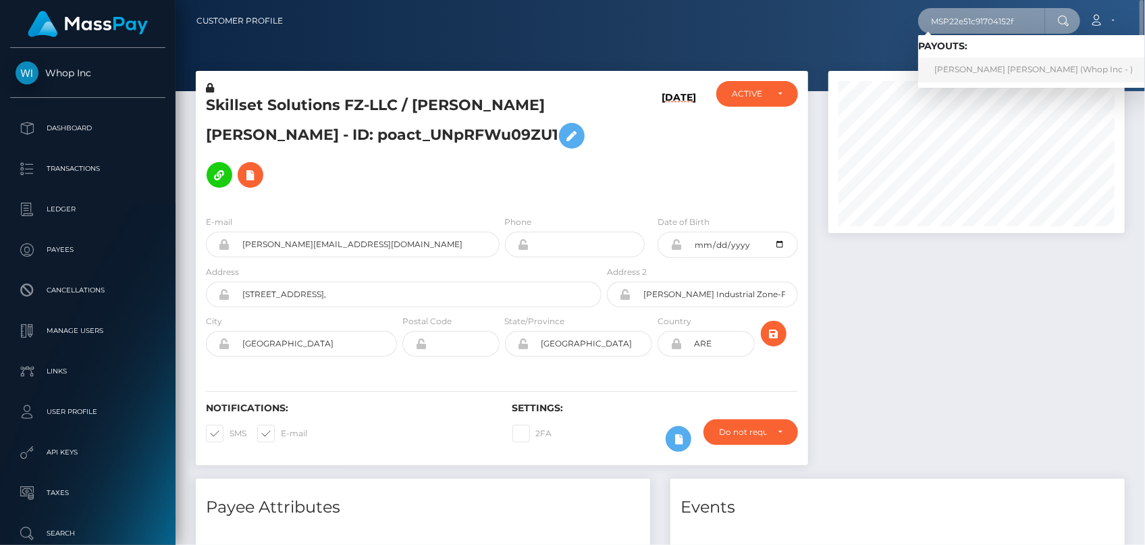
type input "MSP22e51c91704152f"
click at [979, 71] on link "FASIL WAHEED Waheed (Whop Inc - )" at bounding box center [1033, 69] width 231 height 25
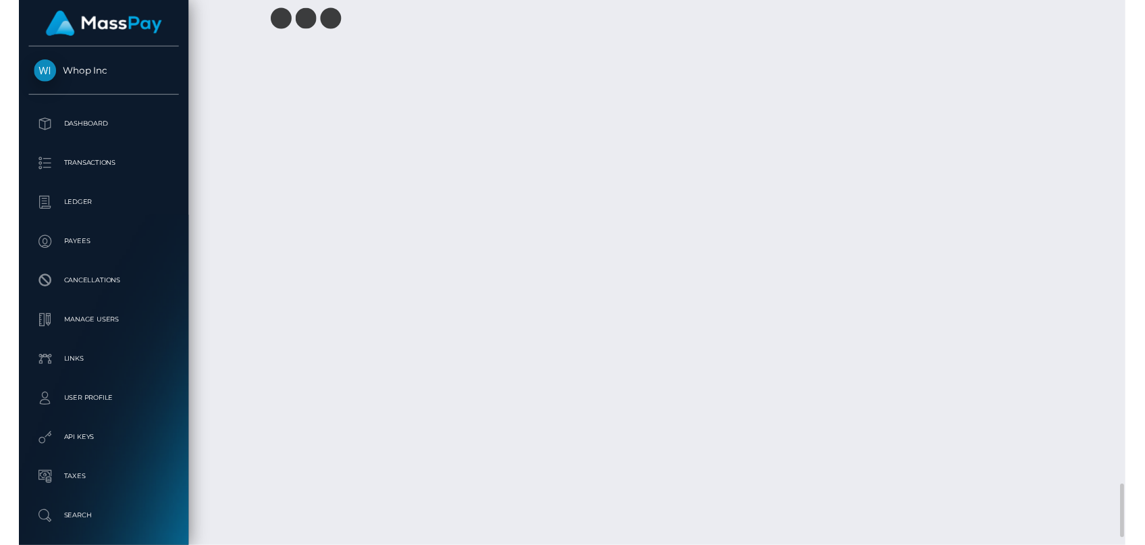
scroll to position [5176, 0]
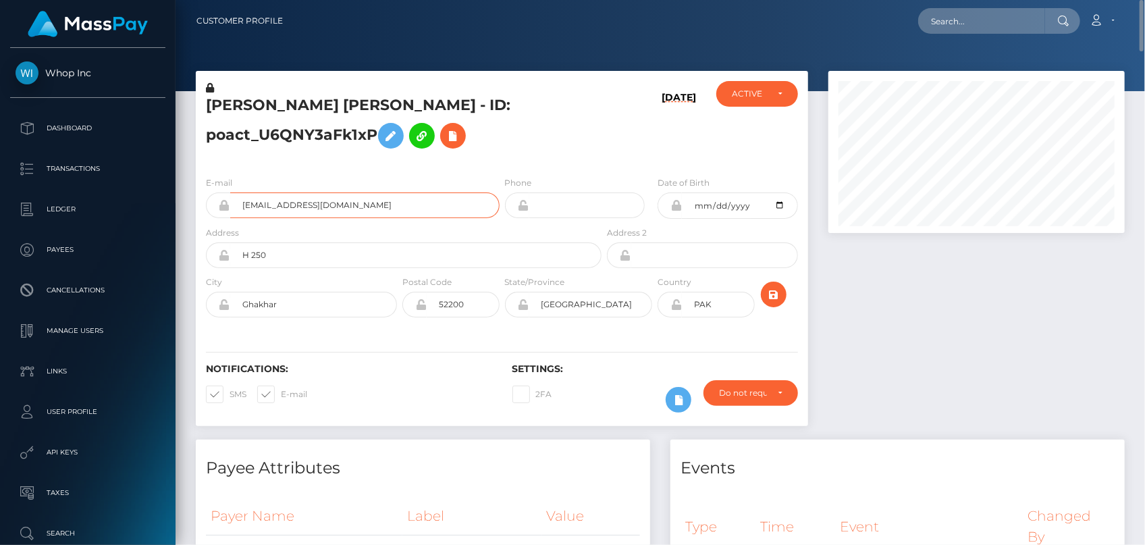
click at [275, 203] on input "jamesajao1+4709c443c2@gmail.com" at bounding box center [364, 205] width 269 height 26
drag, startPoint x: 939, startPoint y: 26, endPoint x: 914, endPoint y: 19, distance: 25.9
click at [939, 26] on input "text" at bounding box center [981, 21] width 127 height 26
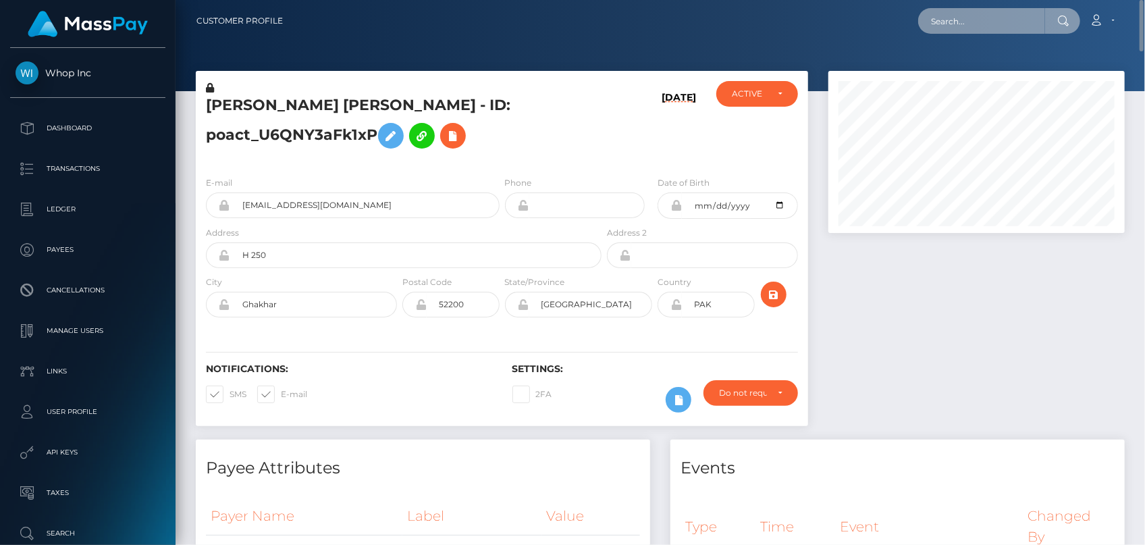
paste input "pout_BLO8Mf9yQHTW4"
drag, startPoint x: 955, startPoint y: 20, endPoint x: 893, endPoint y: 16, distance: 61.6
click at [893, 16] on div "pout_BLO8Mf9yQHTW4 Loading... Loading... Account Edit Profile Logout" at bounding box center [709, 21] width 830 height 28
click at [949, 18] on input "pout_BLO8Mf9yQHTW4" at bounding box center [981, 21] width 127 height 26
drag, startPoint x: 939, startPoint y: 21, endPoint x: 905, endPoint y: 27, distance: 35.0
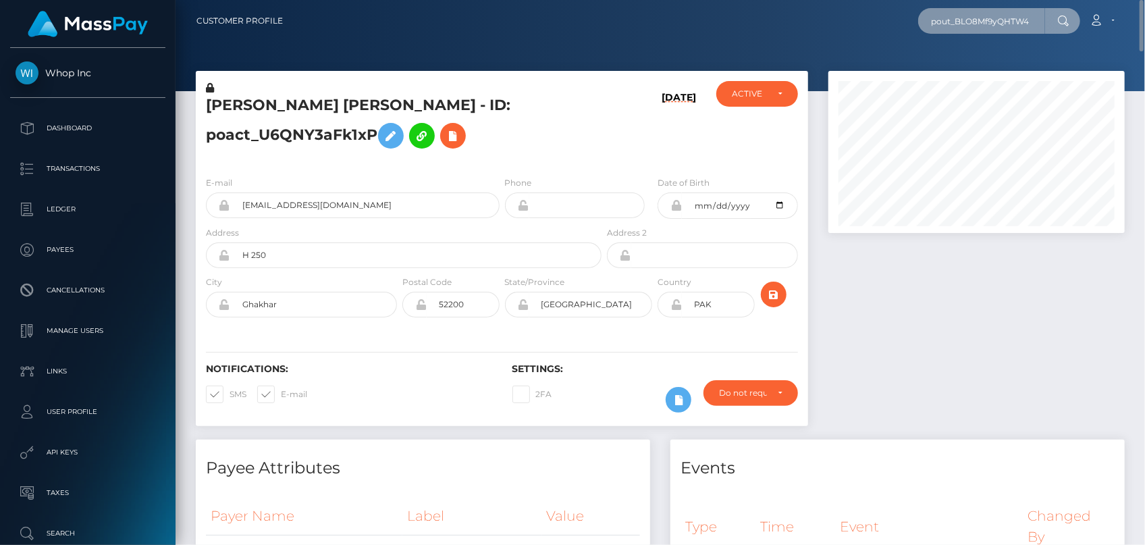
click at [905, 27] on div "pout_BLO8Mf9yQHTW4 Loading... Loading... Account Edit Profile Logout" at bounding box center [709, 21] width 830 height 28
paste input "MSPe4564f8a5b8a558"
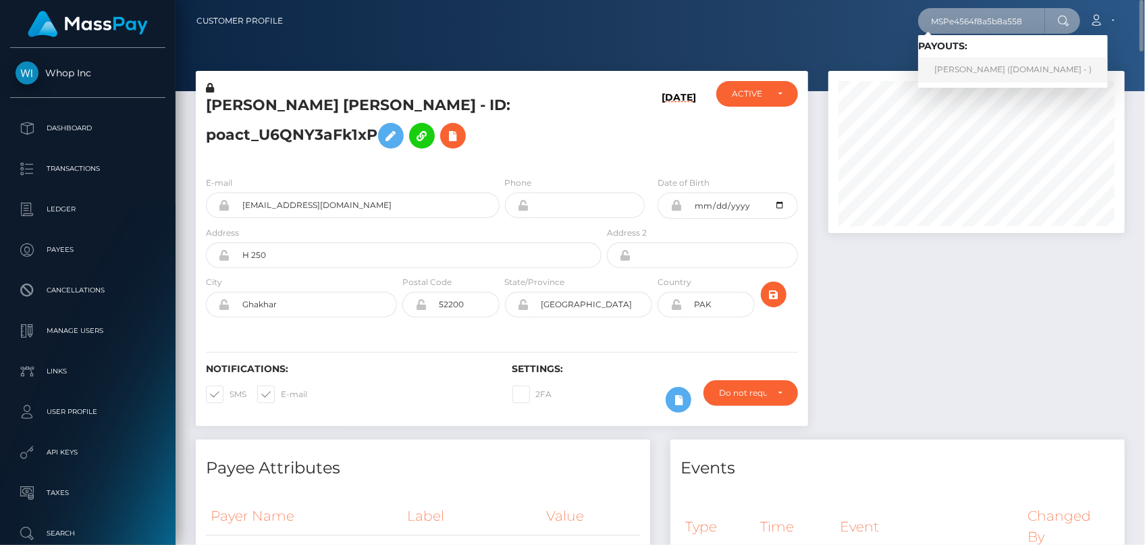
type input "MSPe4564f8a5b8a558"
click at [963, 71] on link "FEDERICO GAVIRIA CASTAÑO (Unlockt.me - )" at bounding box center [1013, 69] width 190 height 25
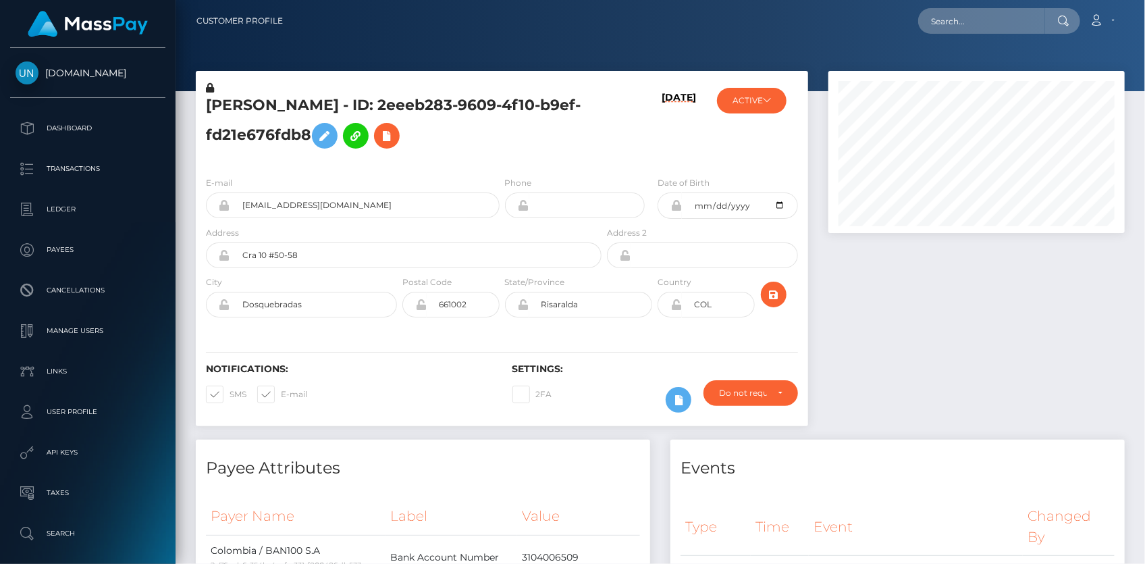
scroll to position [162, 296]
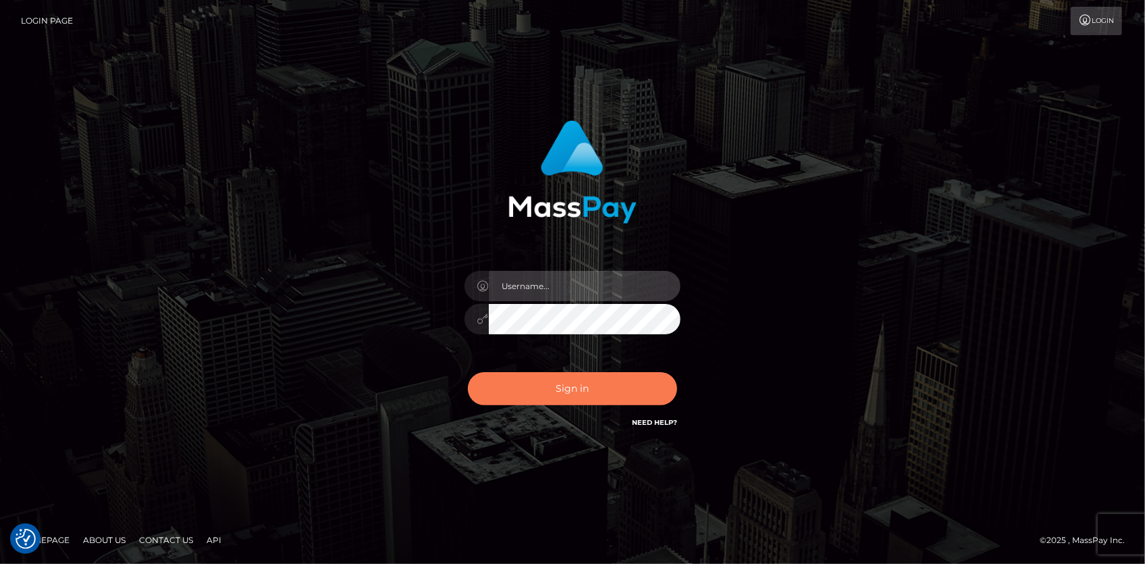
type input "[PERSON_NAME]"
click at [522, 390] on button "Sign in" at bounding box center [572, 388] width 209 height 33
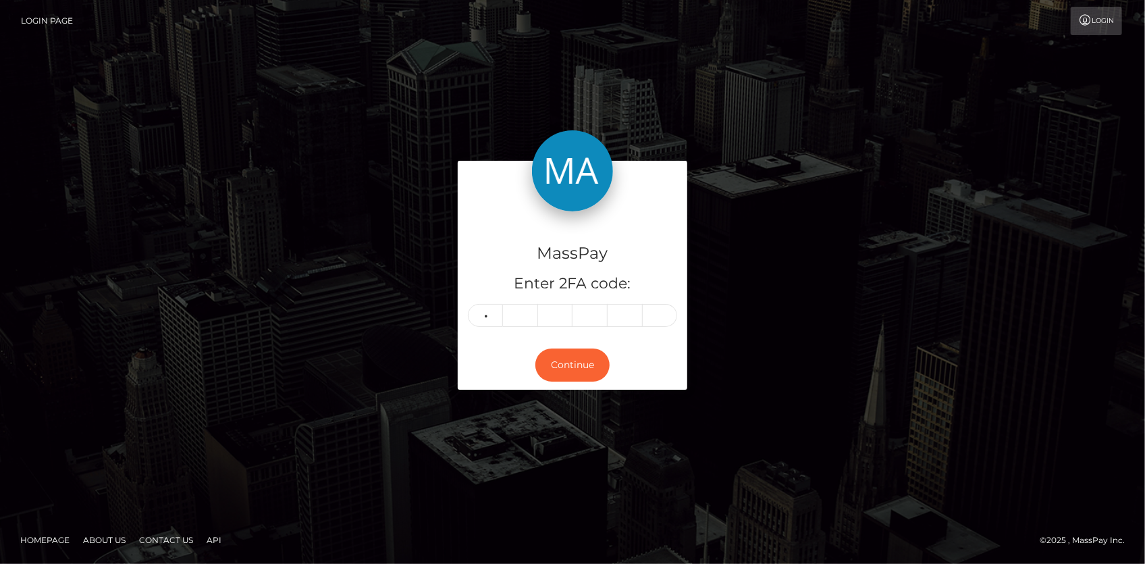
type input "3"
type input "8"
type input "1"
type input "2"
type input "1"
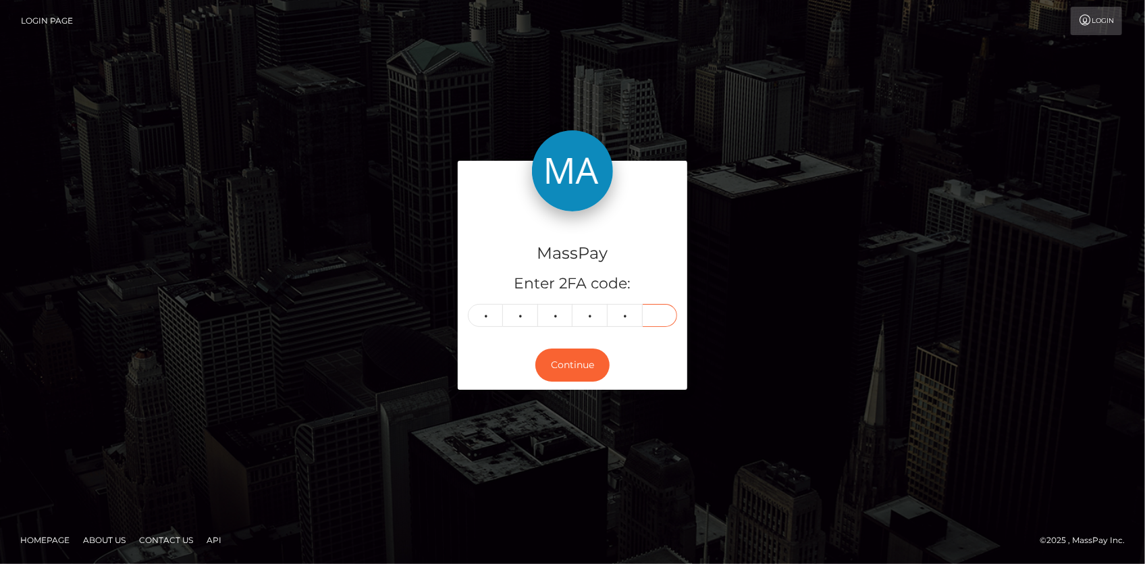
type input "1"
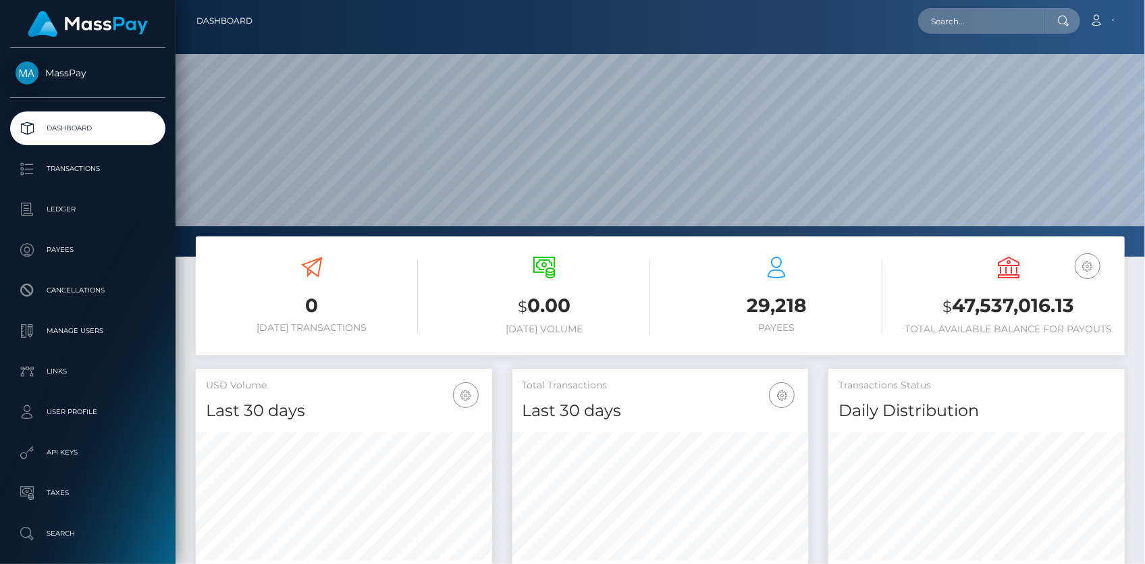
scroll to position [239, 296]
click at [965, 24] on input "text" at bounding box center [981, 21] width 127 height 26
paste input "offer-169306-7b3268"
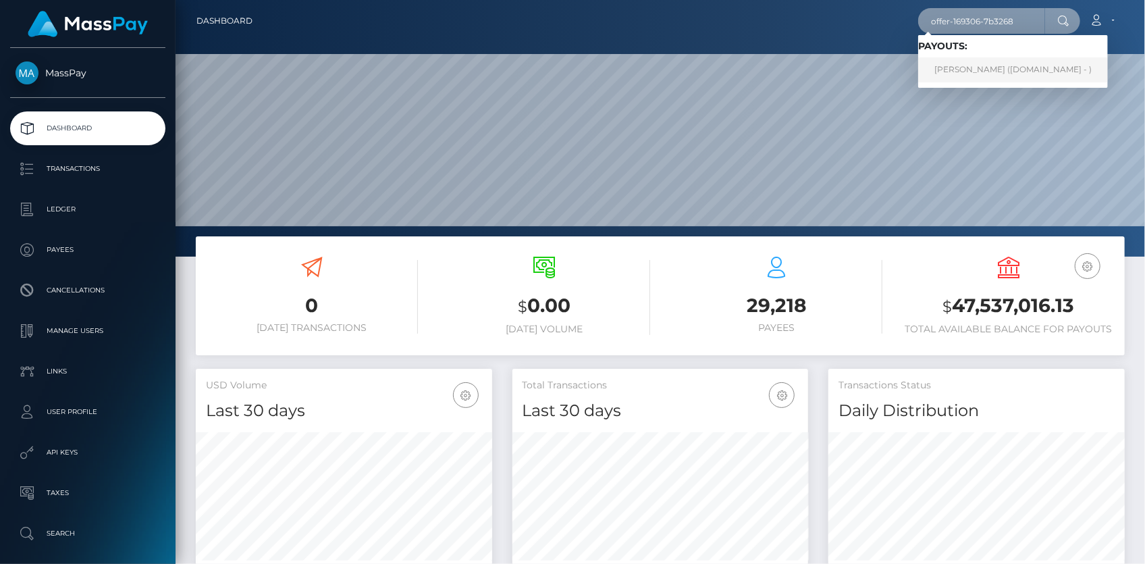
type input "offer-169306-7b3268"
click at [997, 68] on link "jordan duperre (Skin.Land - )" at bounding box center [1013, 69] width 190 height 25
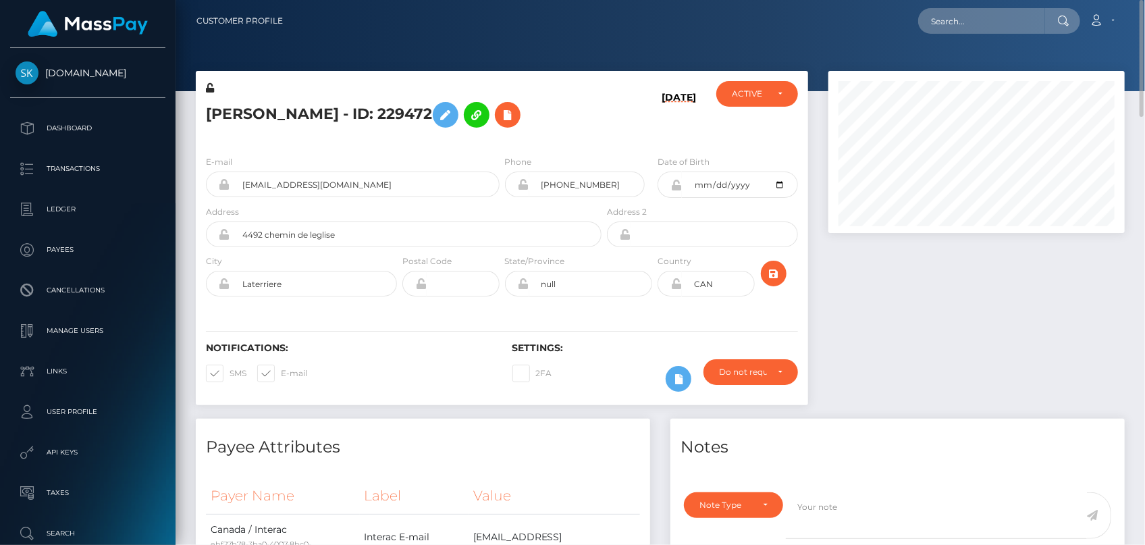
click at [908, 30] on div "Loading... Loading... Account Edit Profile Logout" at bounding box center [709, 21] width 830 height 28
click at [924, 27] on div "Loading... Loading... Account Edit Profile Logout" at bounding box center [709, 21] width 830 height 28
click at [934, 25] on input "text" at bounding box center [981, 21] width 127 height 26
paste input "offer-169529-097400"
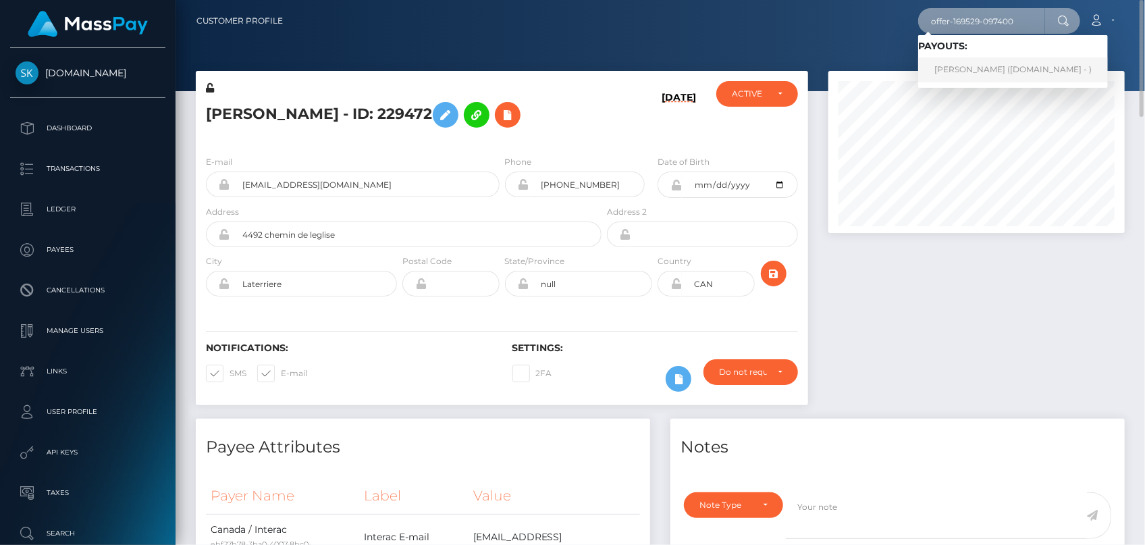
type input "offer-169529-097400"
click at [963, 71] on link "Alex Harrison (Skin.Land - )" at bounding box center [1013, 69] width 190 height 25
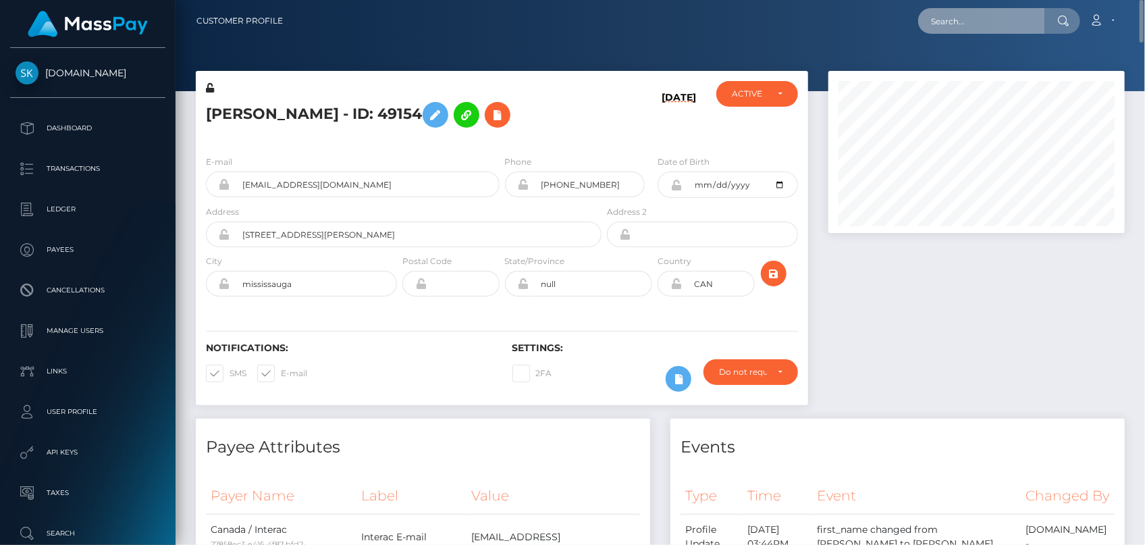
click at [948, 28] on input "text" at bounding box center [981, 21] width 127 height 26
paste input "offer-166640-c9d792"
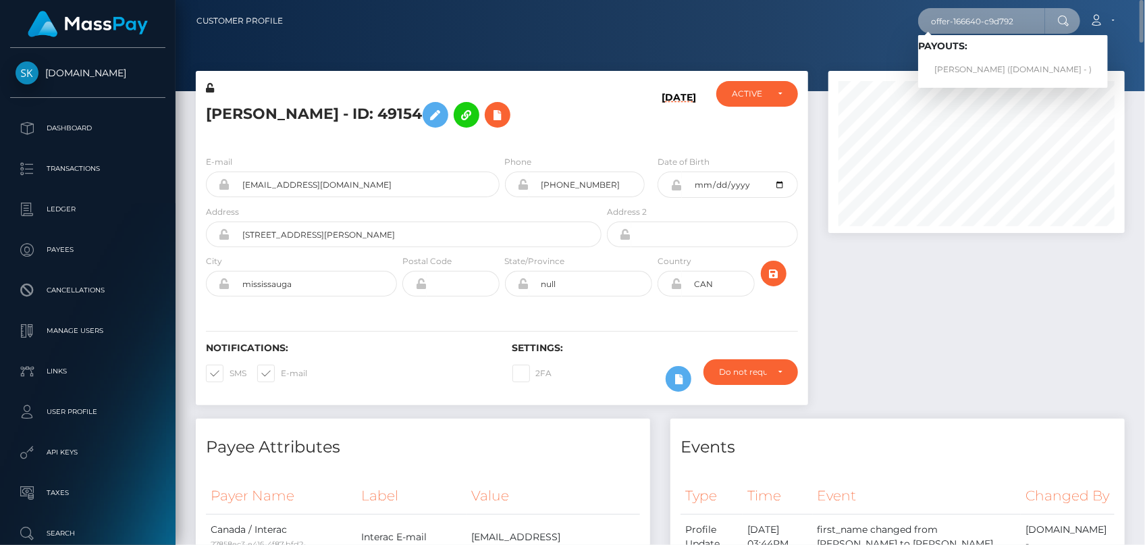
type input "offer-166640-c9d792"
click at [954, 64] on link "Marc-Antoine Blais (Skin.Land - )" at bounding box center [1013, 69] width 190 height 25
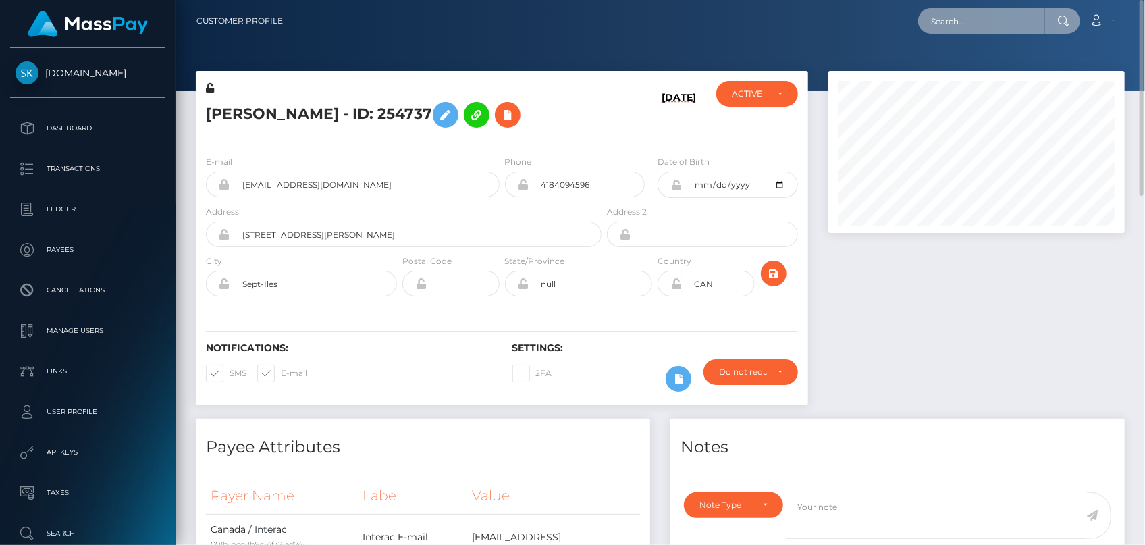
click at [948, 28] on input "text" at bounding box center [981, 21] width 127 height 26
paste input "poact_Vqvyl925KgWu"
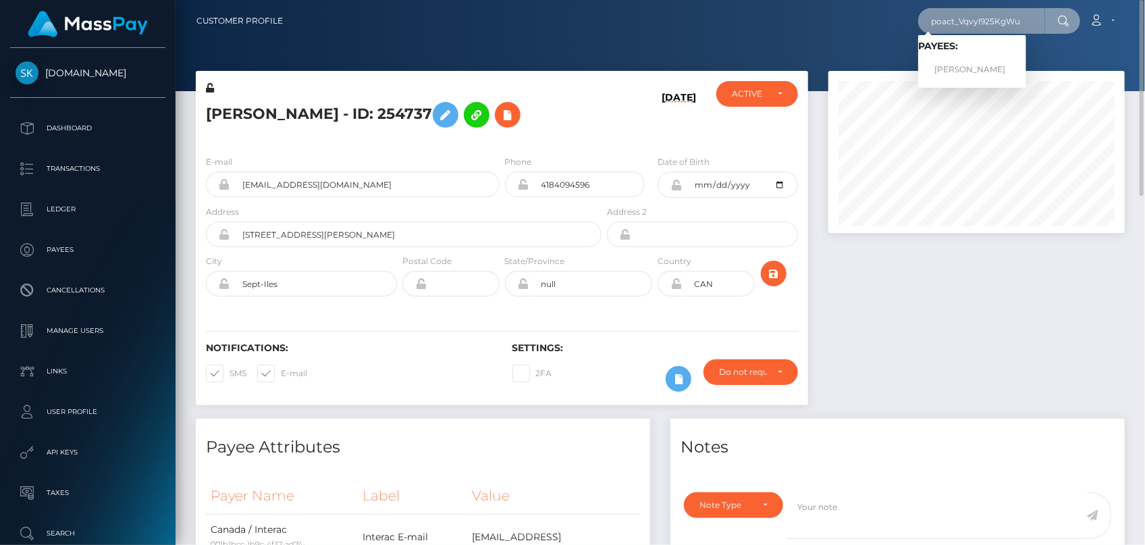
type input "poact_Vqvyl925KgWu"
click at [988, 74] on link "[PERSON_NAME]" at bounding box center [972, 69] width 108 height 25
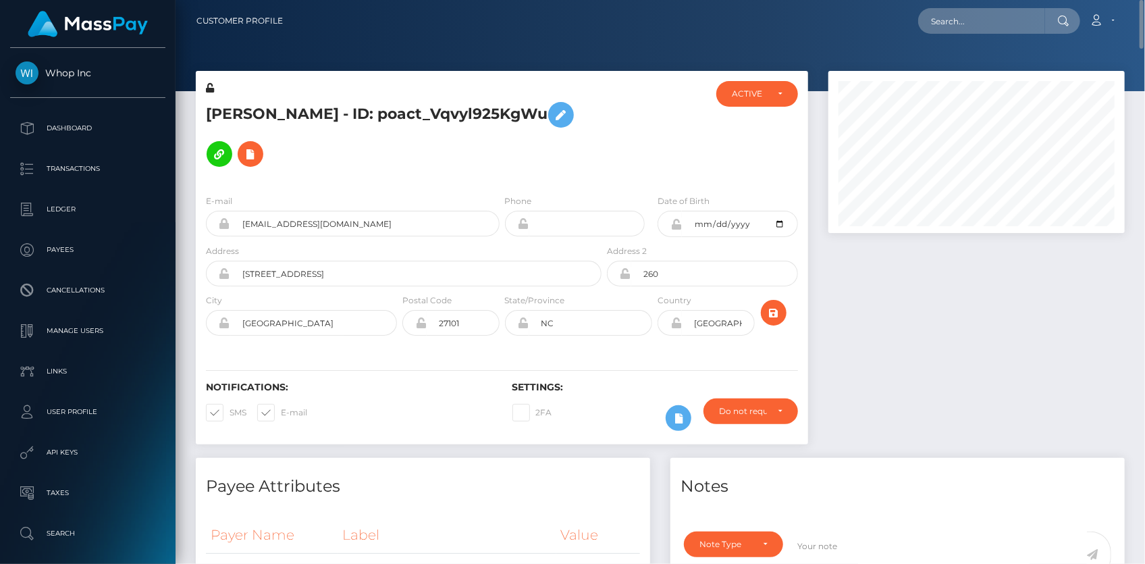
click at [298, 108] on h5 "Eric Daubach - ID: poact_Vqvyl925KgWu" at bounding box center [400, 134] width 388 height 78
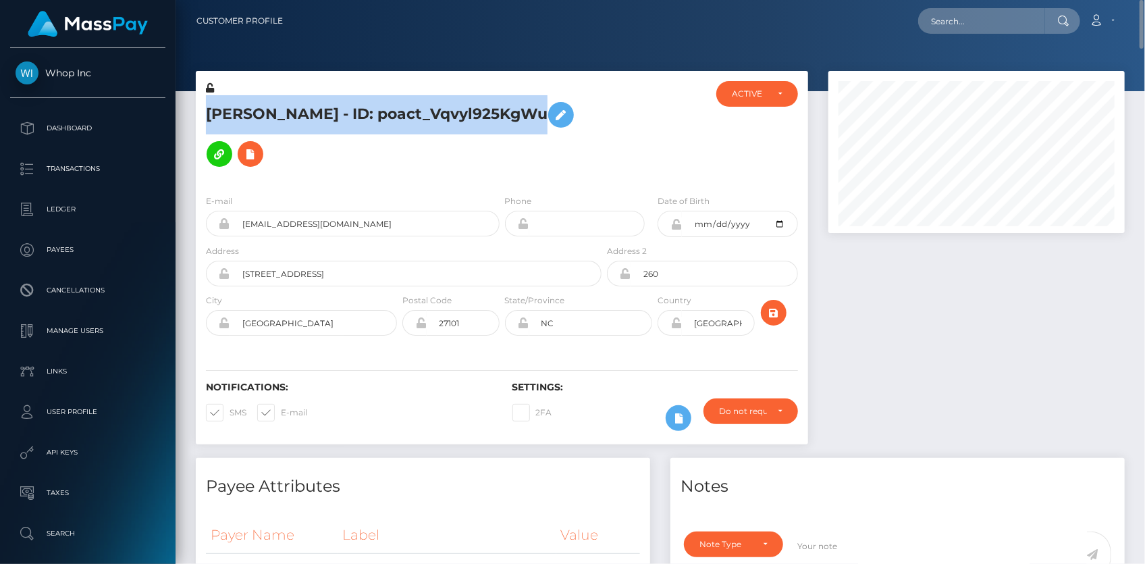
click at [298, 108] on h5 "Eric Daubach - ID: poact_Vqvyl925KgWu" at bounding box center [400, 134] width 388 height 78
copy h5 "Eric Daubach - ID: poact_Vqvyl925KgWu"
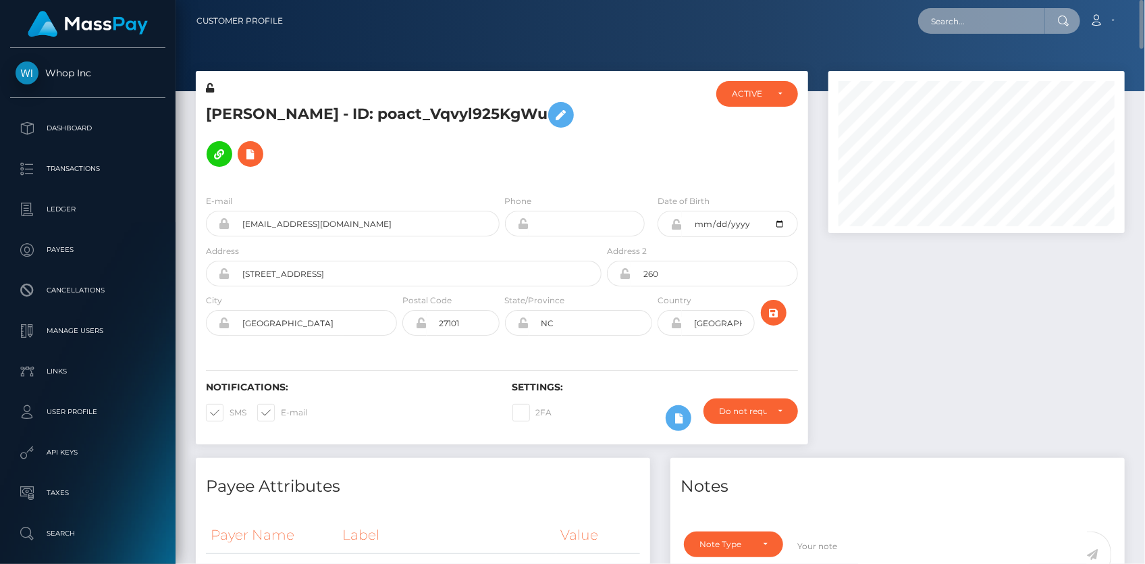
click at [937, 26] on input "text" at bounding box center [981, 21] width 127 height 26
paste input "[EMAIL_ADDRESS][DOMAIN_NAME]"
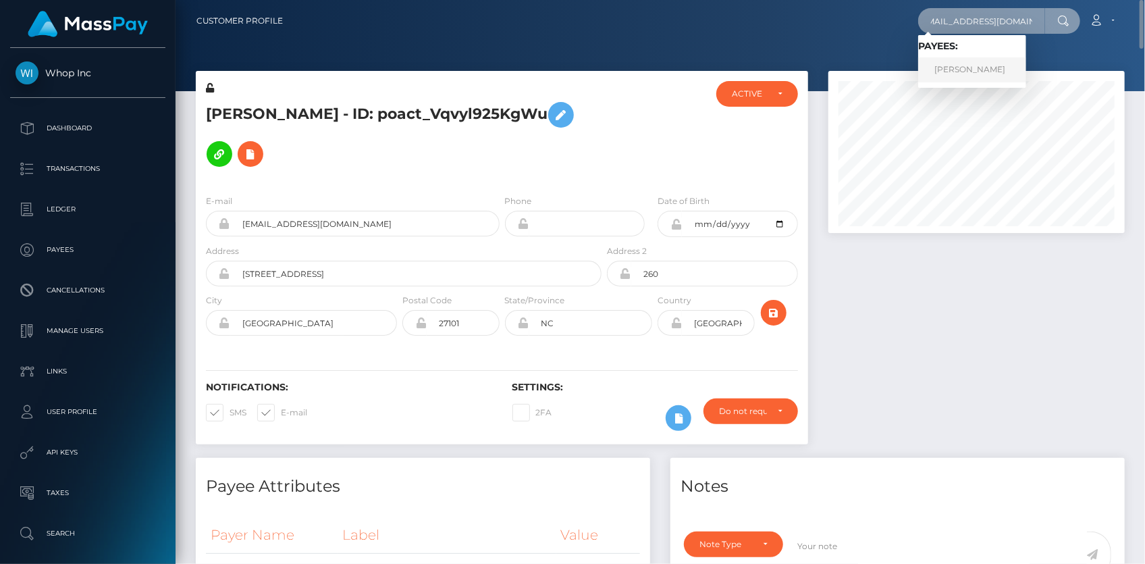
type input "[EMAIL_ADDRESS][DOMAIN_NAME]"
click at [964, 68] on link "PASCALINE WANGUI" at bounding box center [972, 69] width 108 height 25
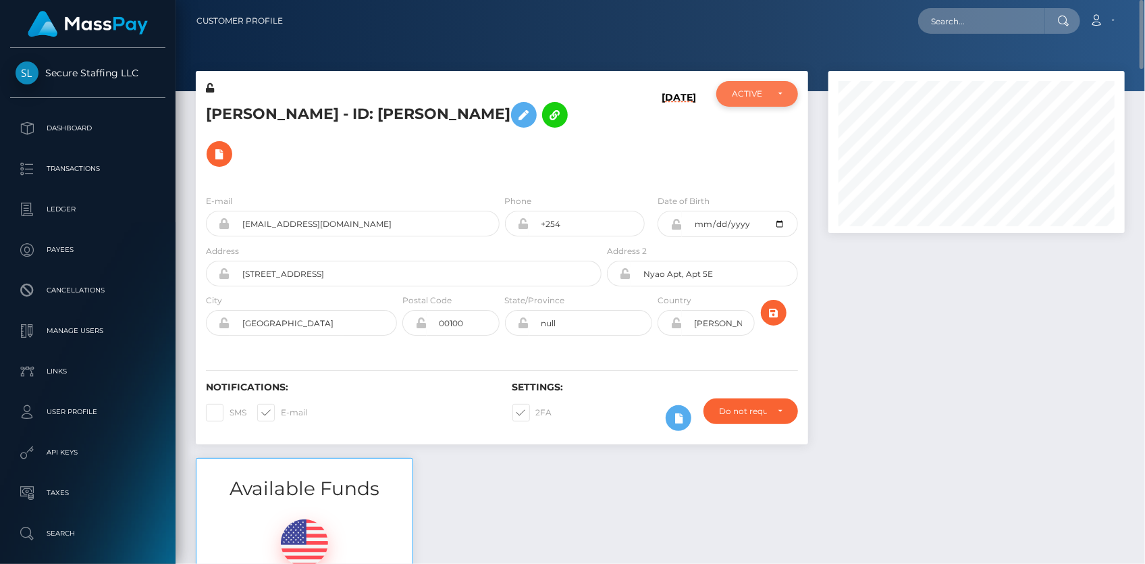
click at [759, 94] on div "ACTIVE" at bounding box center [749, 93] width 35 height 11
click at [751, 157] on span "DEACTIVE" at bounding box center [753, 159] width 43 height 12
select select "DEACTIVE"
click at [281, 407] on span at bounding box center [281, 412] width 0 height 10
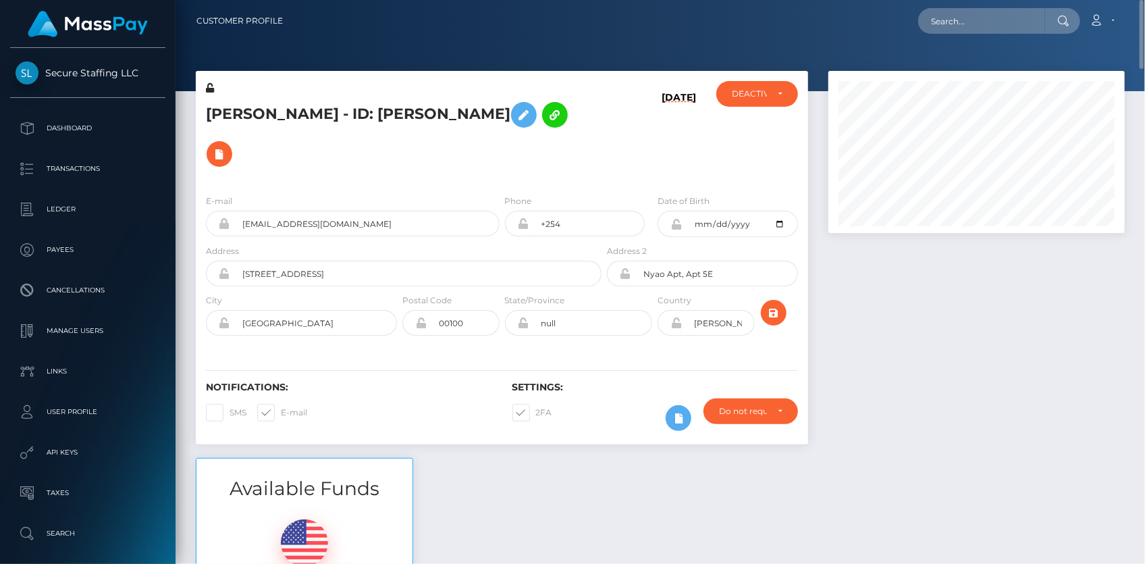
click at [281, 404] on input "E-mail" at bounding box center [285, 408] width 9 height 9
checkbox input "false"
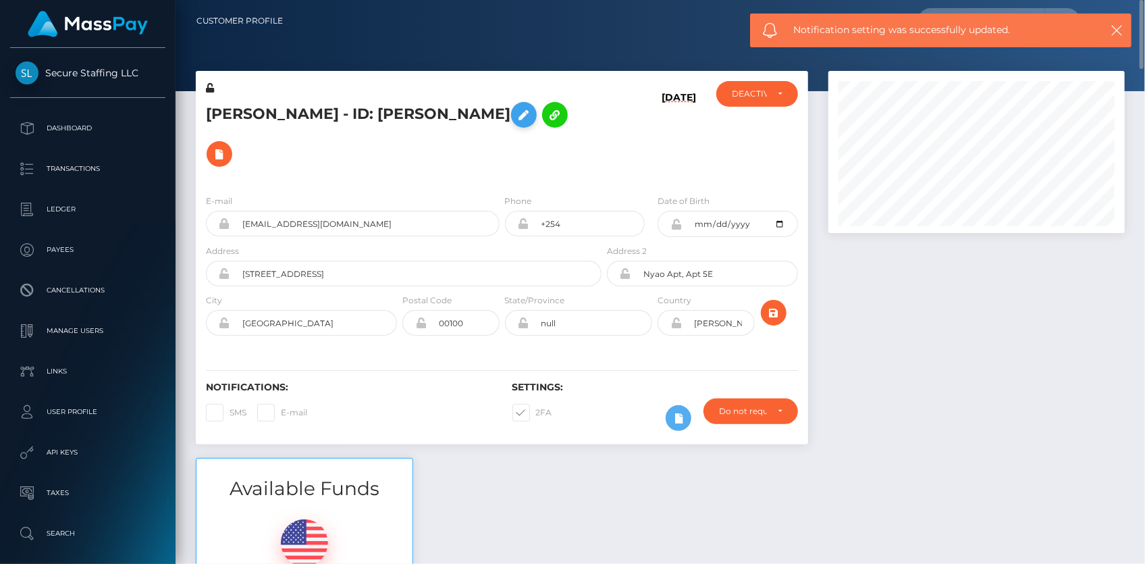
click at [516, 124] on icon at bounding box center [524, 115] width 16 height 17
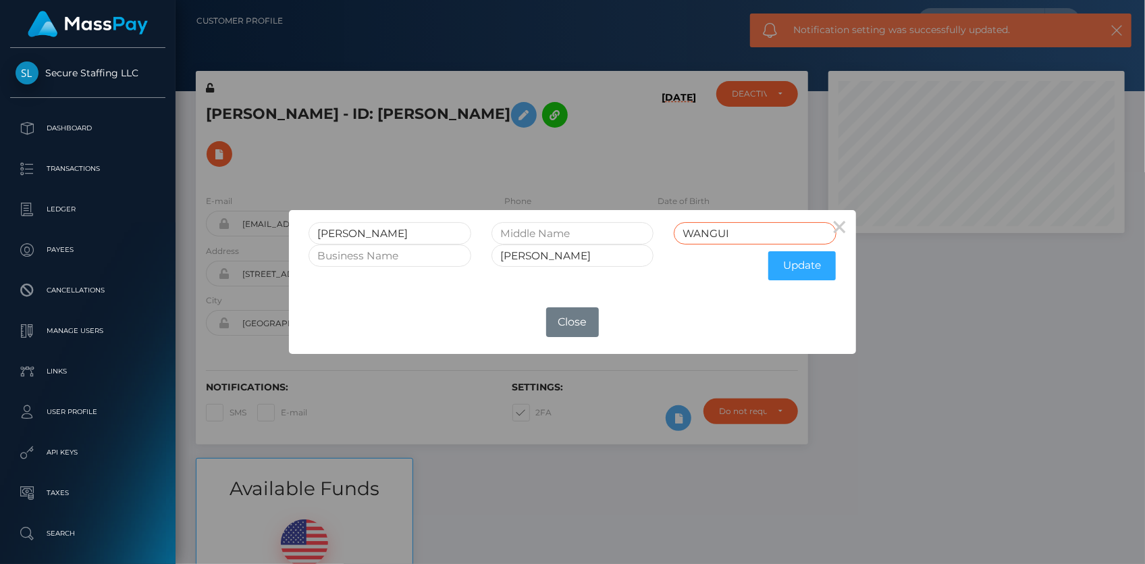
click at [742, 234] on input "WANGUI" at bounding box center [755, 233] width 163 height 22
type input "WANGUIRET"
drag, startPoint x: 568, startPoint y: 261, endPoint x: 823, endPoint y: 247, distance: 255.6
click at [823, 247] on div "PASCALINE WANGUI GITHUA Update" at bounding box center [572, 265] width 548 height 43
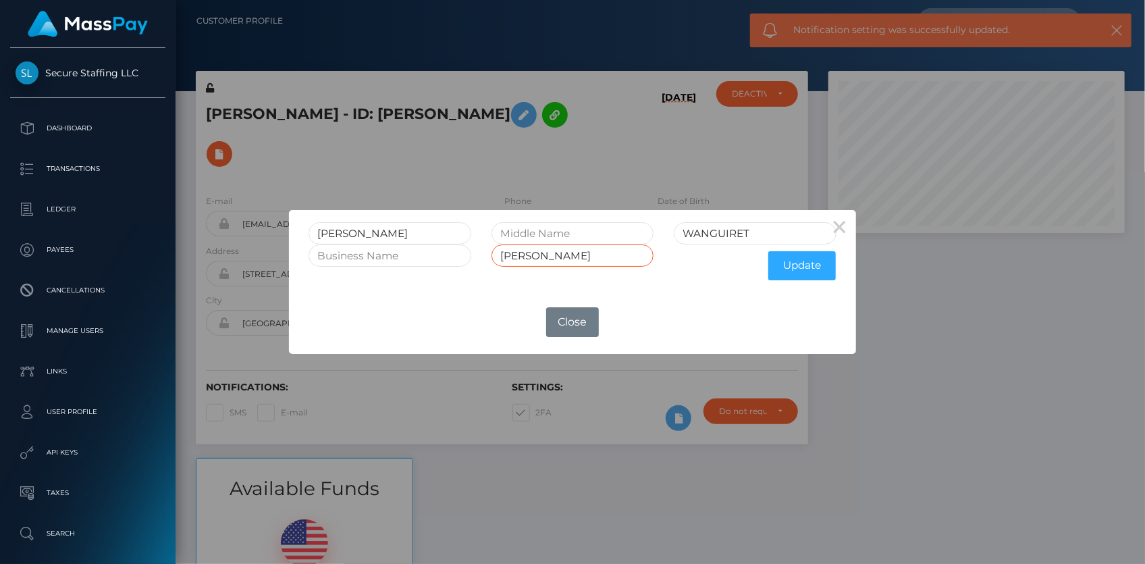
scroll to position [0, 28]
type input "PASCALINE WANGUI GITHUARET"
click at [820, 269] on button "Update" at bounding box center [802, 265] width 68 height 29
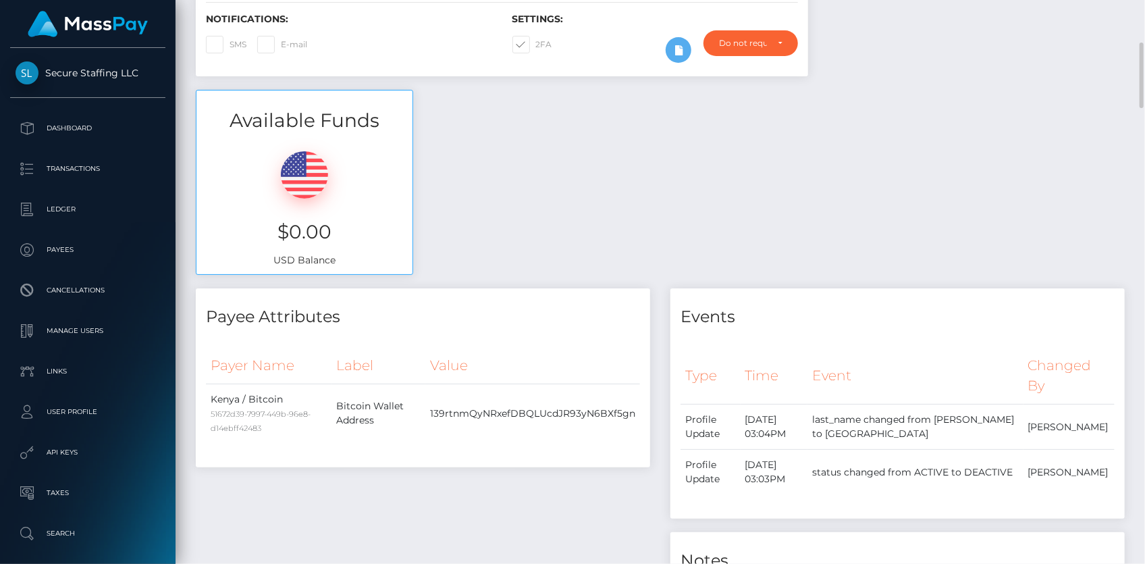
scroll to position [797, 0]
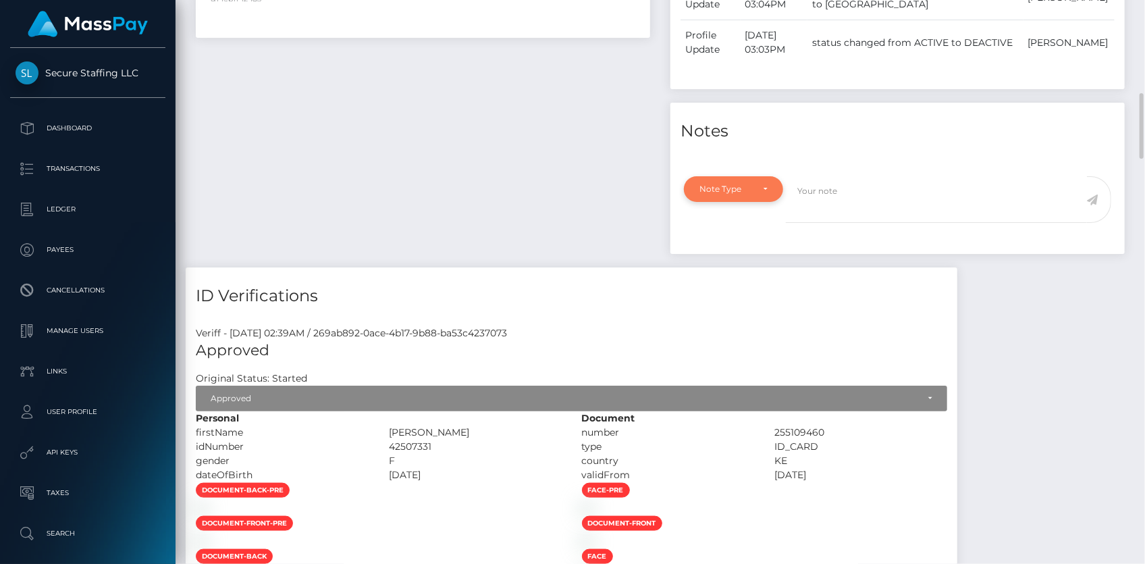
click at [749, 184] on div "Note Type" at bounding box center [725, 189] width 53 height 11
click at [722, 305] on span "General" at bounding box center [715, 311] width 31 height 12
select select "GENERAL"
click at [830, 178] on textarea at bounding box center [936, 199] width 301 height 47
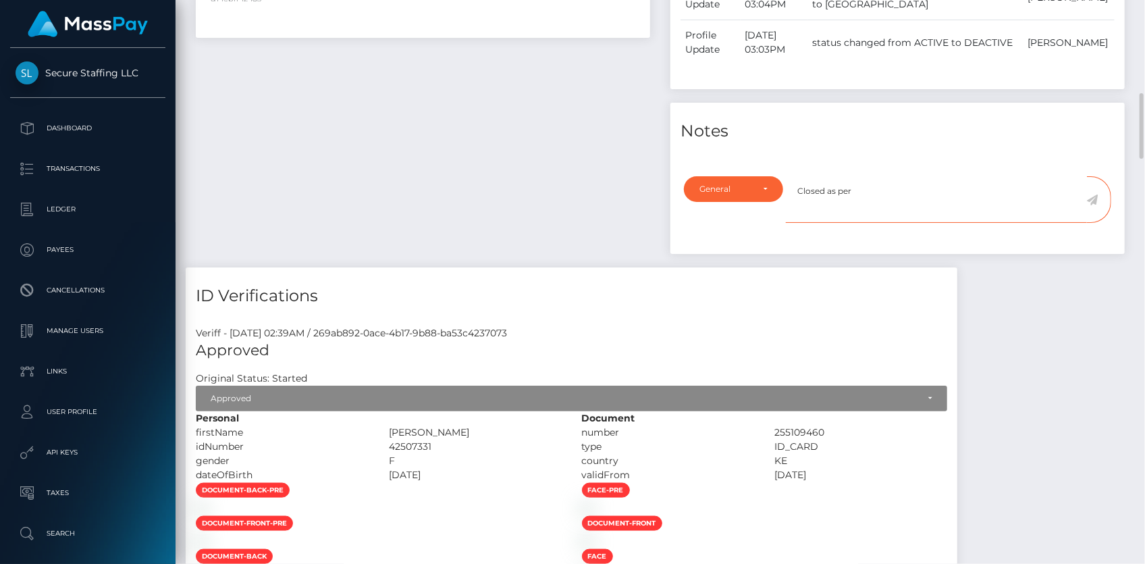
paste textarea "Ticket #135952"
type textarea "Closed as per Ticket #135952 - payer's request"
click at [1092, 194] on icon at bounding box center [1092, 199] width 11 height 11
